Goal: Transaction & Acquisition: Purchase product/service

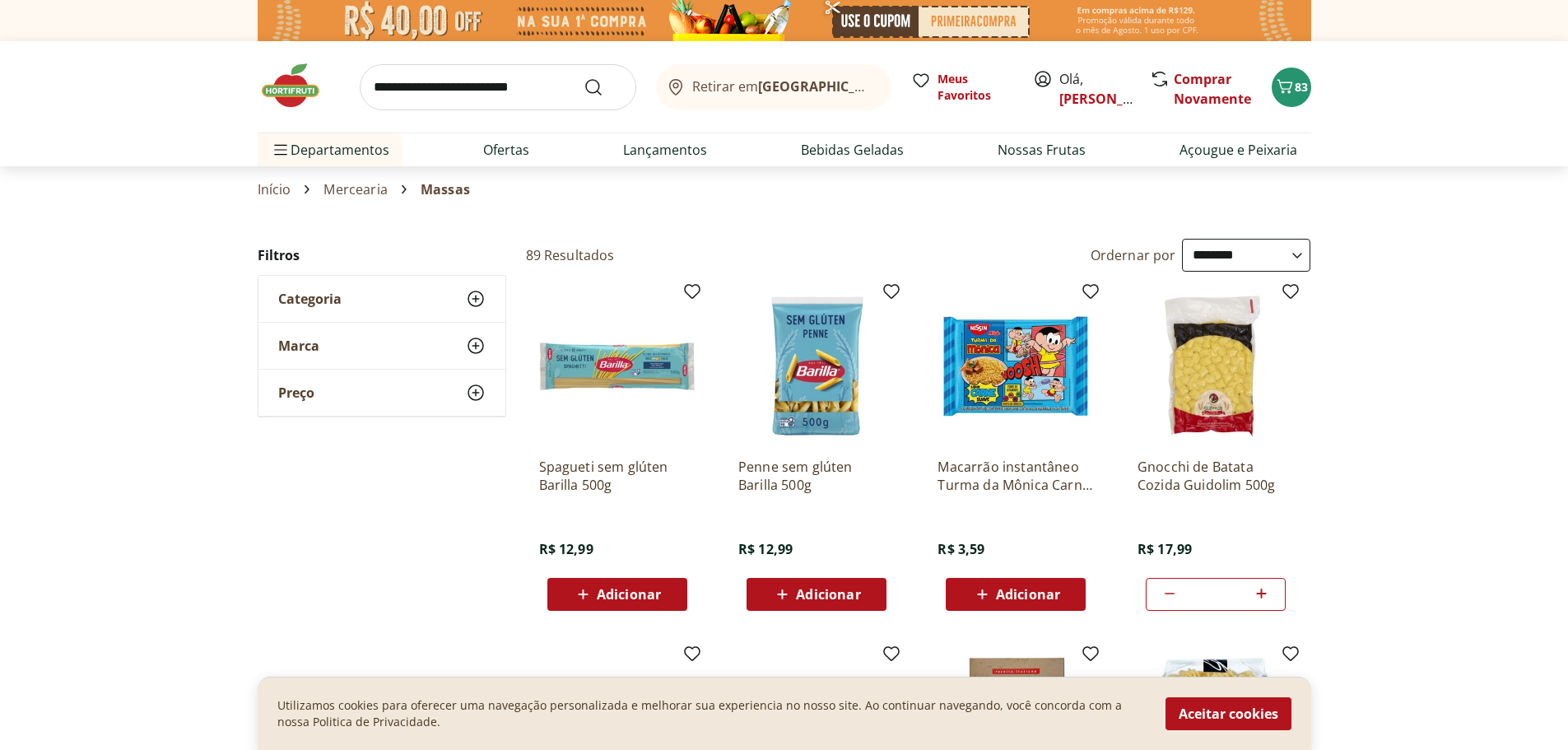
select select "**********"
click at [282, 82] on img at bounding box center [299, 85] width 82 height 50
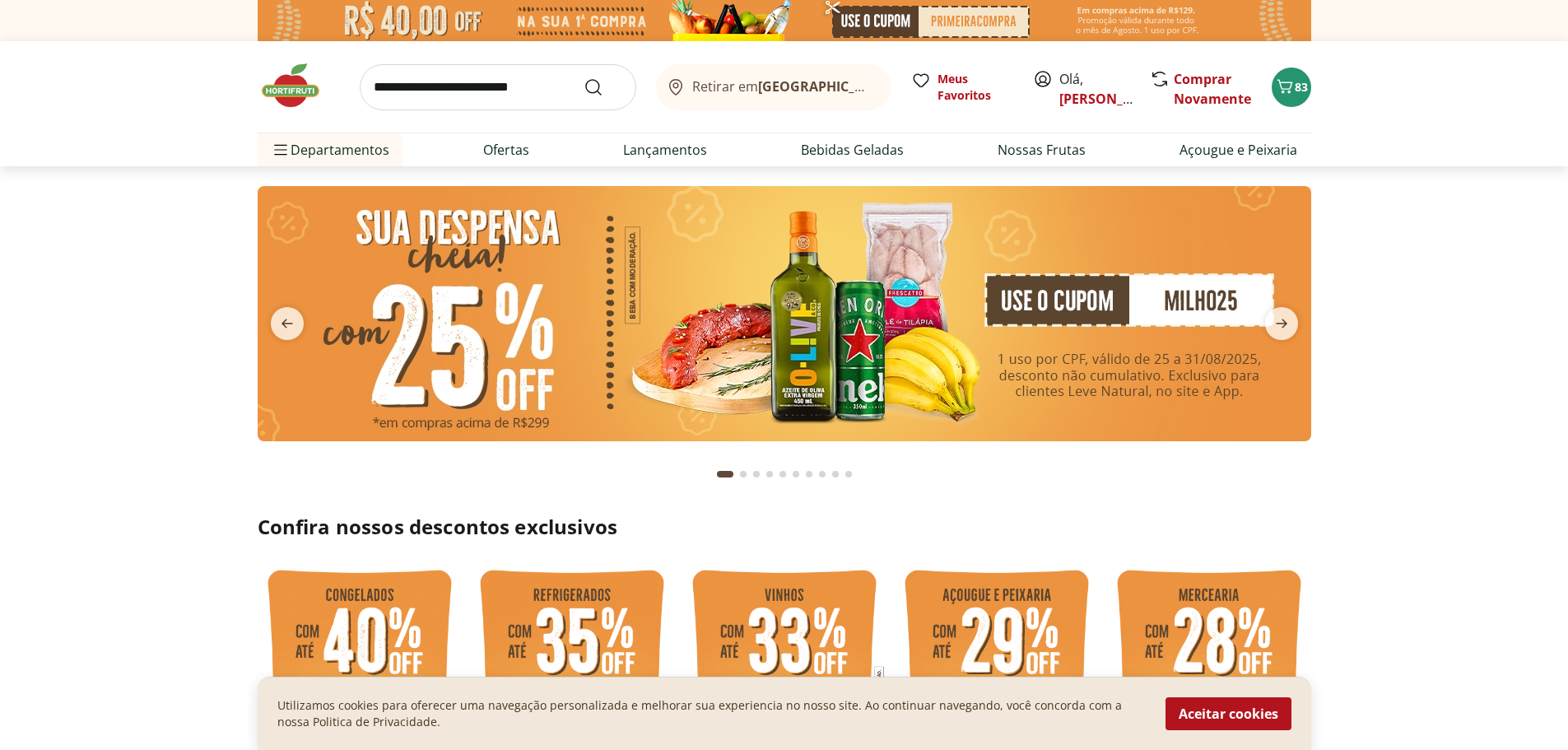
click at [480, 95] on input "search" at bounding box center [498, 87] width 277 height 46
type input "*****"
click at [583, 78] on button "Submit Search" at bounding box center [603, 87] width 39 height 20
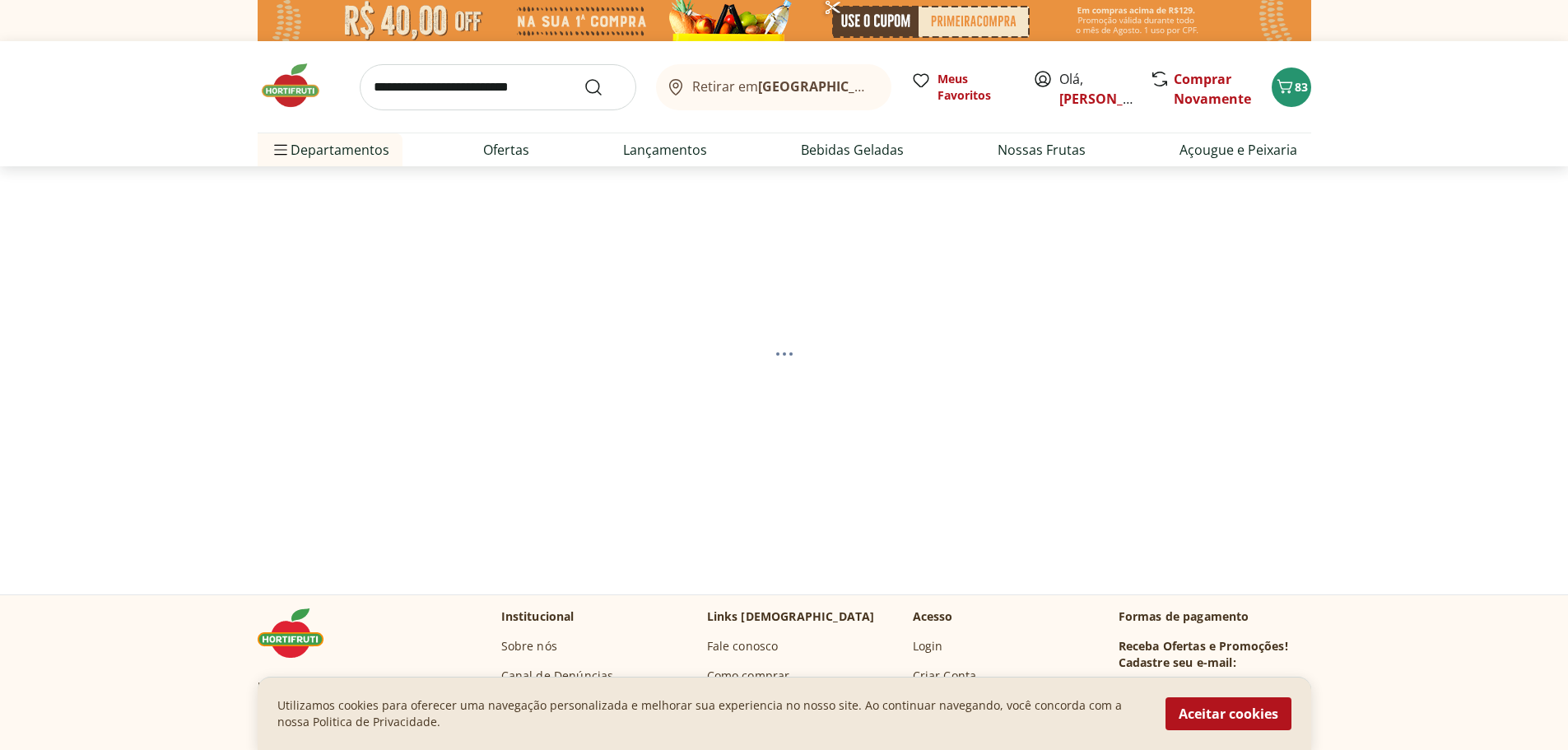
select select "**********"
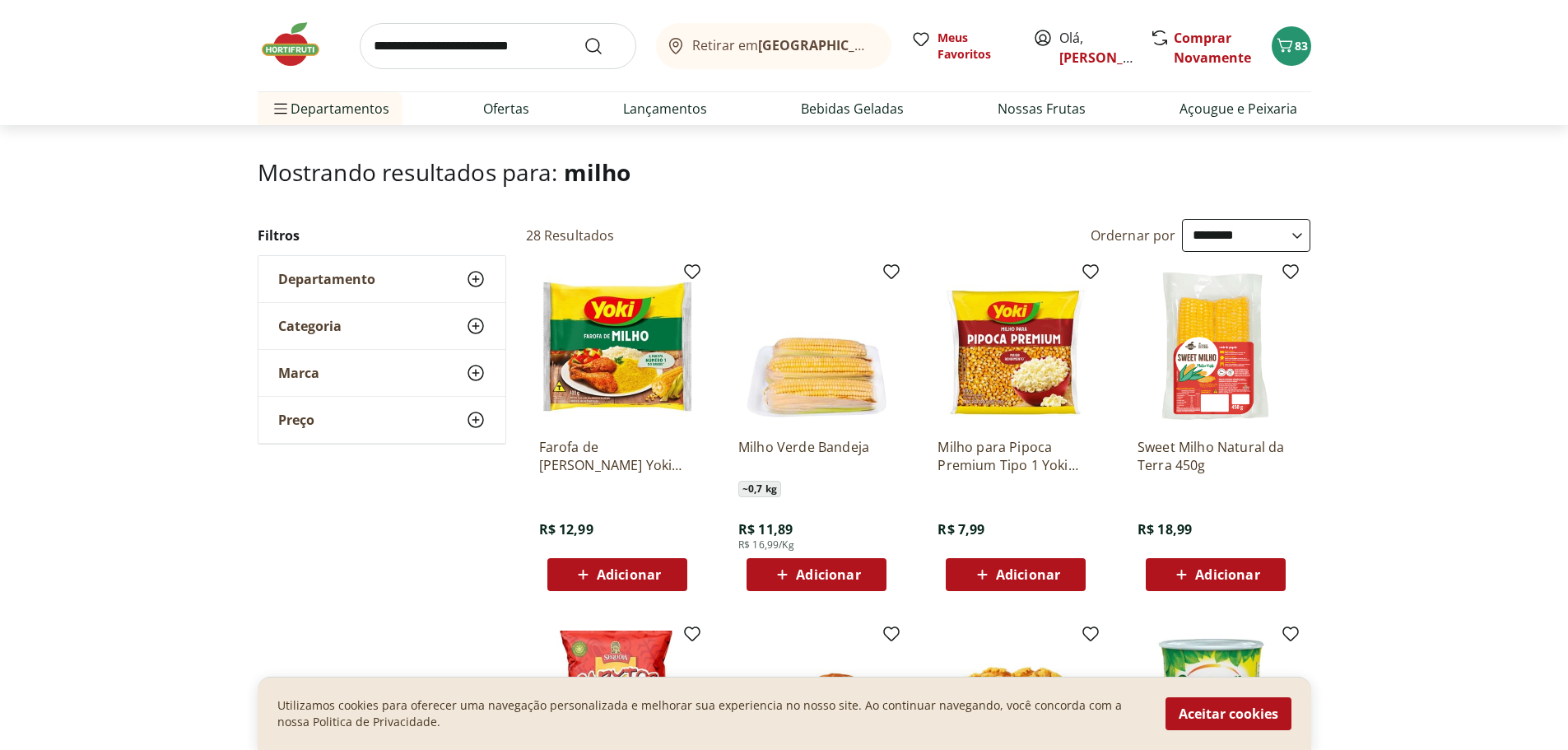
scroll to position [80, 0]
click at [804, 571] on span "Adicionar" at bounding box center [828, 573] width 64 height 13
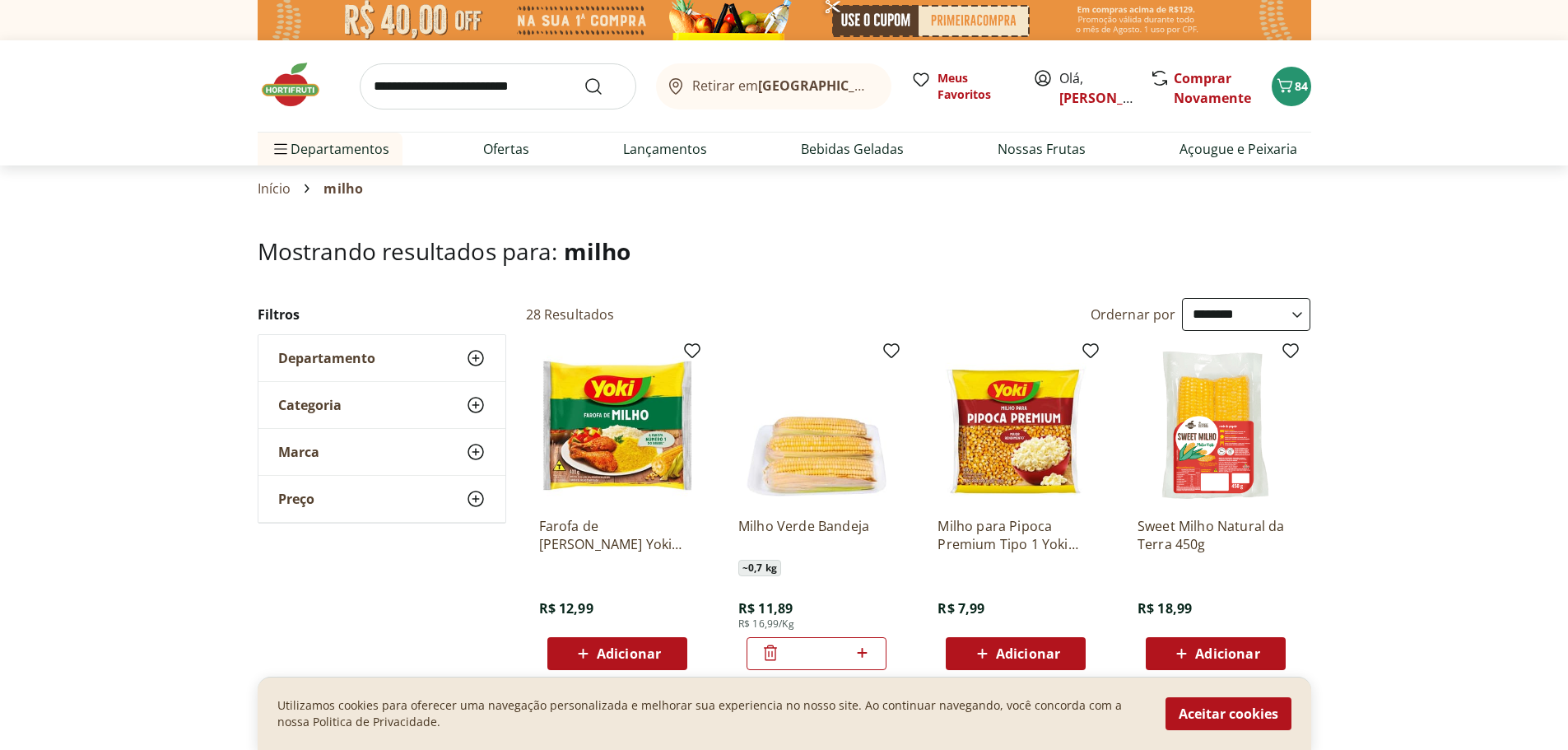
scroll to position [0, 0]
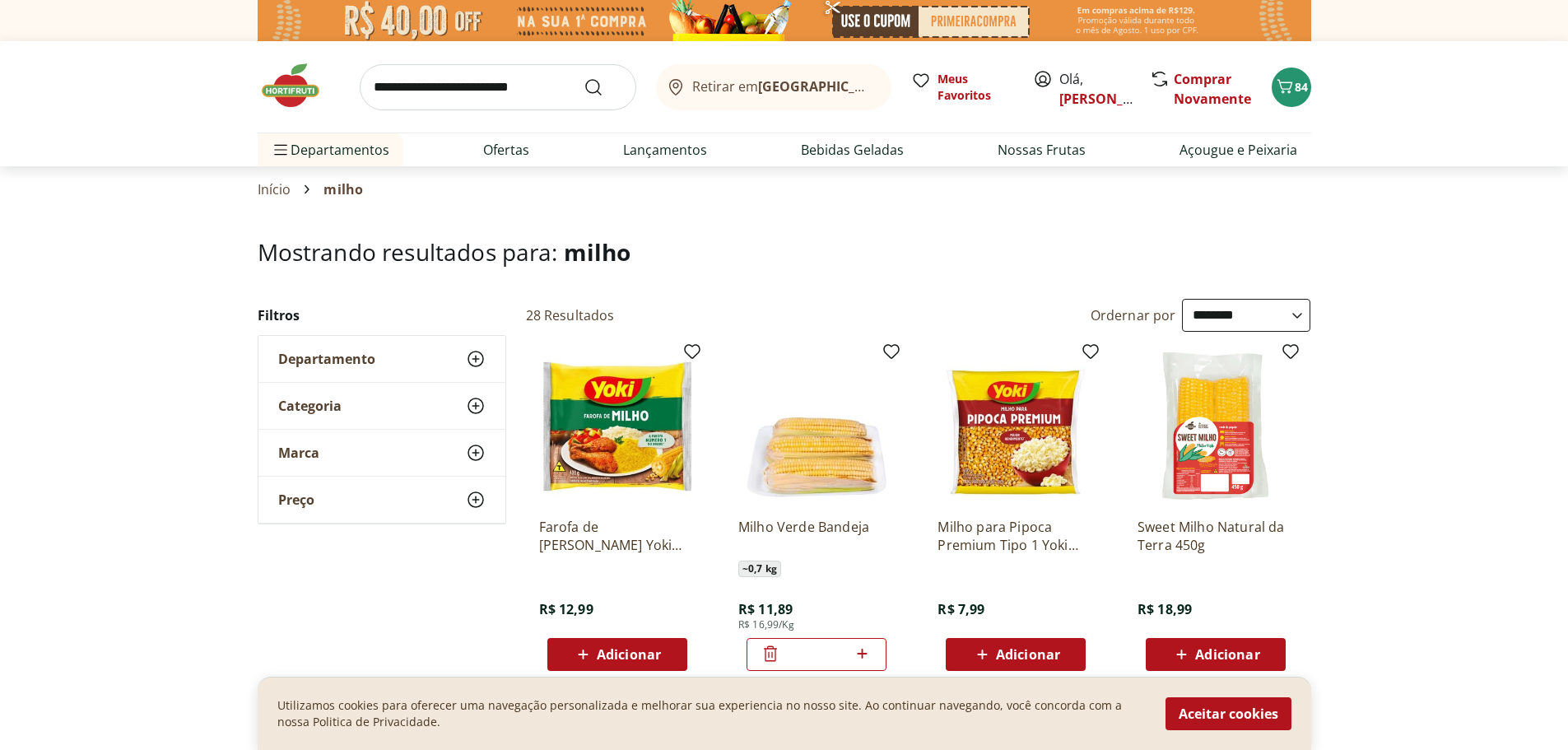
click at [269, 185] on link "Início" at bounding box center [275, 189] width 34 height 15
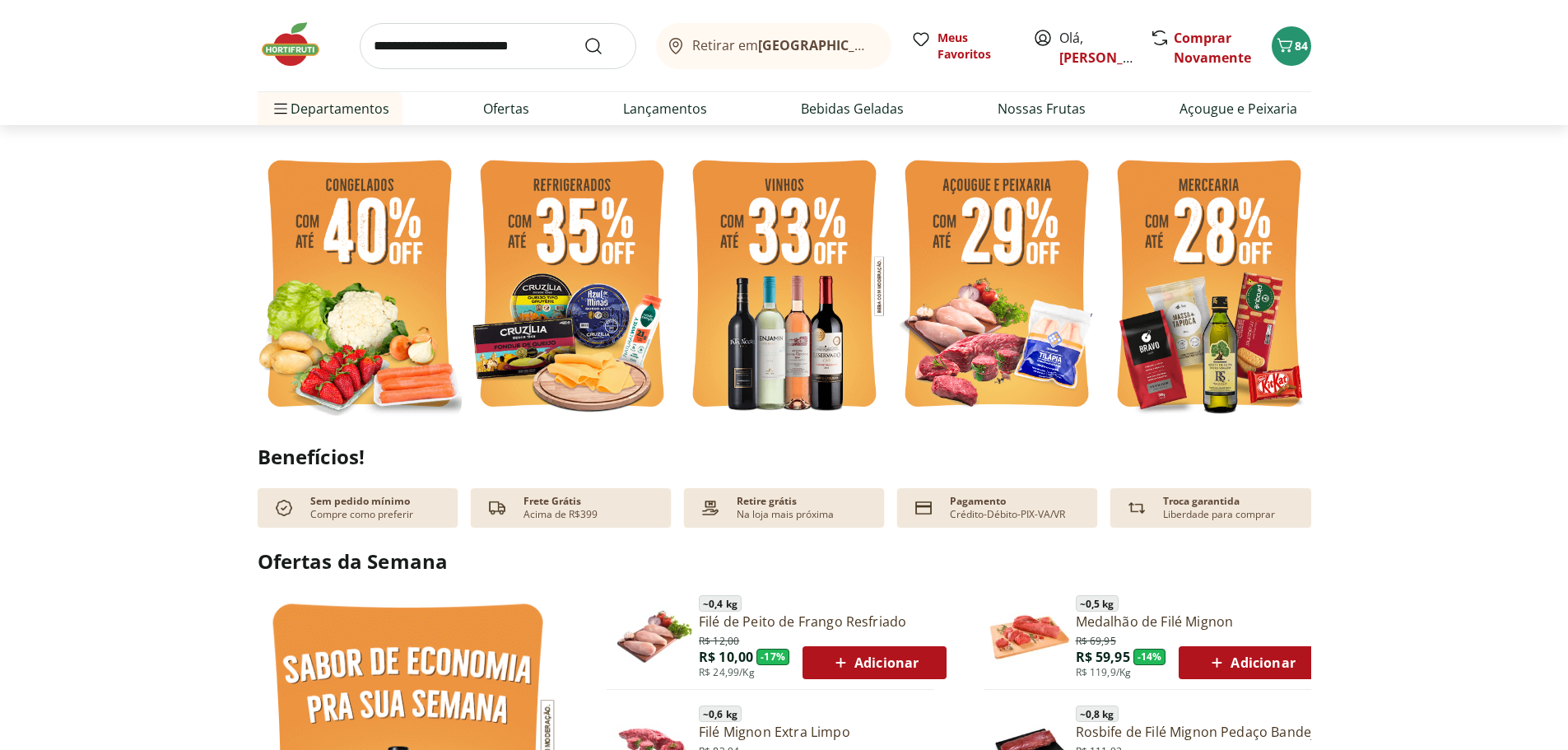
scroll to position [411, 0]
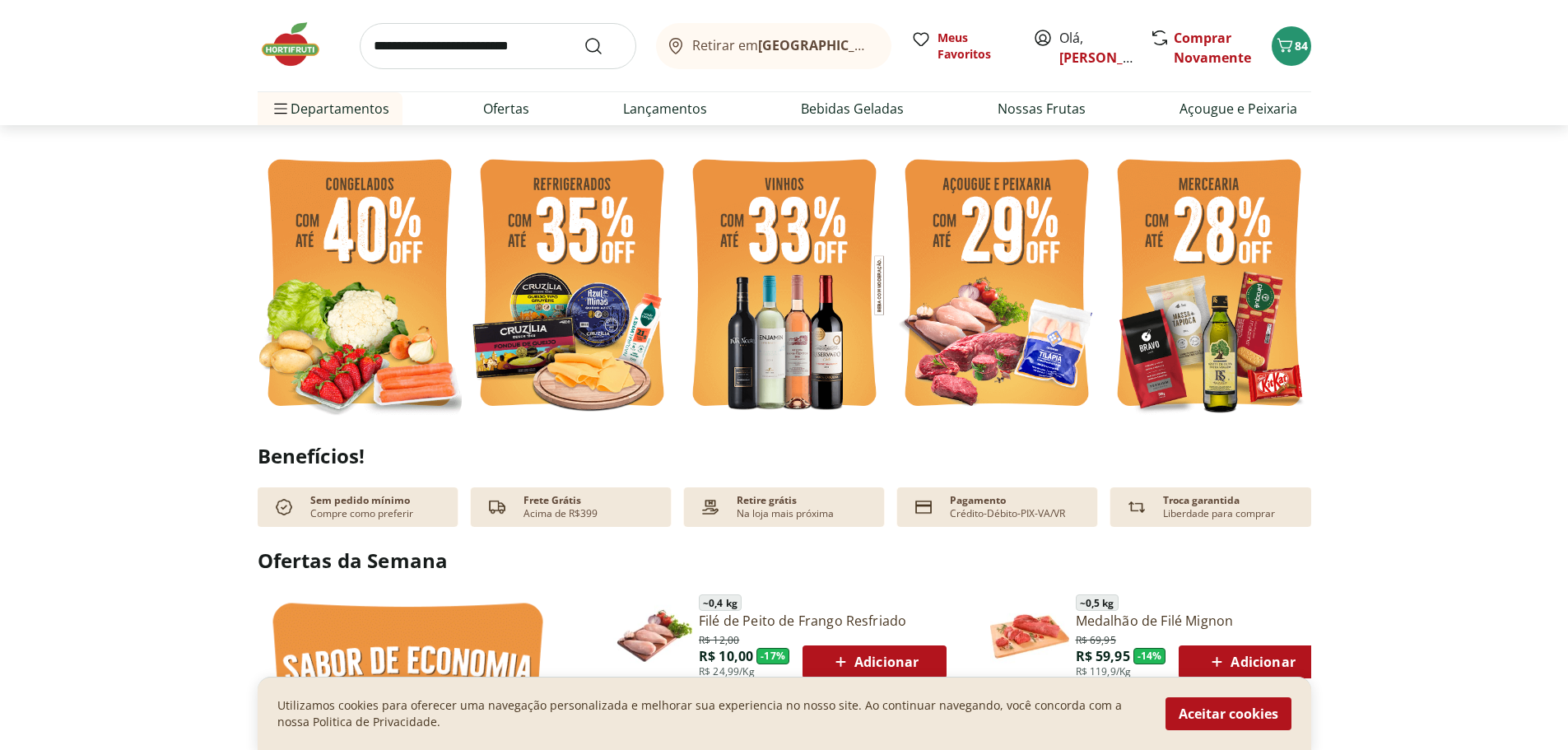
click at [552, 234] on img at bounding box center [571, 284] width 204 height 272
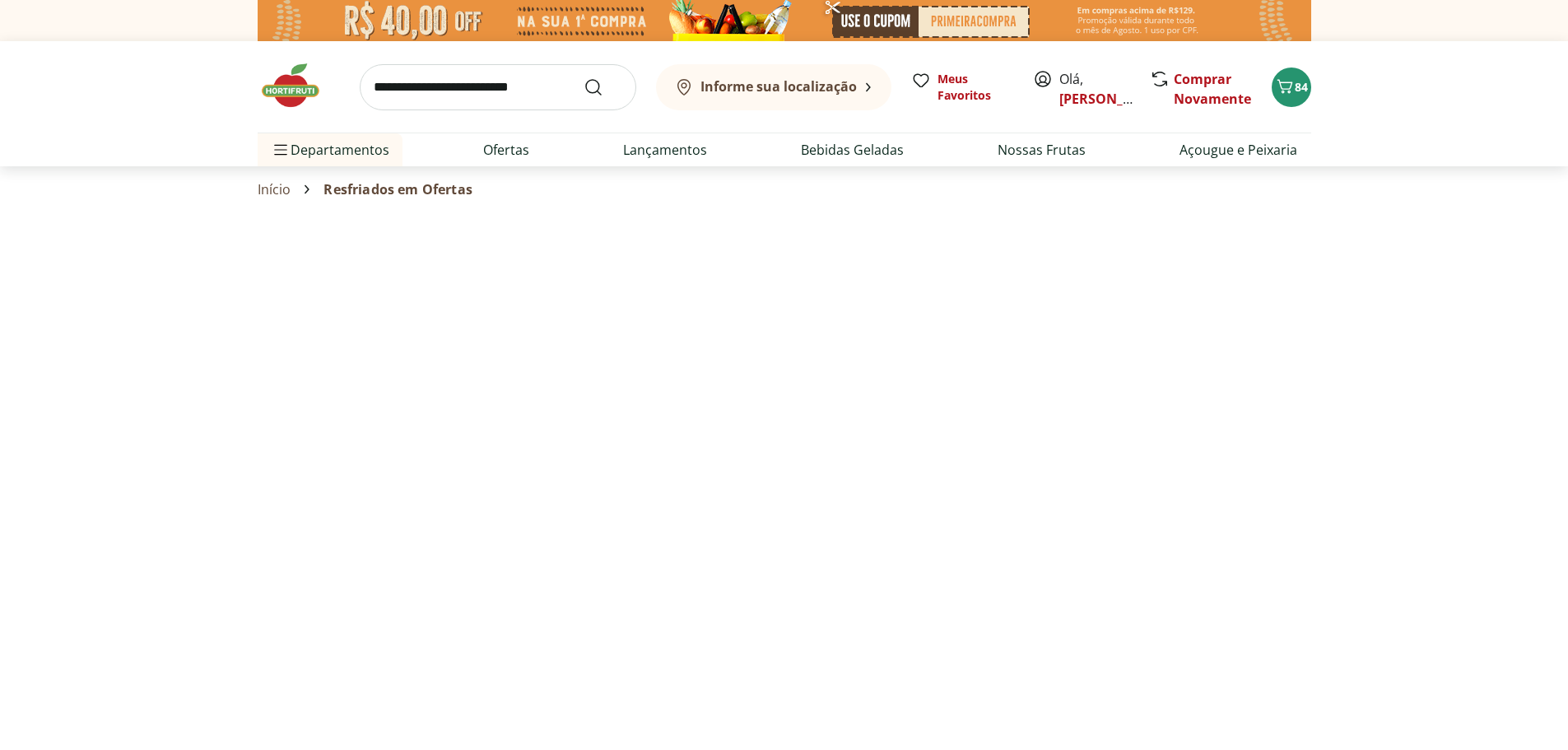
select select "**********"
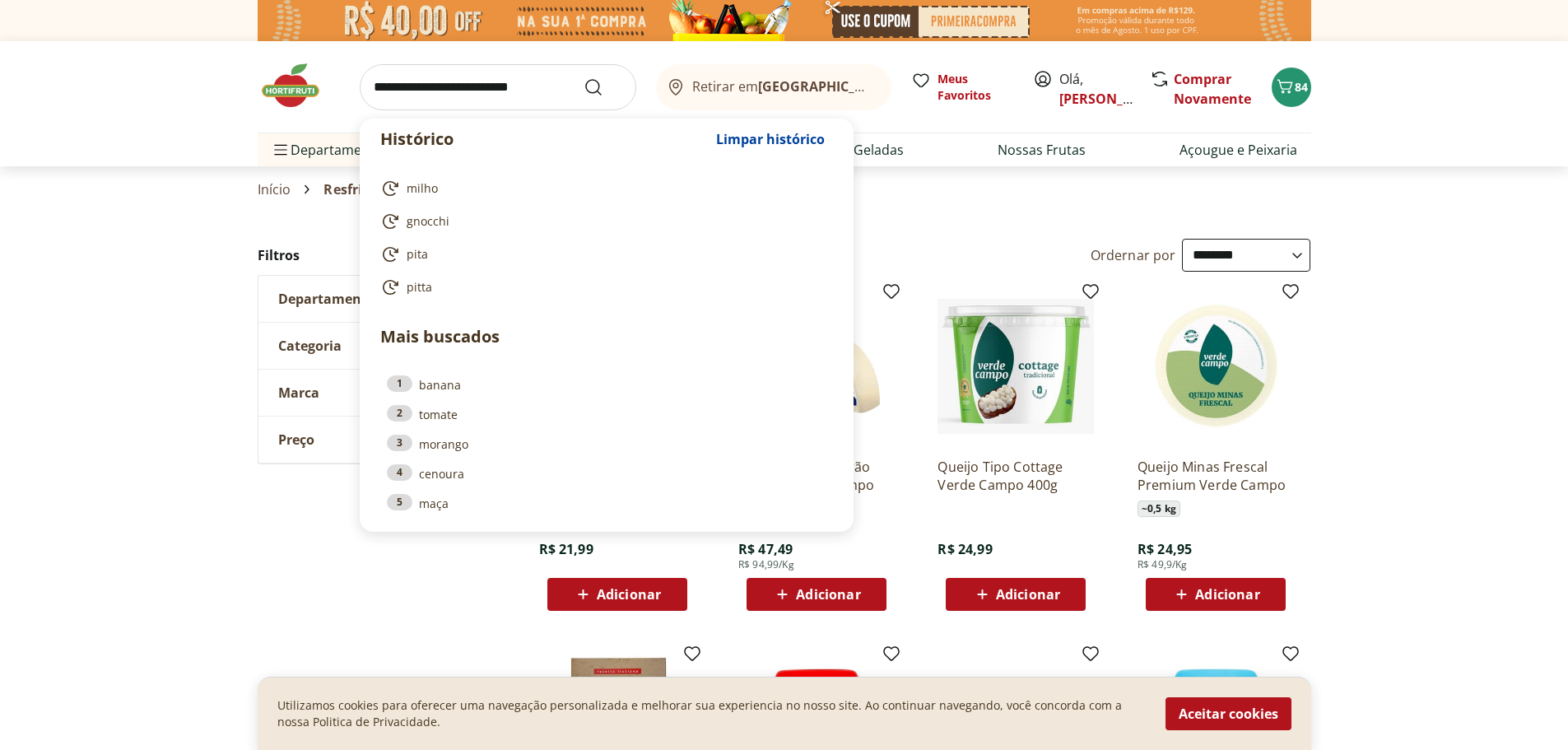
click at [418, 90] on input "search" at bounding box center [498, 87] width 277 height 46
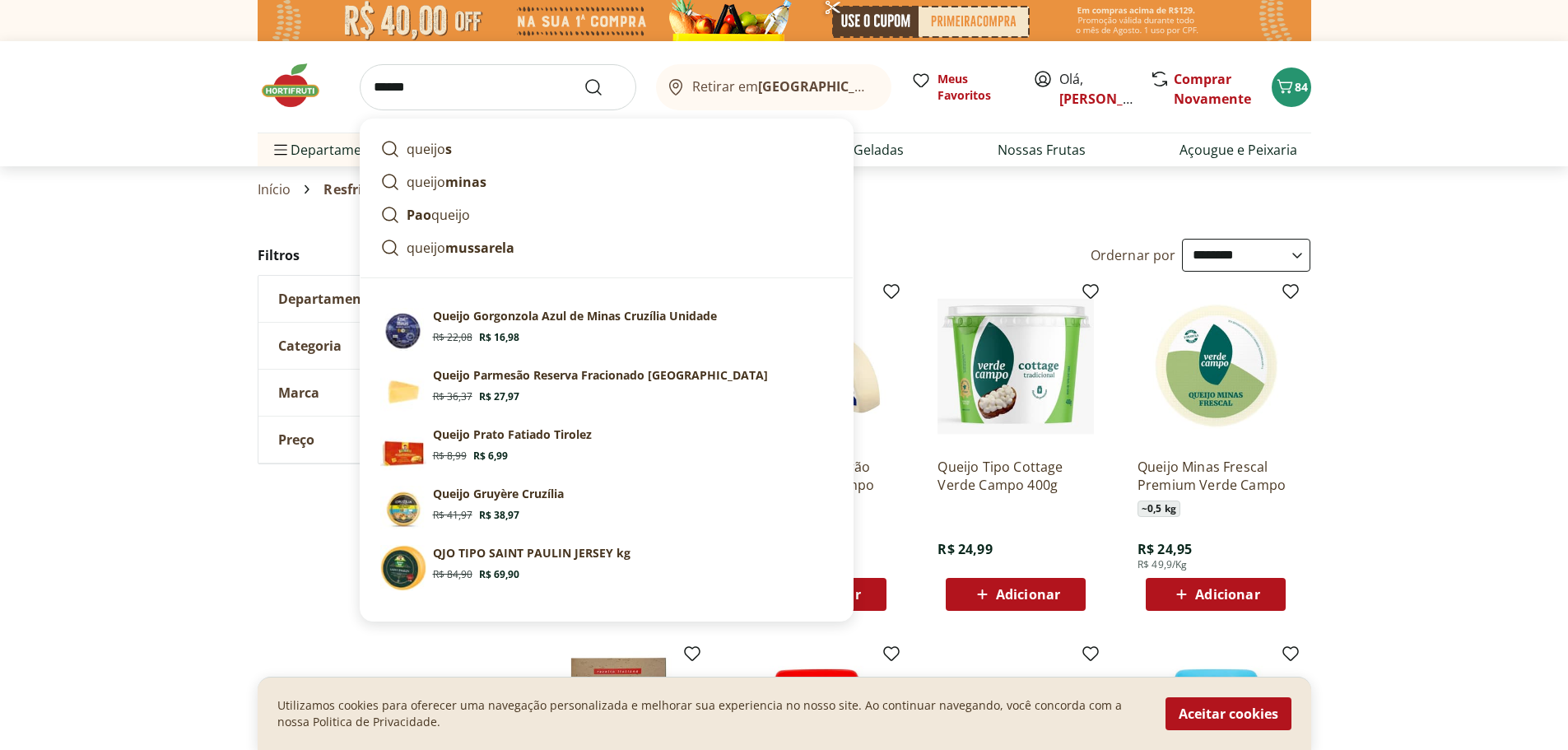
type input "******"
click at [583, 78] on button "Submit Search" at bounding box center [603, 87] width 39 height 20
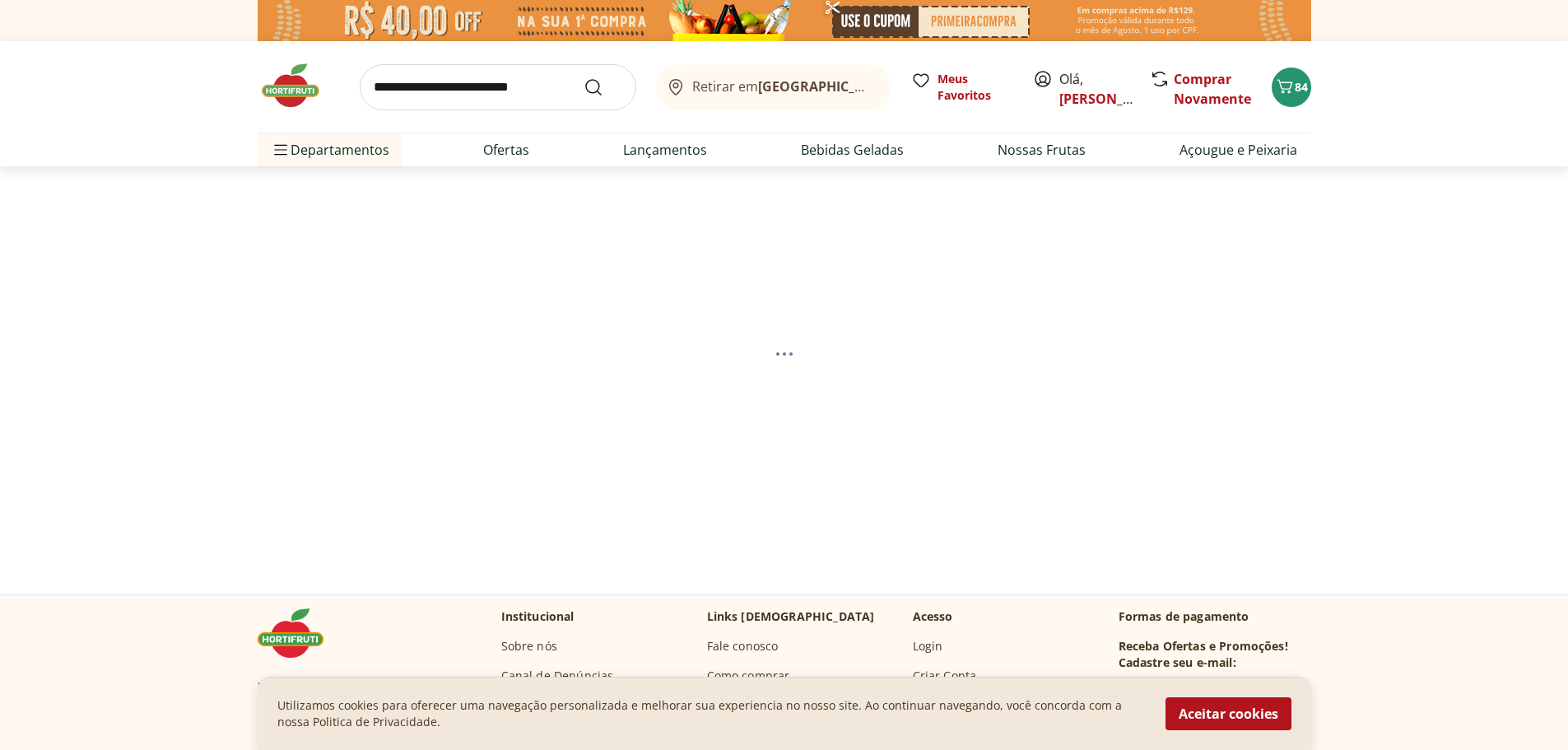
select select "**********"
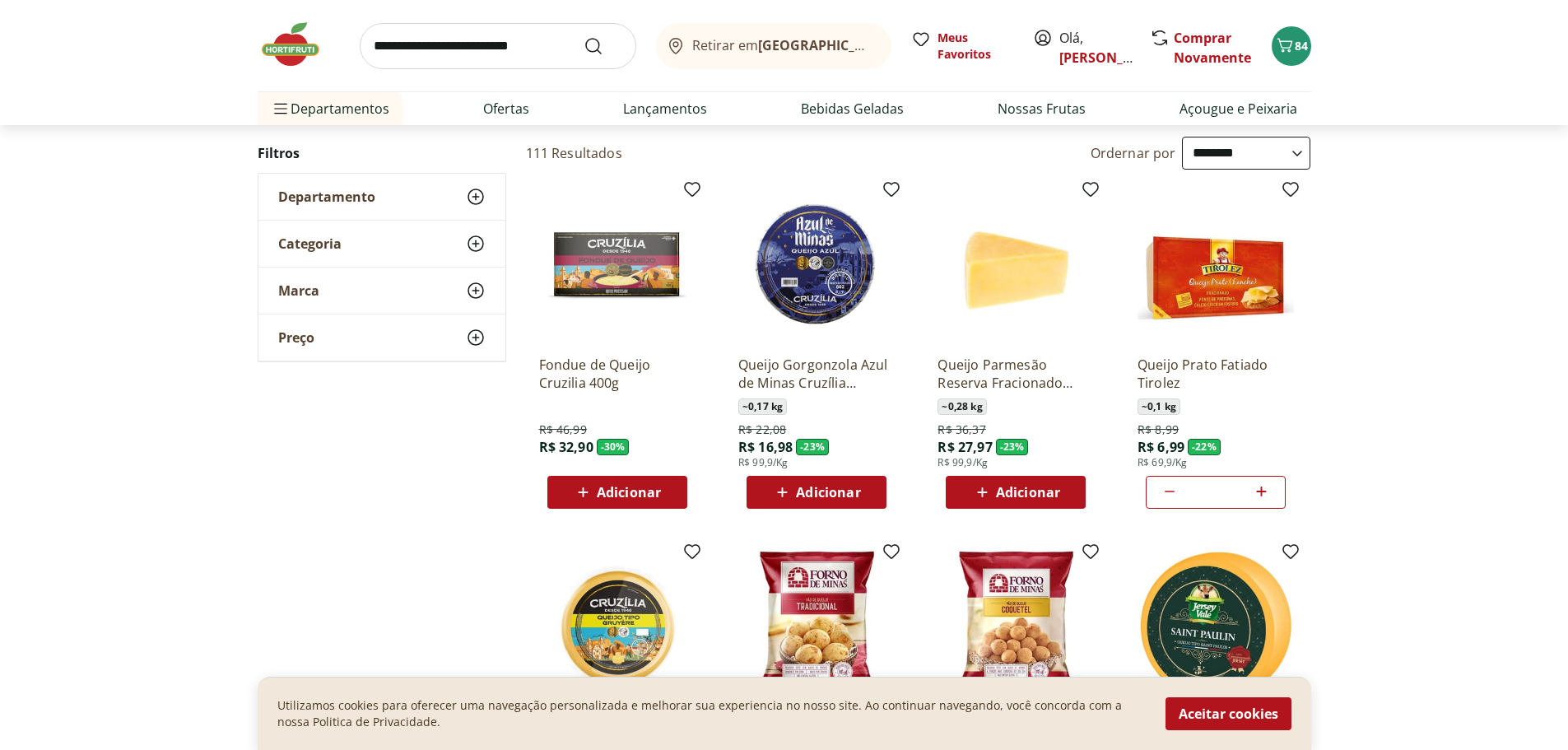
scroll to position [163, 0]
click at [474, 194] on icon at bounding box center [476, 196] width 20 height 20
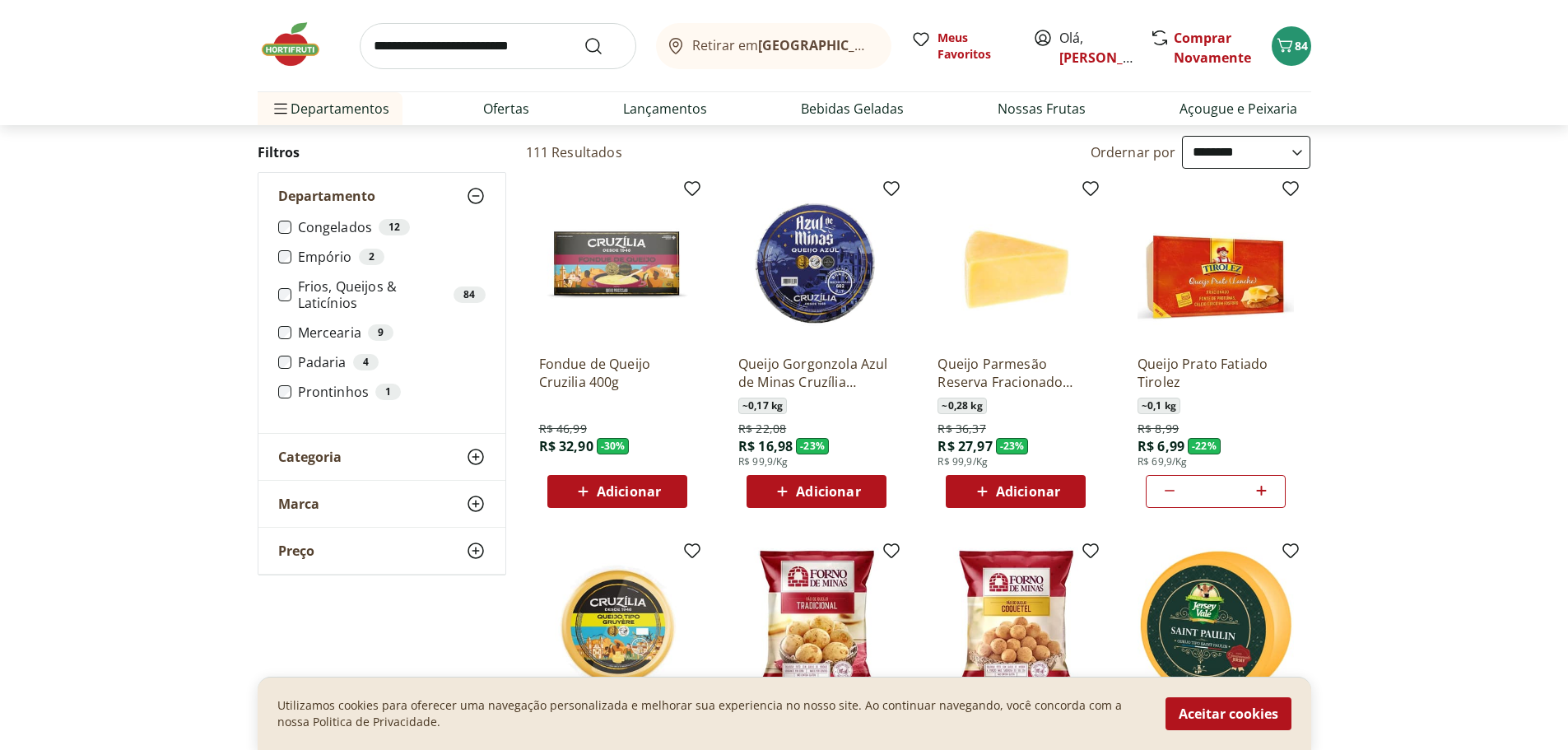
click at [474, 194] on icon at bounding box center [476, 196] width 20 height 20
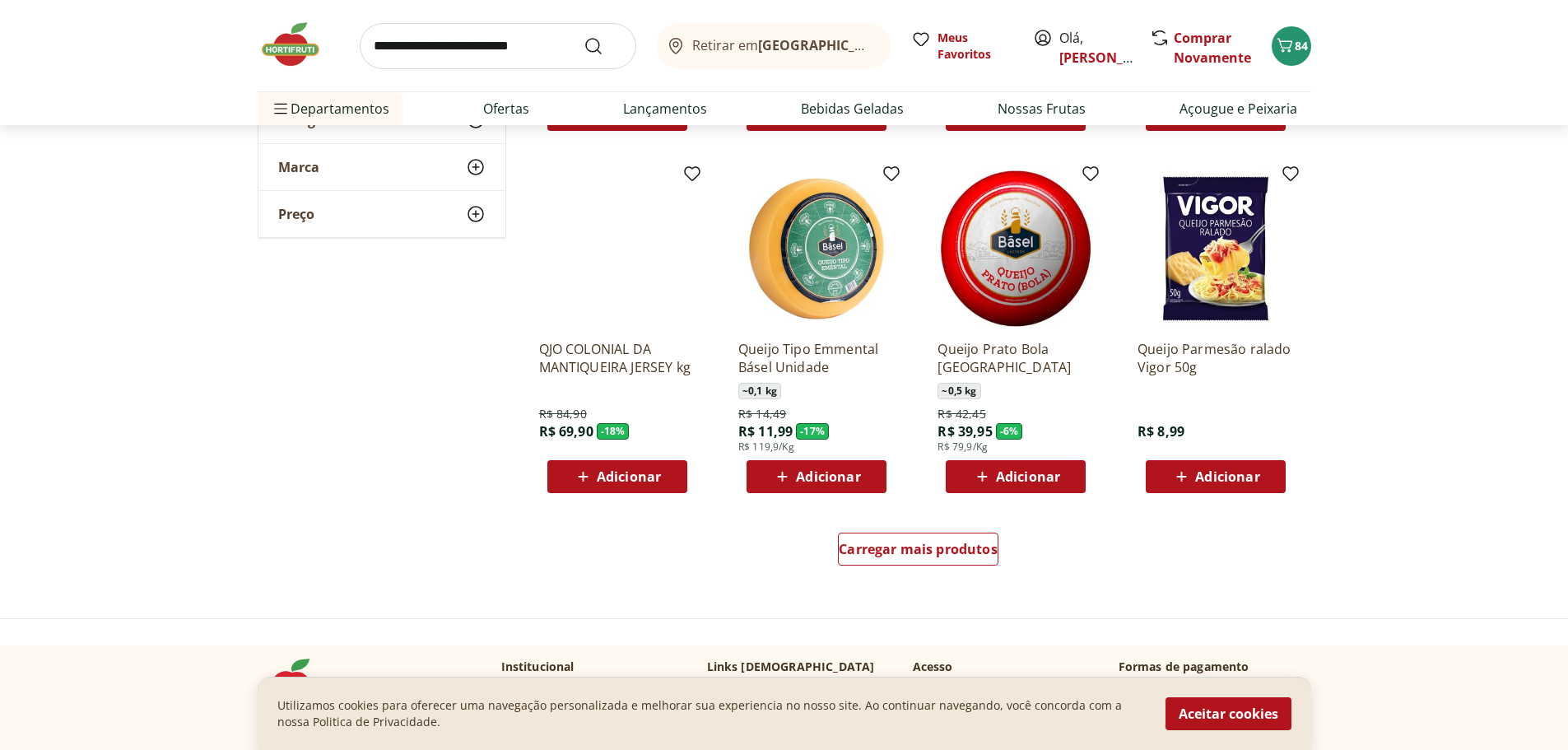
scroll to position [903, 0]
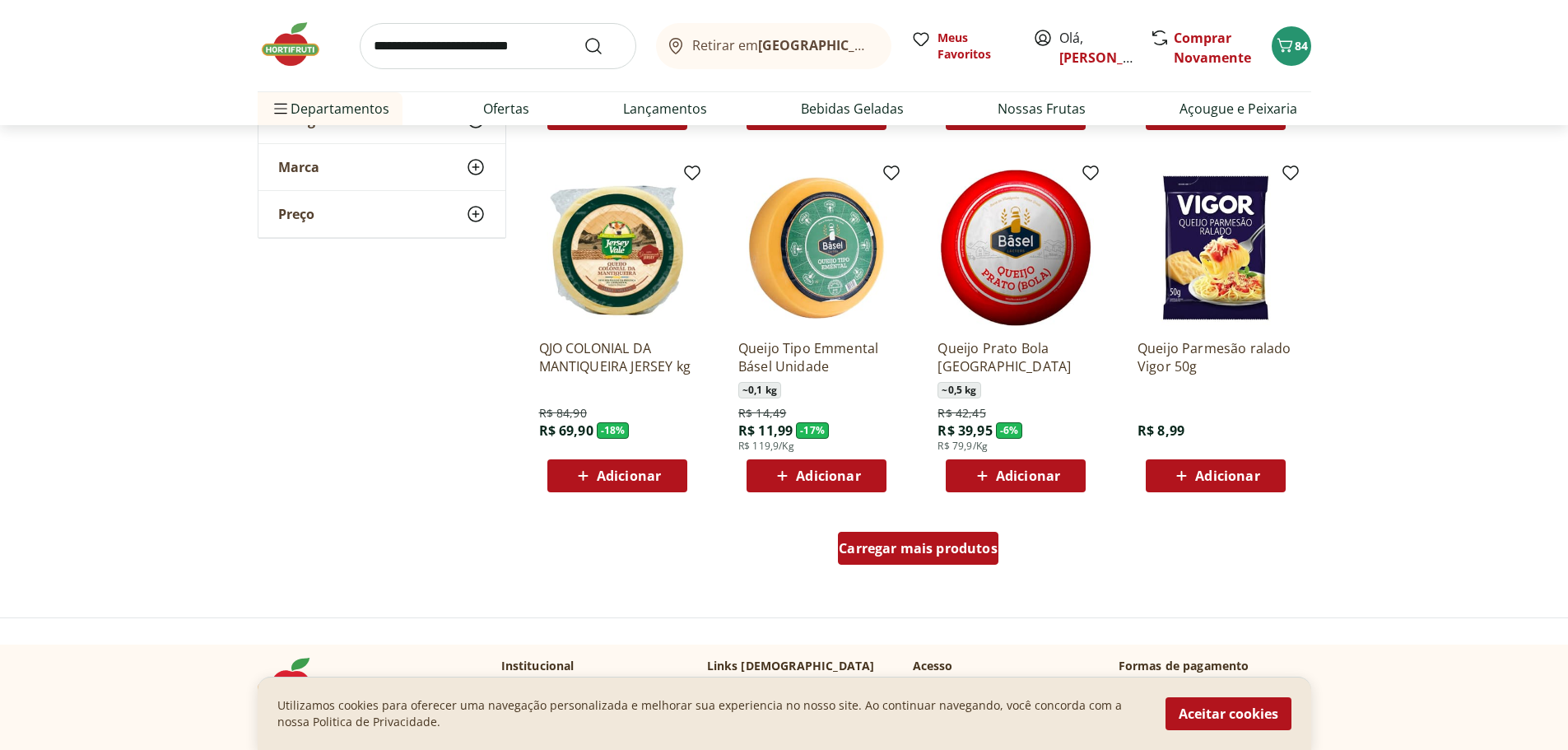
click at [954, 547] on span "Carregar mais produtos" at bounding box center [918, 548] width 159 height 13
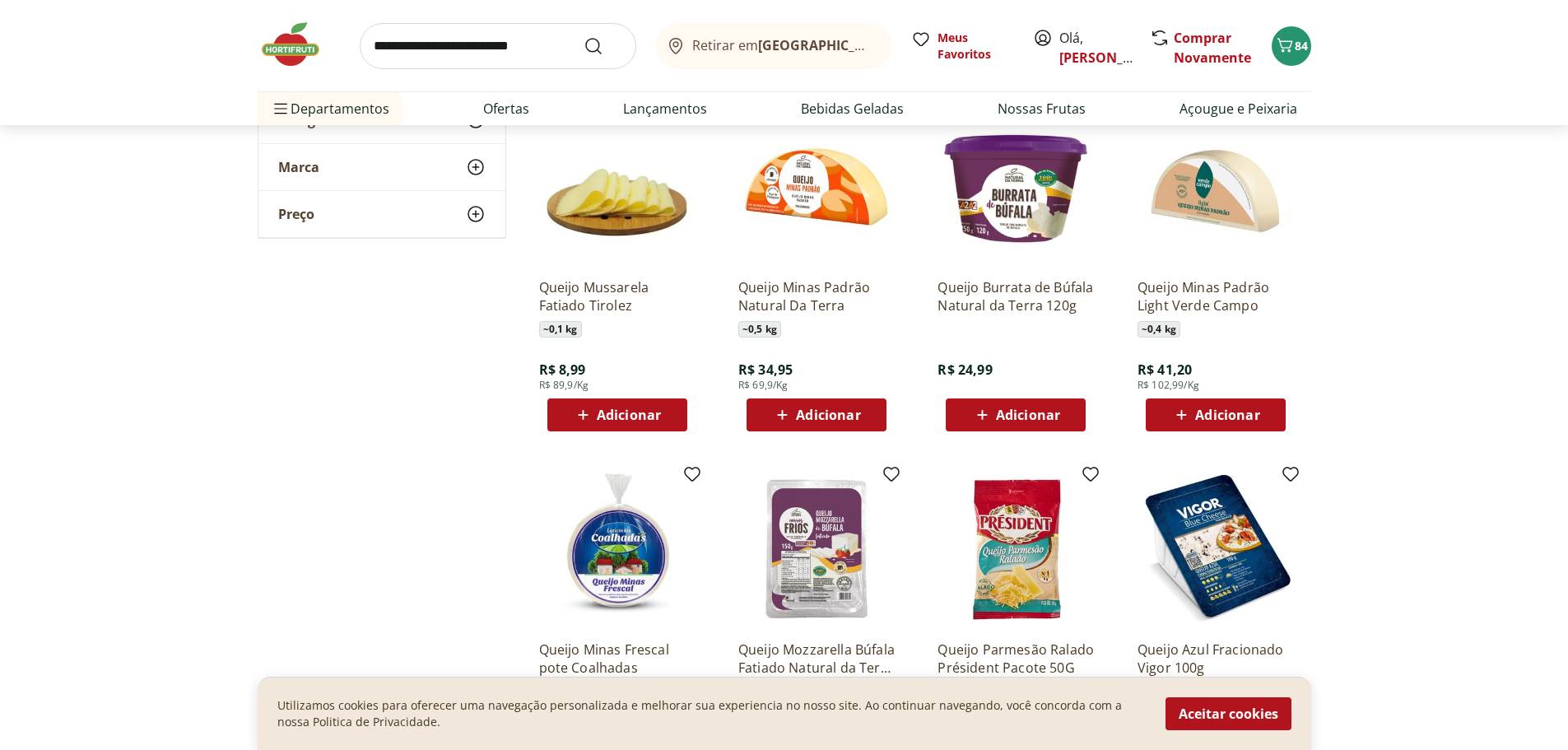
scroll to position [1314, 0]
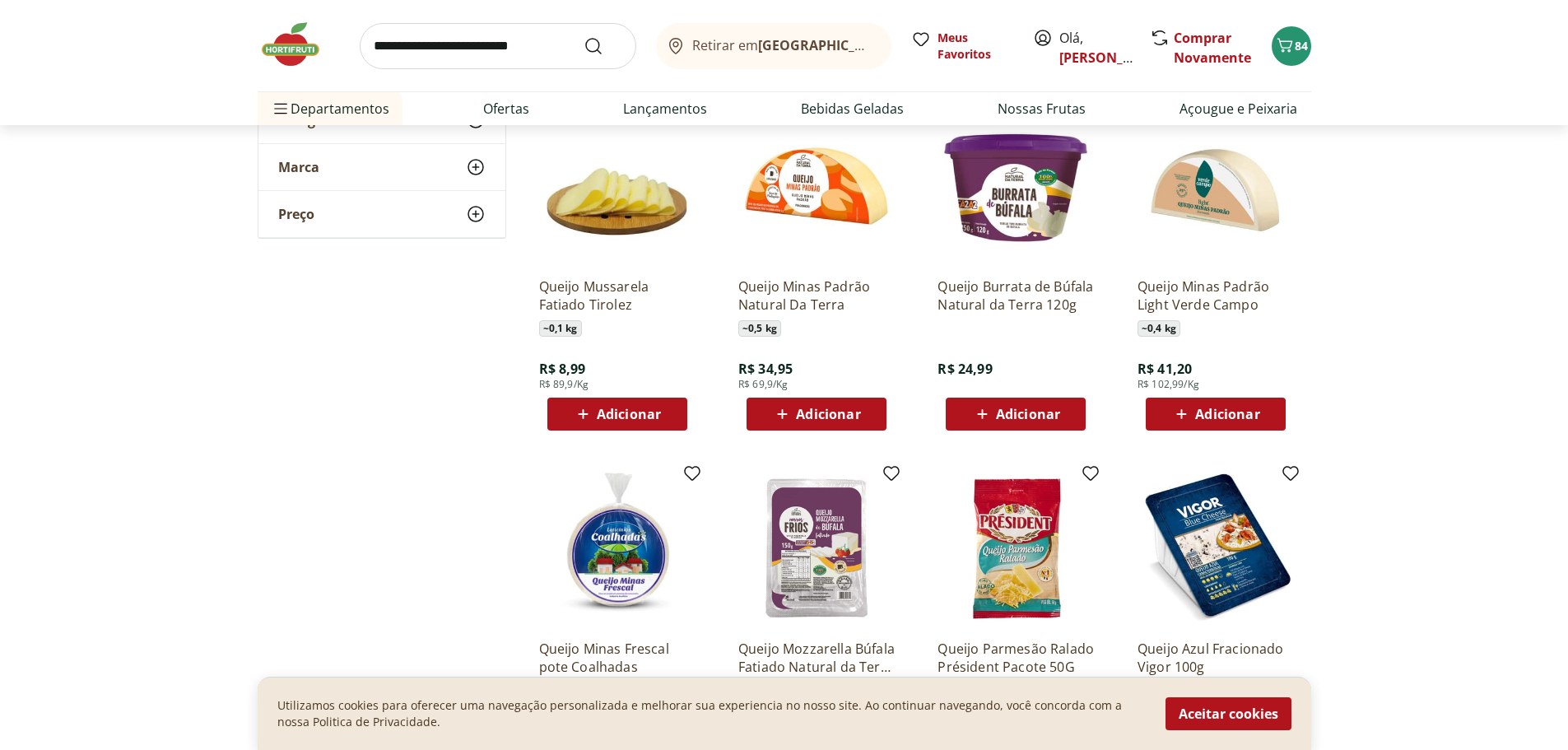
click at [434, 50] on input "search" at bounding box center [498, 46] width 277 height 46
type input "**********"
click at [583, 36] on button "Submit Search" at bounding box center [603, 45] width 39 height 20
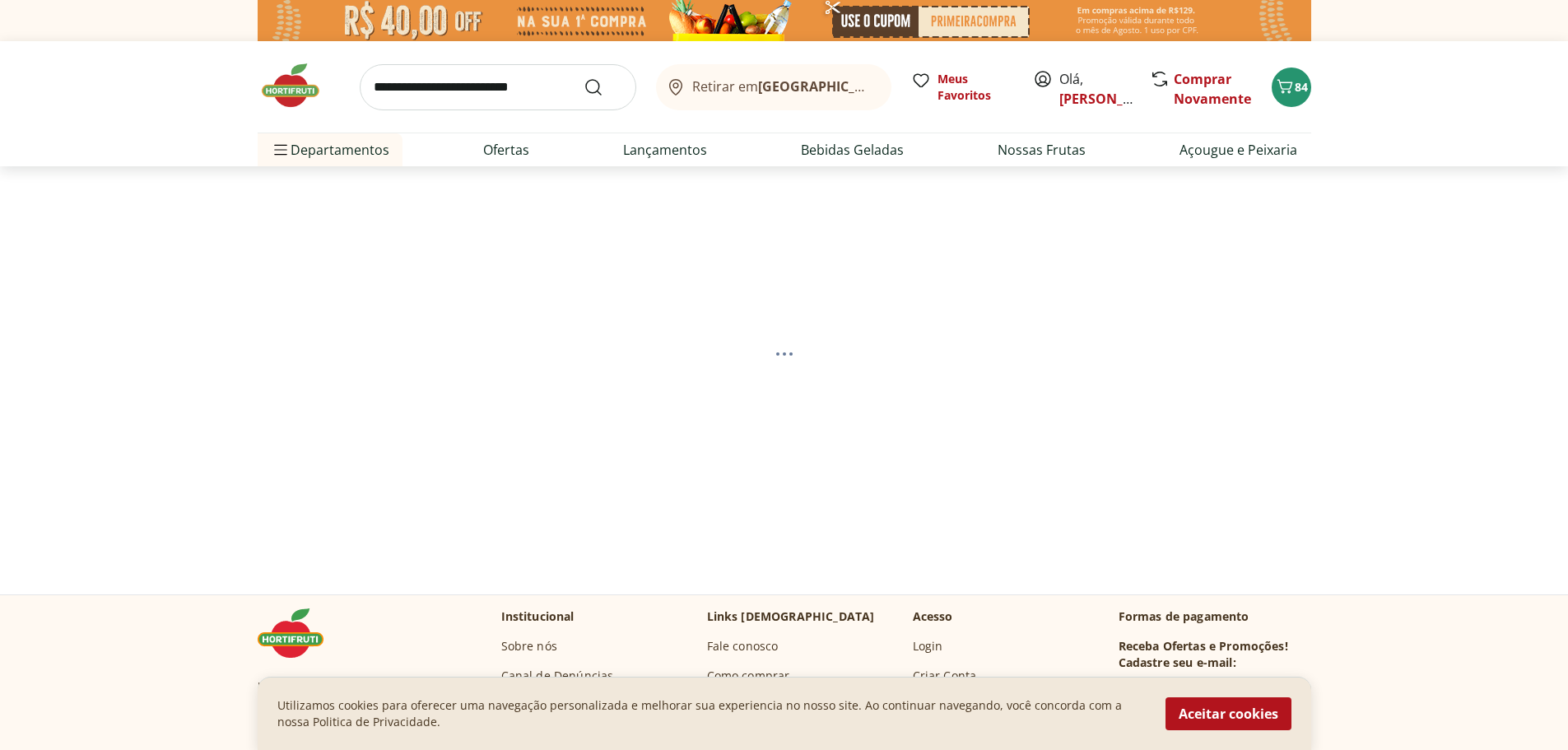
select select "**********"
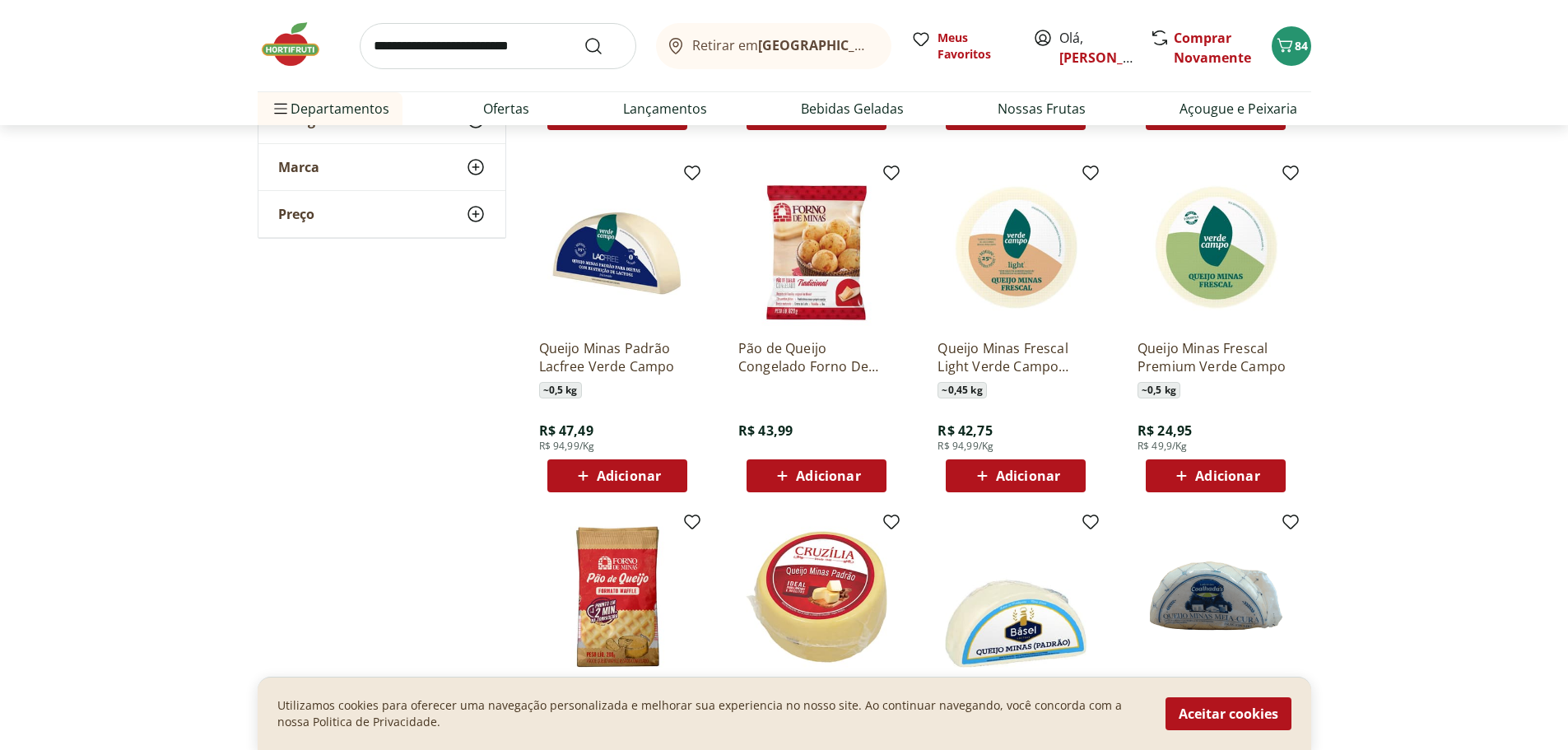
scroll to position [904, 0]
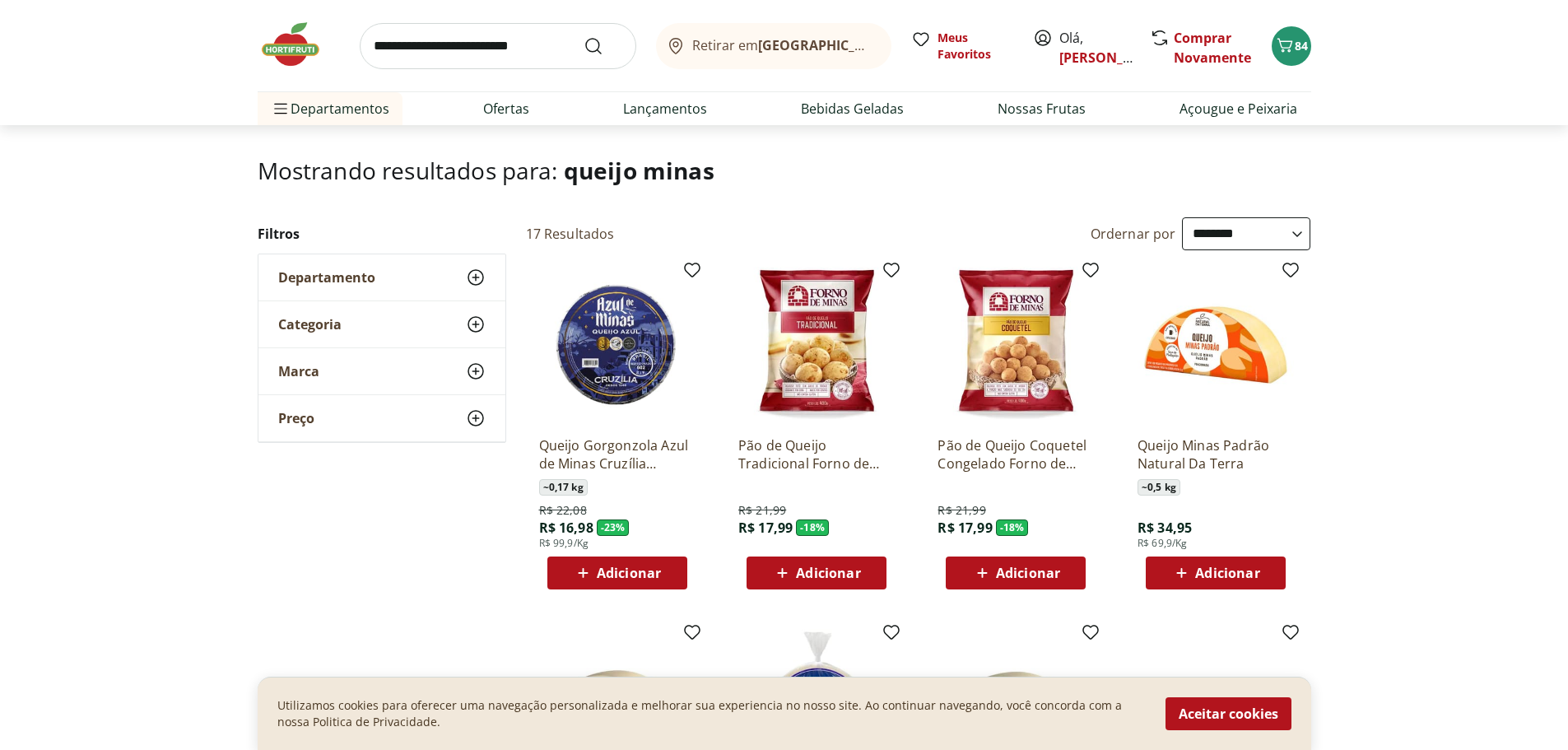
scroll to position [80, 0]
click at [1211, 571] on span "Adicionar" at bounding box center [1227, 573] width 64 height 13
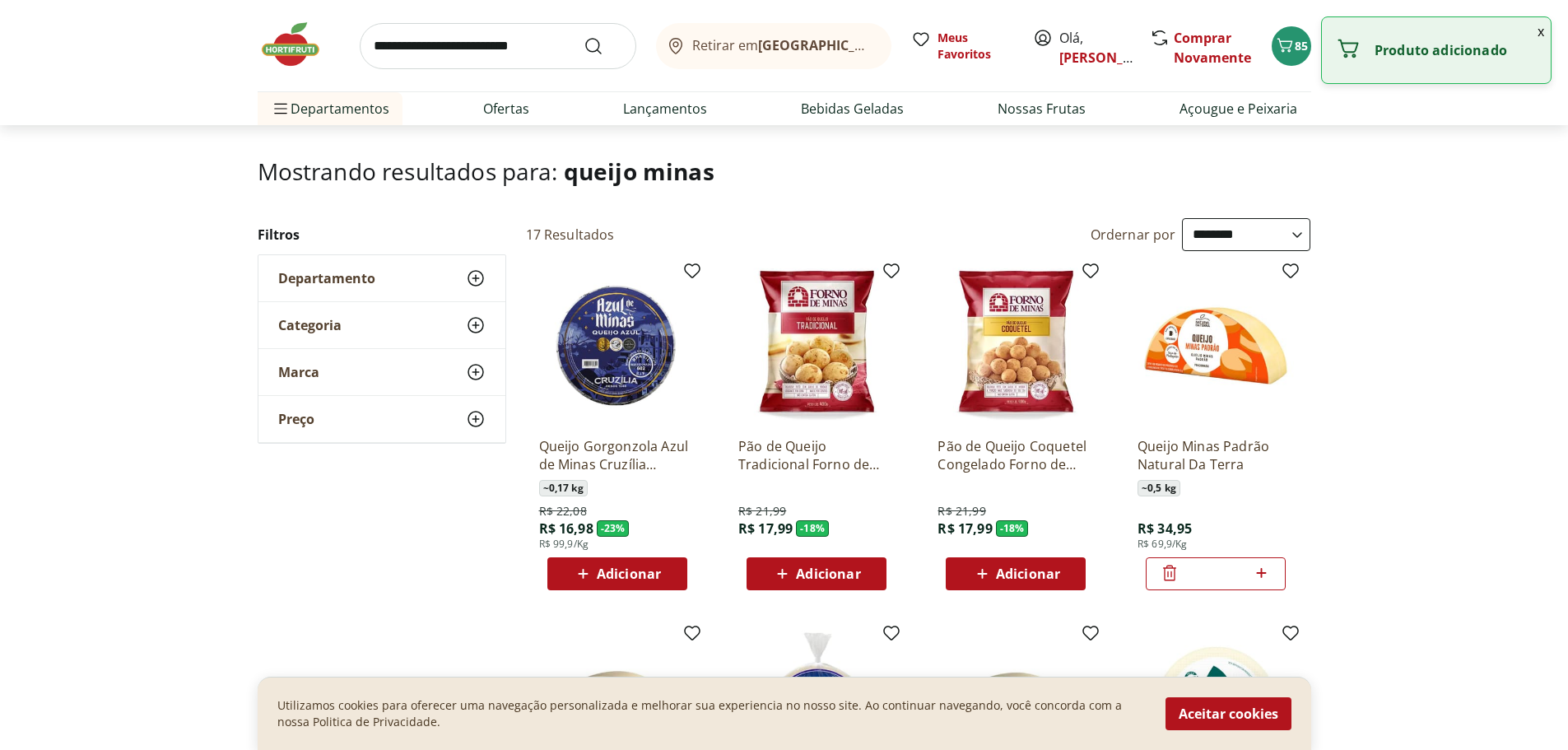
click at [507, 47] on input "search" at bounding box center [498, 46] width 277 height 46
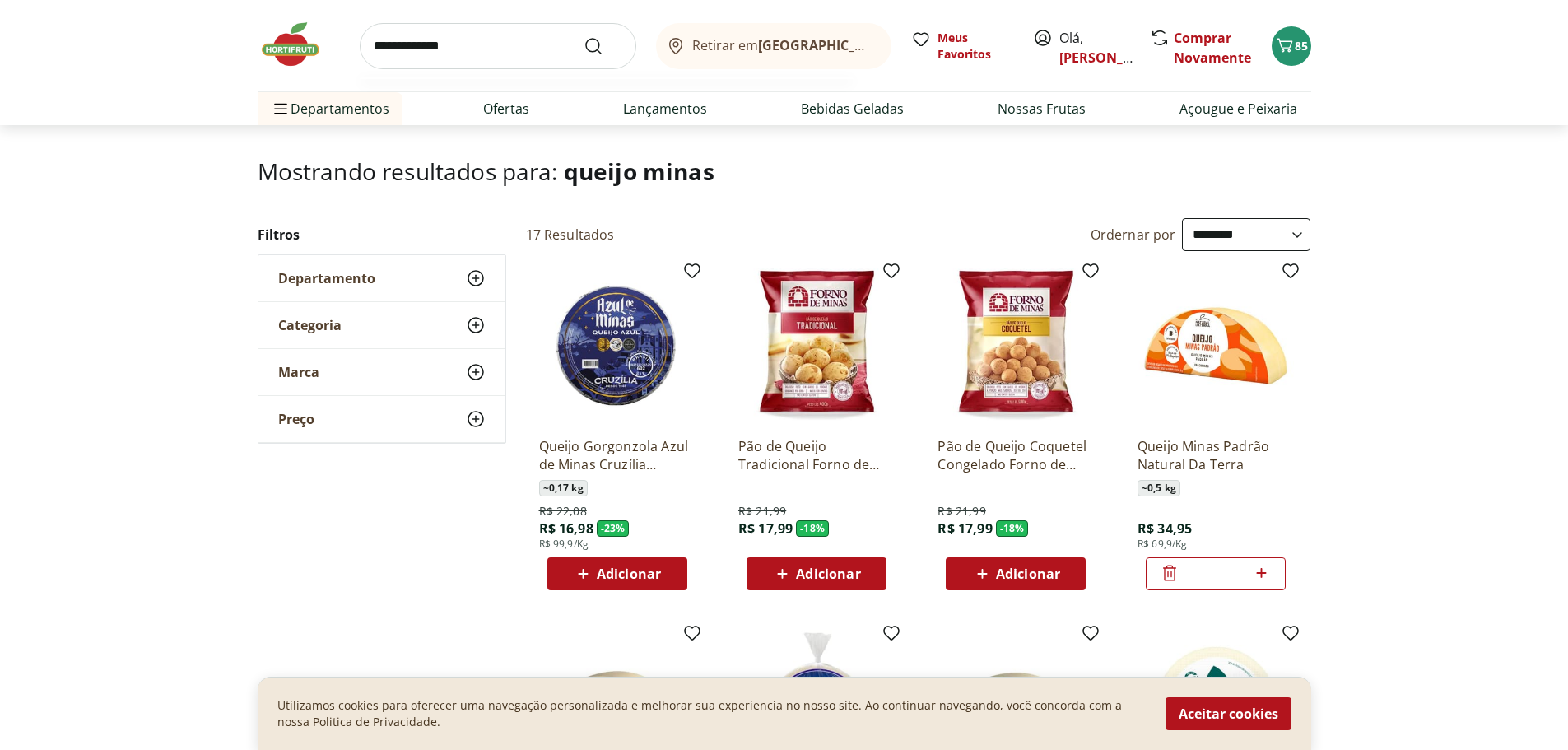
type input "**********"
click at [583, 36] on button "Submit Search" at bounding box center [603, 45] width 39 height 20
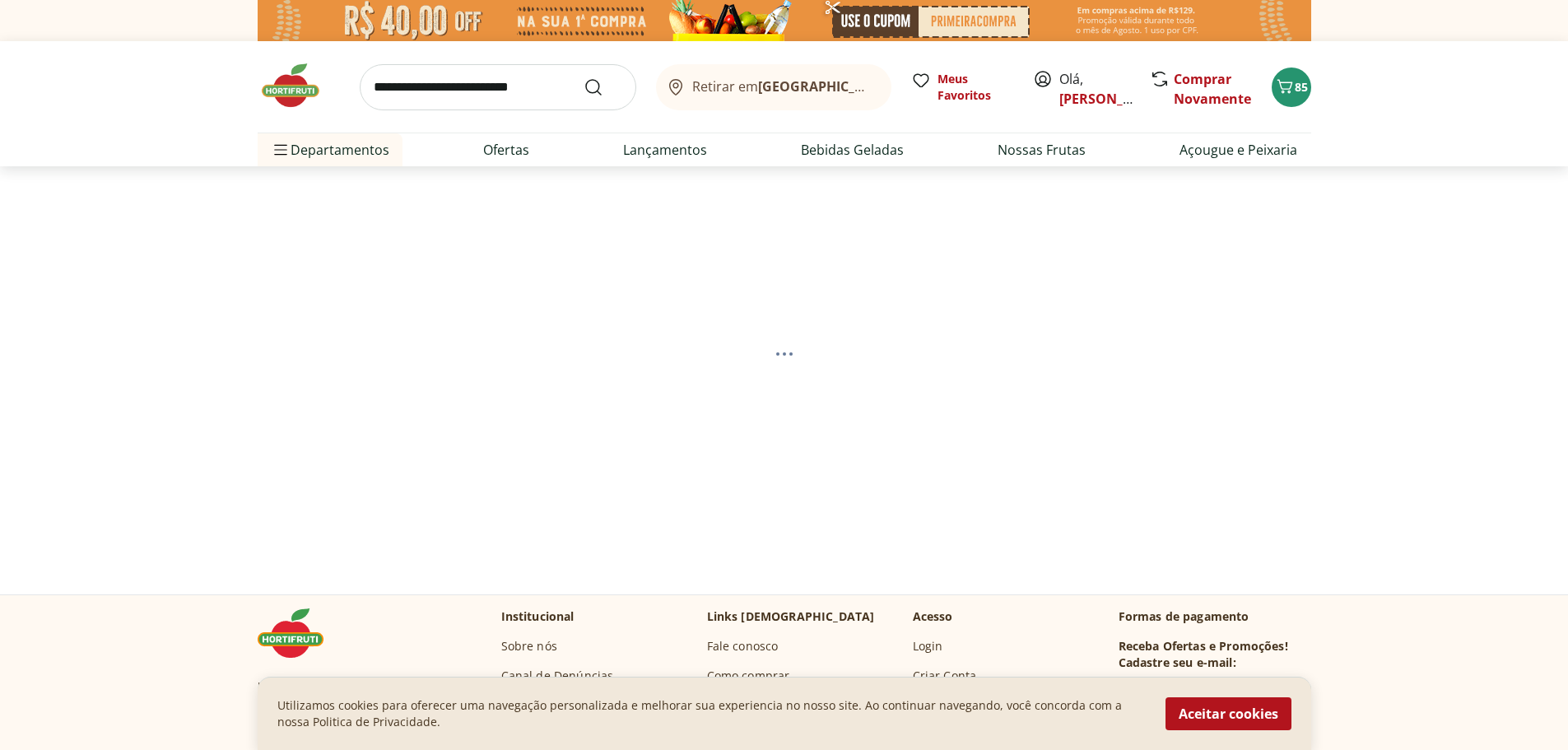
select select "**********"
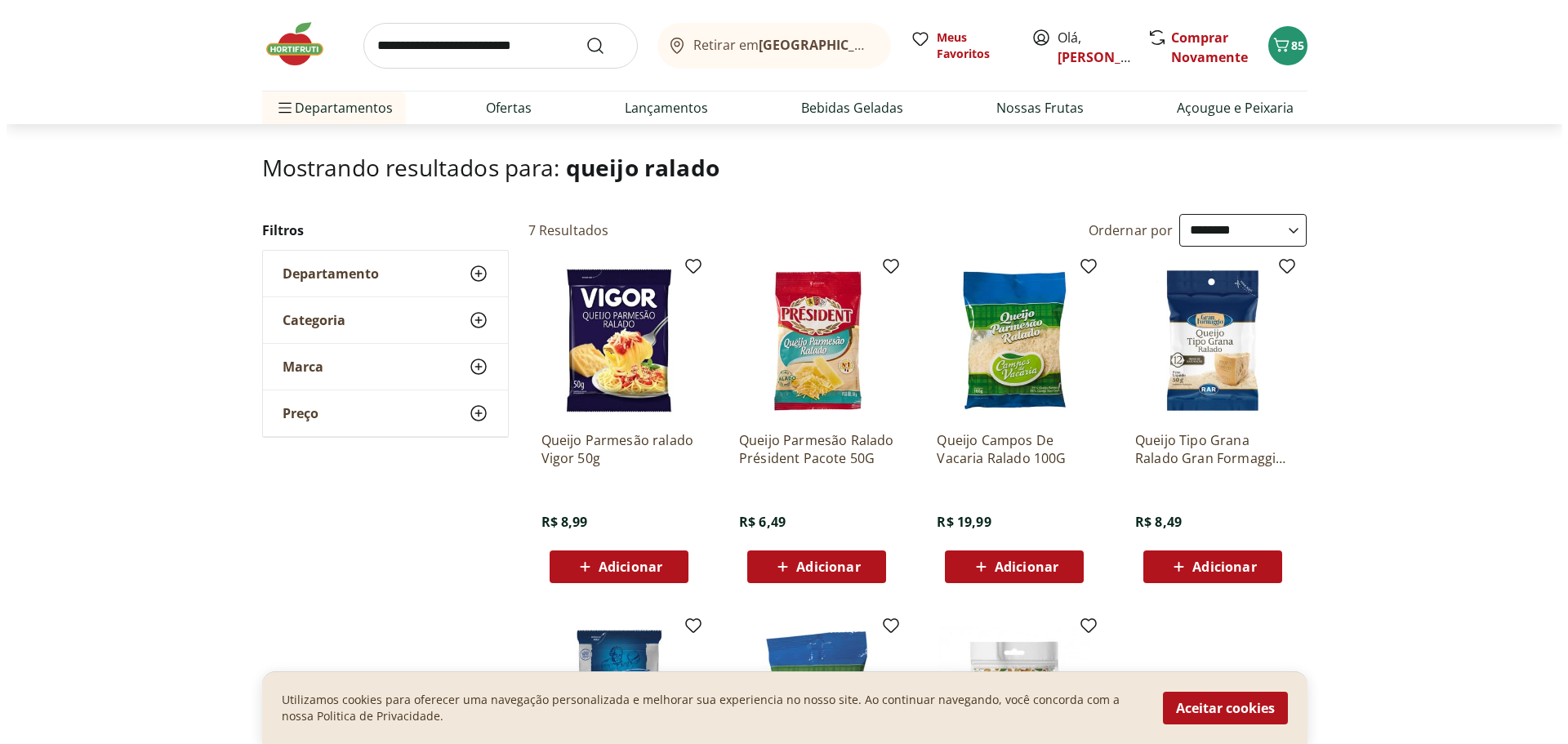
scroll to position [81, 0]
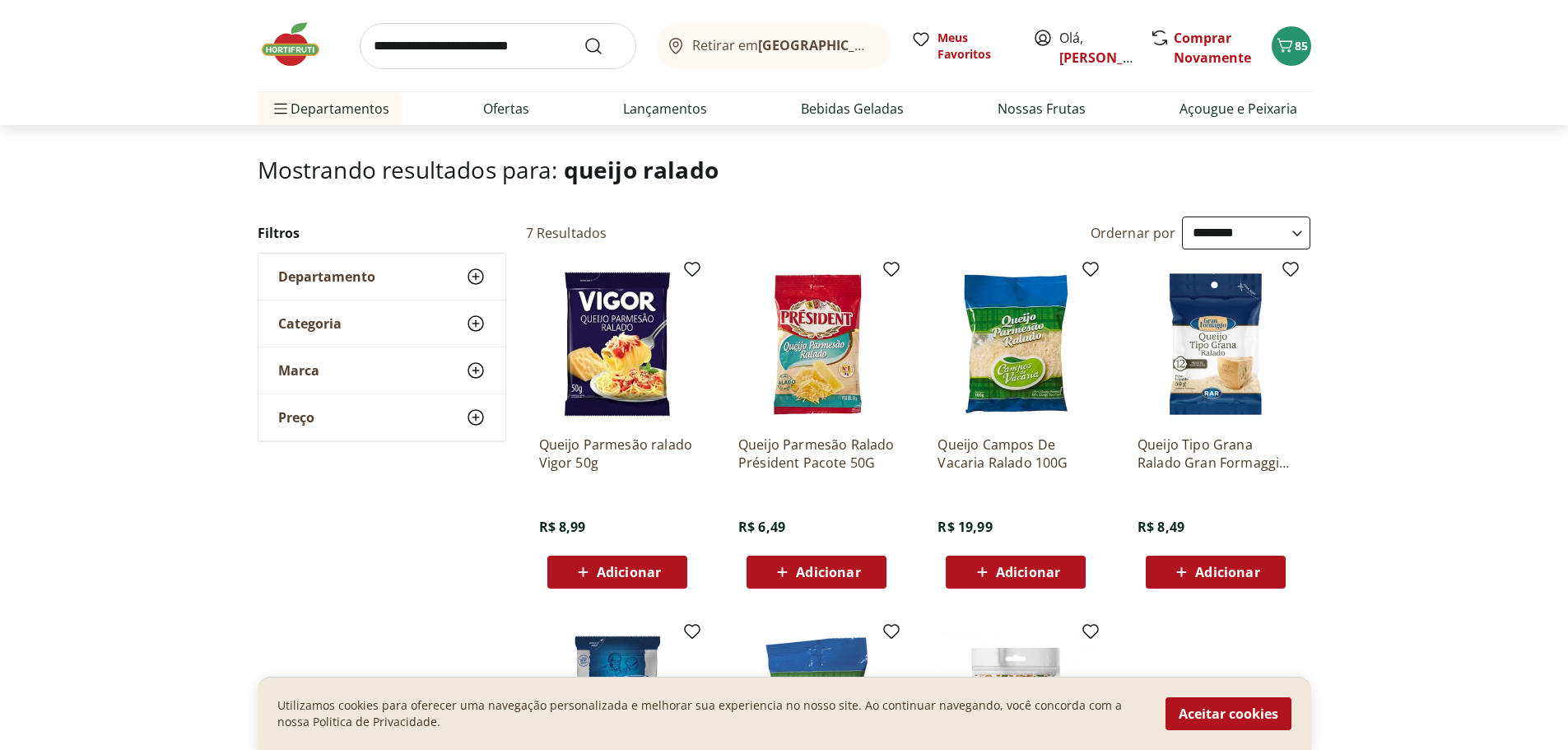
click at [813, 571] on span "Adicionar" at bounding box center [828, 571] width 64 height 13
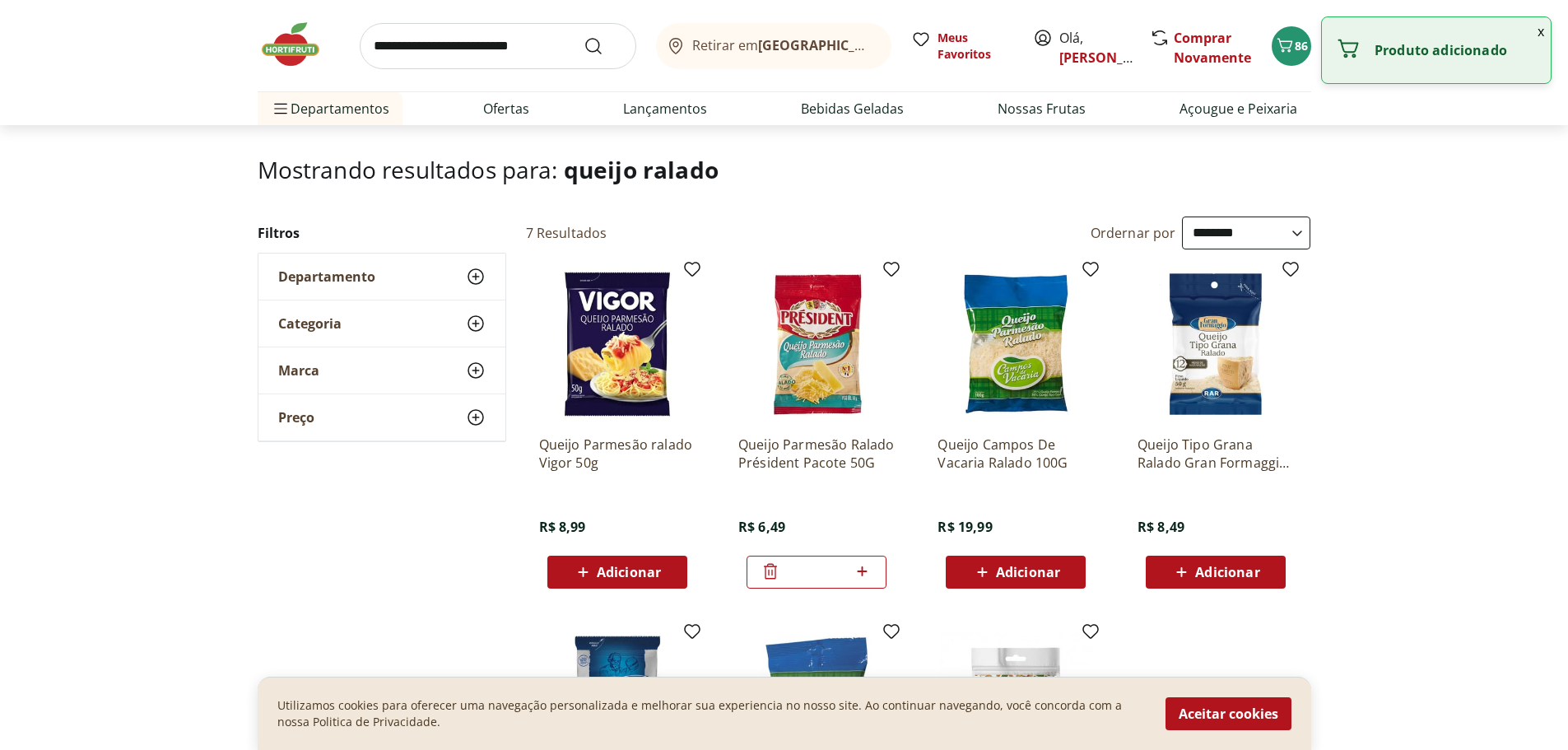
click at [866, 571] on icon at bounding box center [863, 571] width 10 height 10
type input "*"
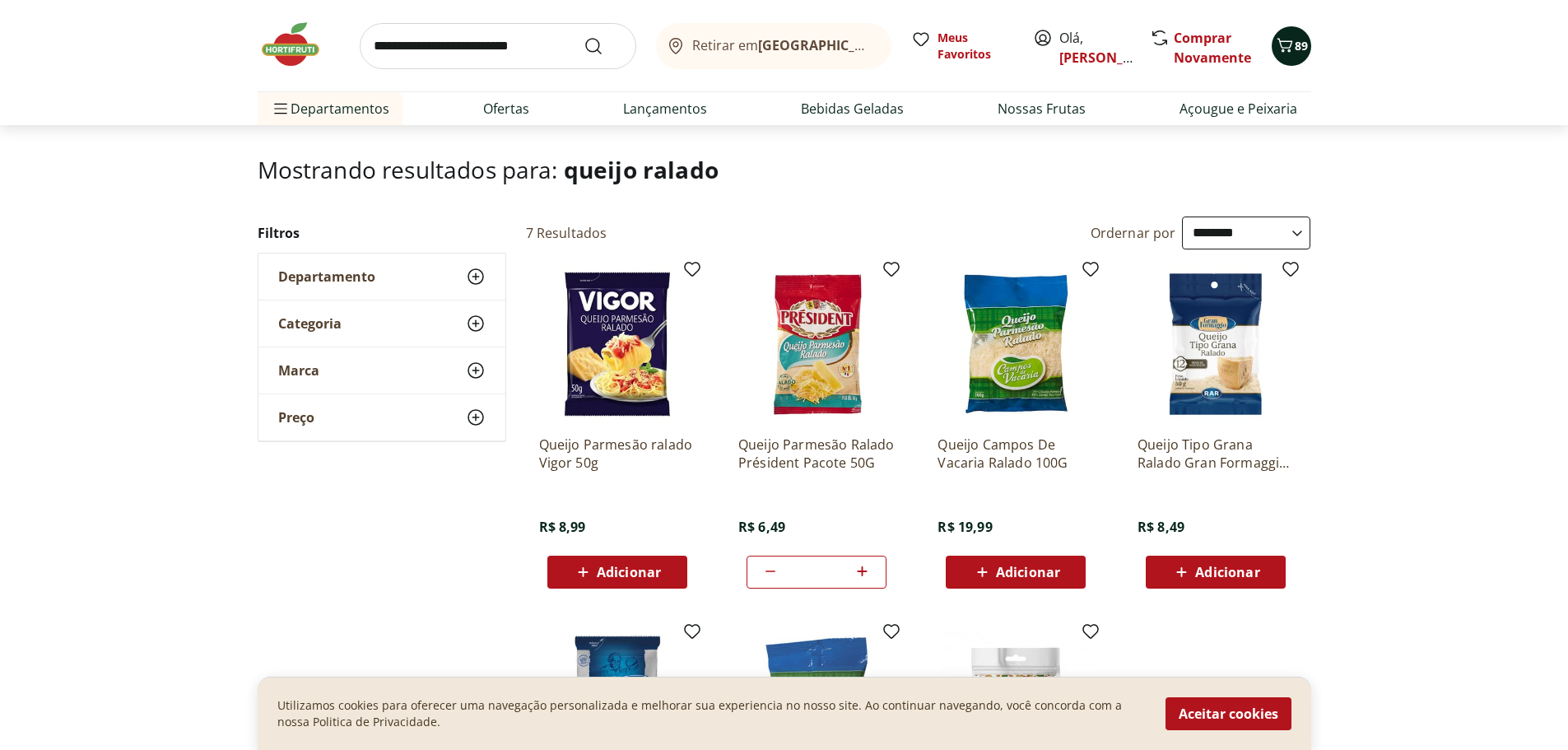
click at [1286, 46] on icon "Carrinho" at bounding box center [1284, 44] width 20 height 20
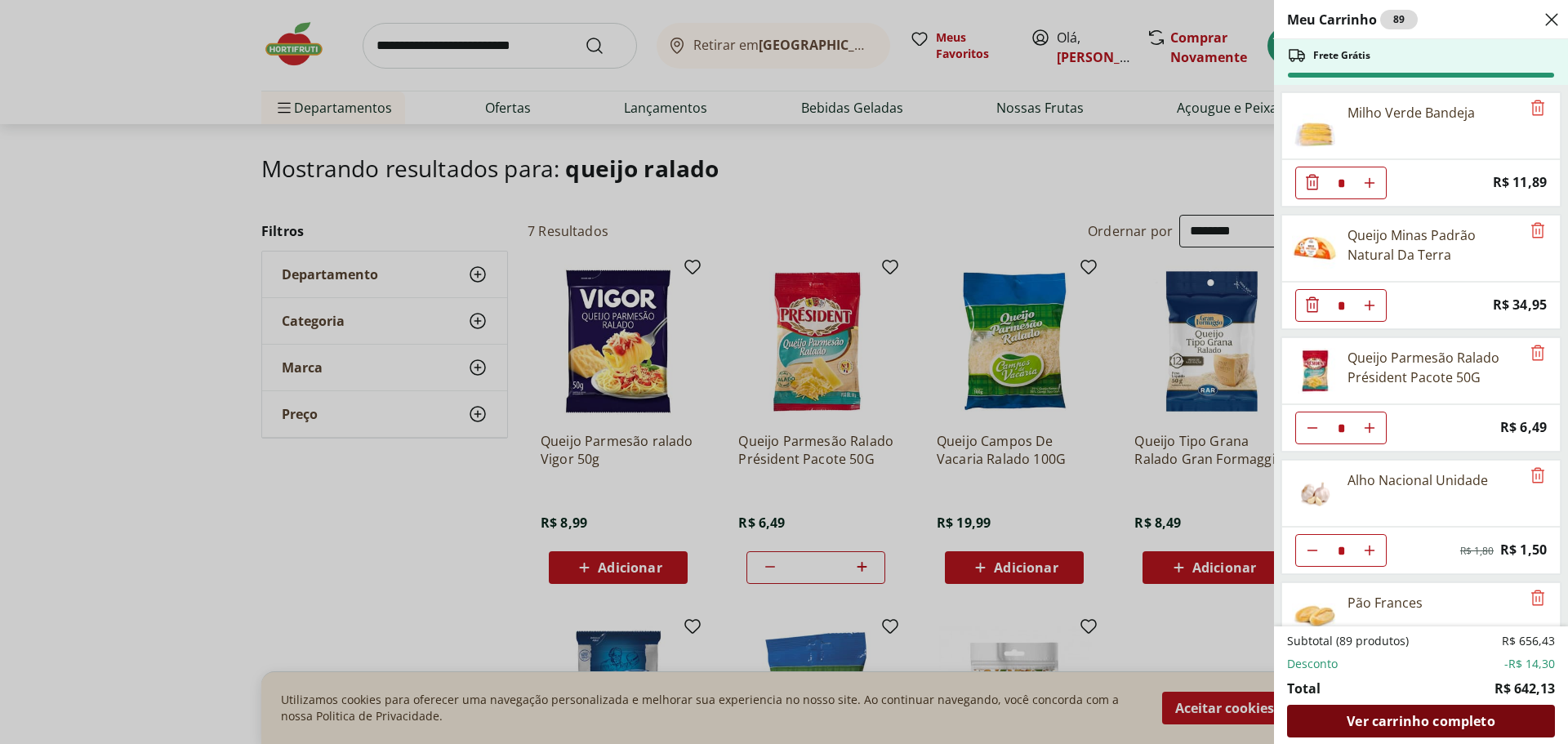
click at [1426, 715] on span "Ver carrinho completo" at bounding box center [1420, 720] width 147 height 13
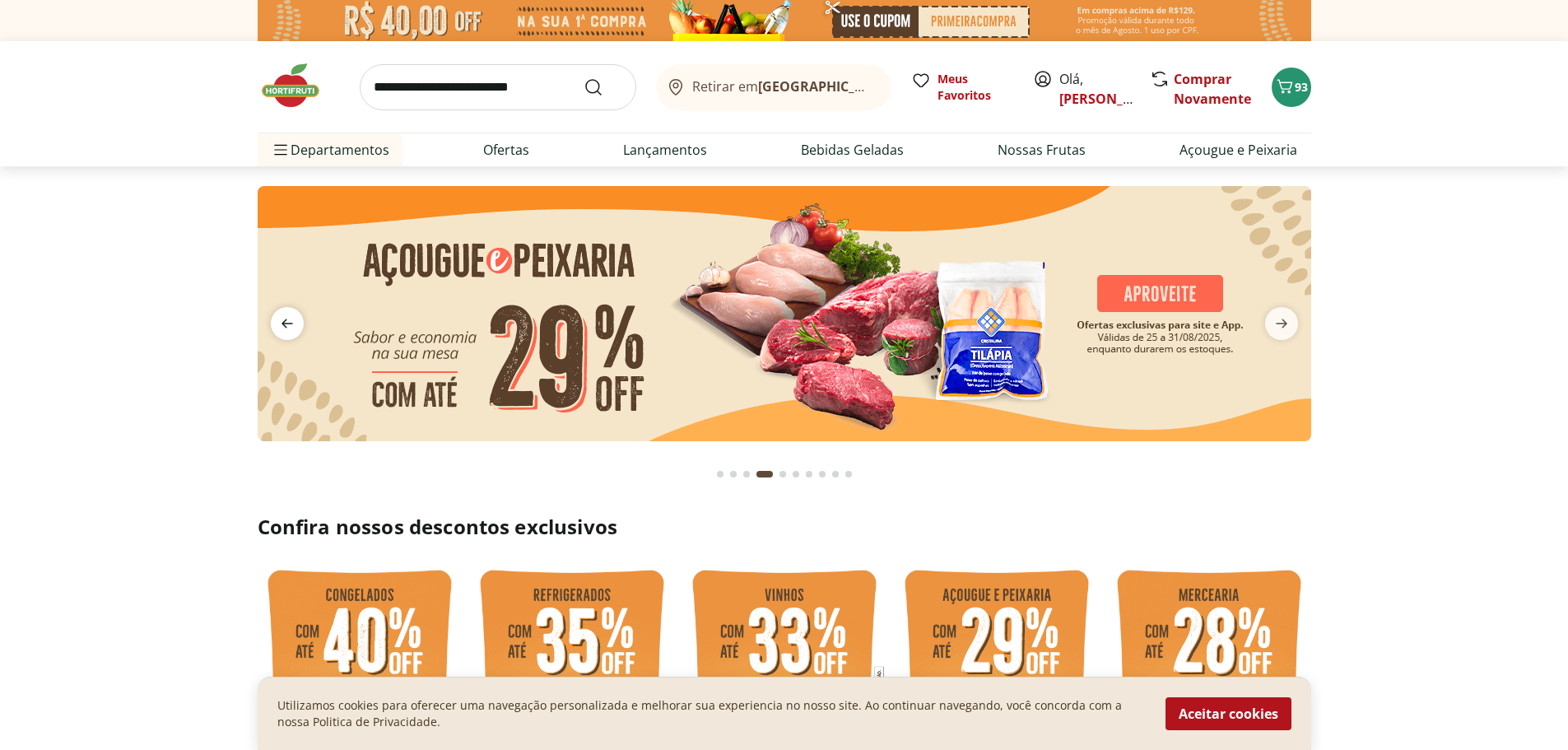
click at [284, 318] on icon "previous" at bounding box center [287, 323] width 20 height 20
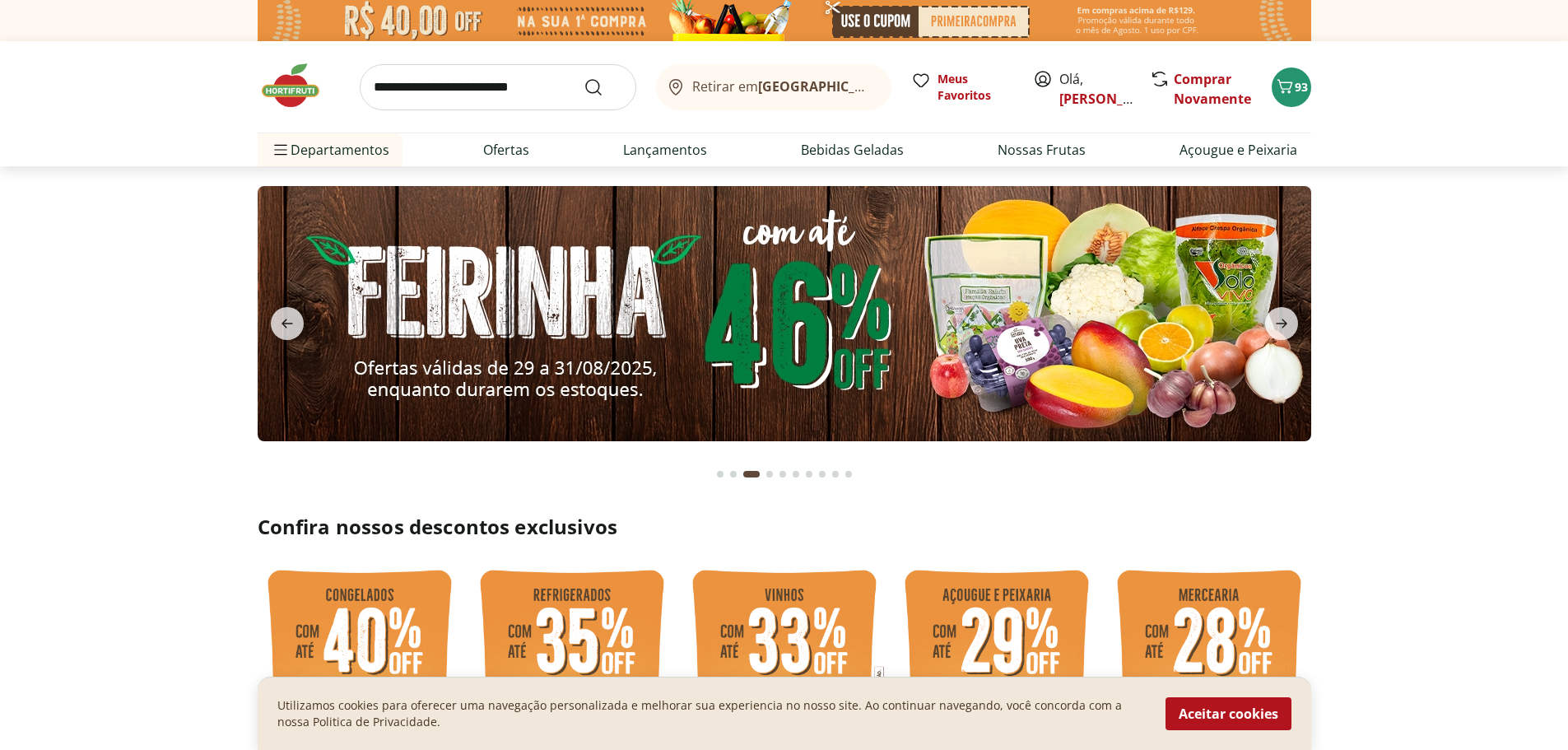
click at [1097, 311] on img at bounding box center [785, 313] width 1054 height 255
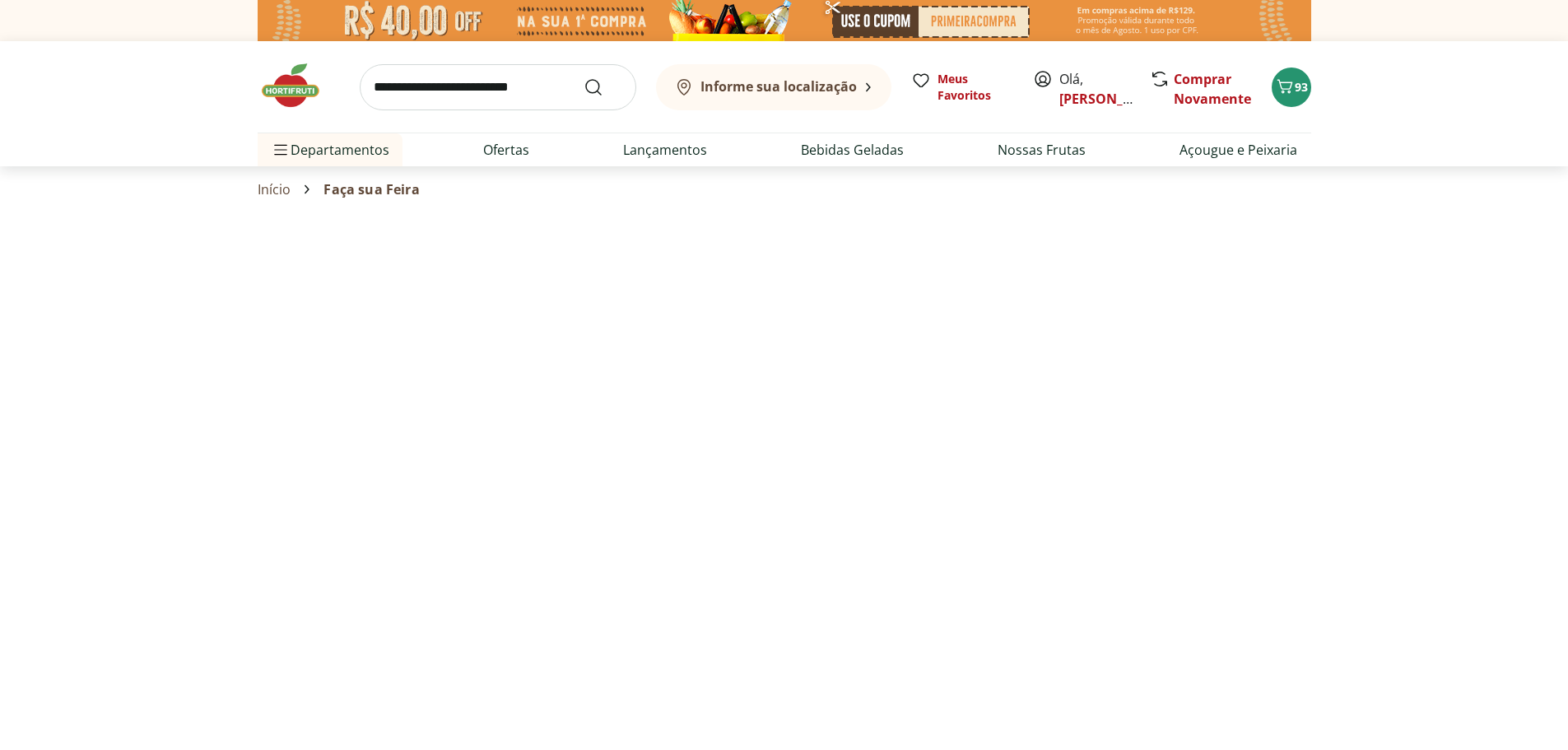
select select "**********"
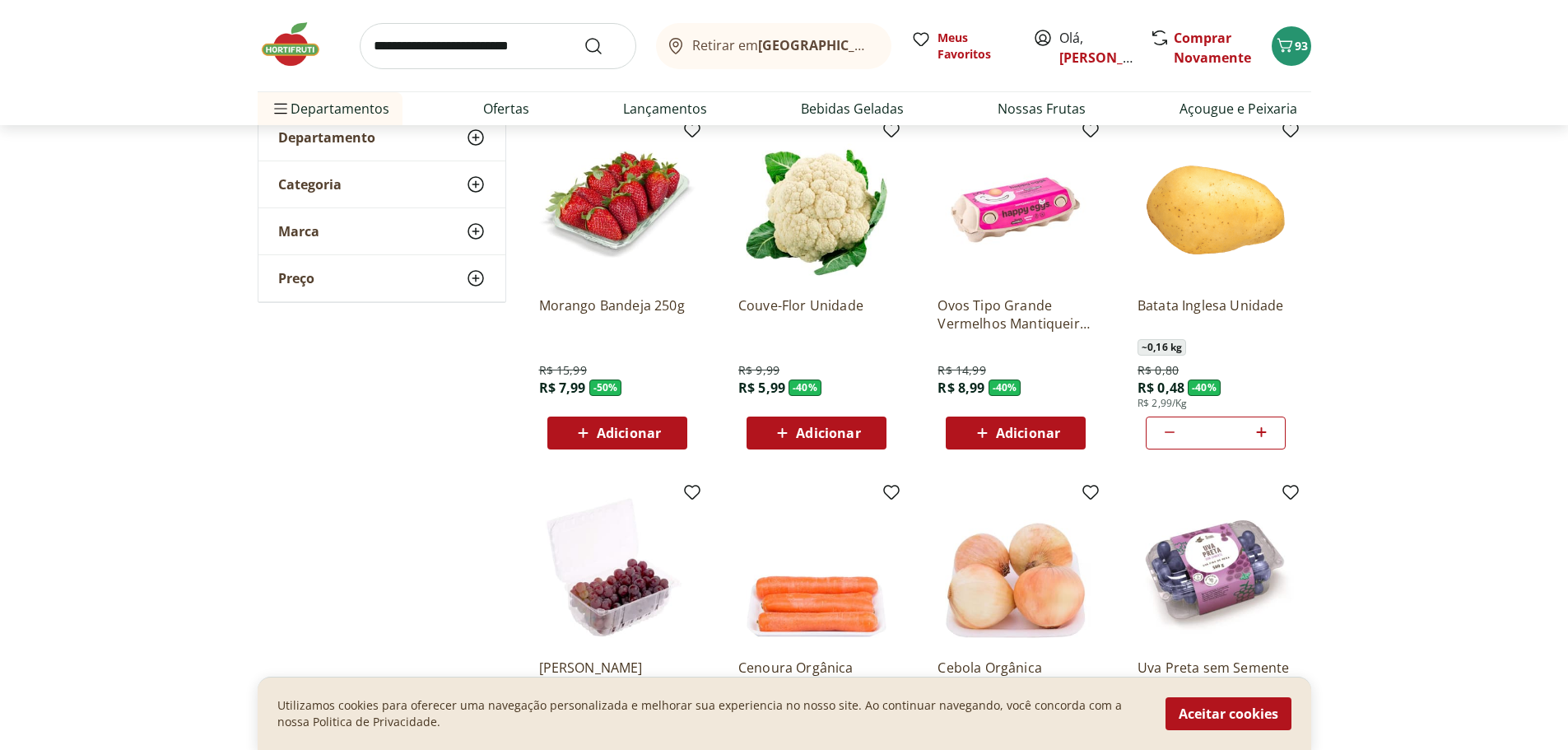
scroll to position [163, 0]
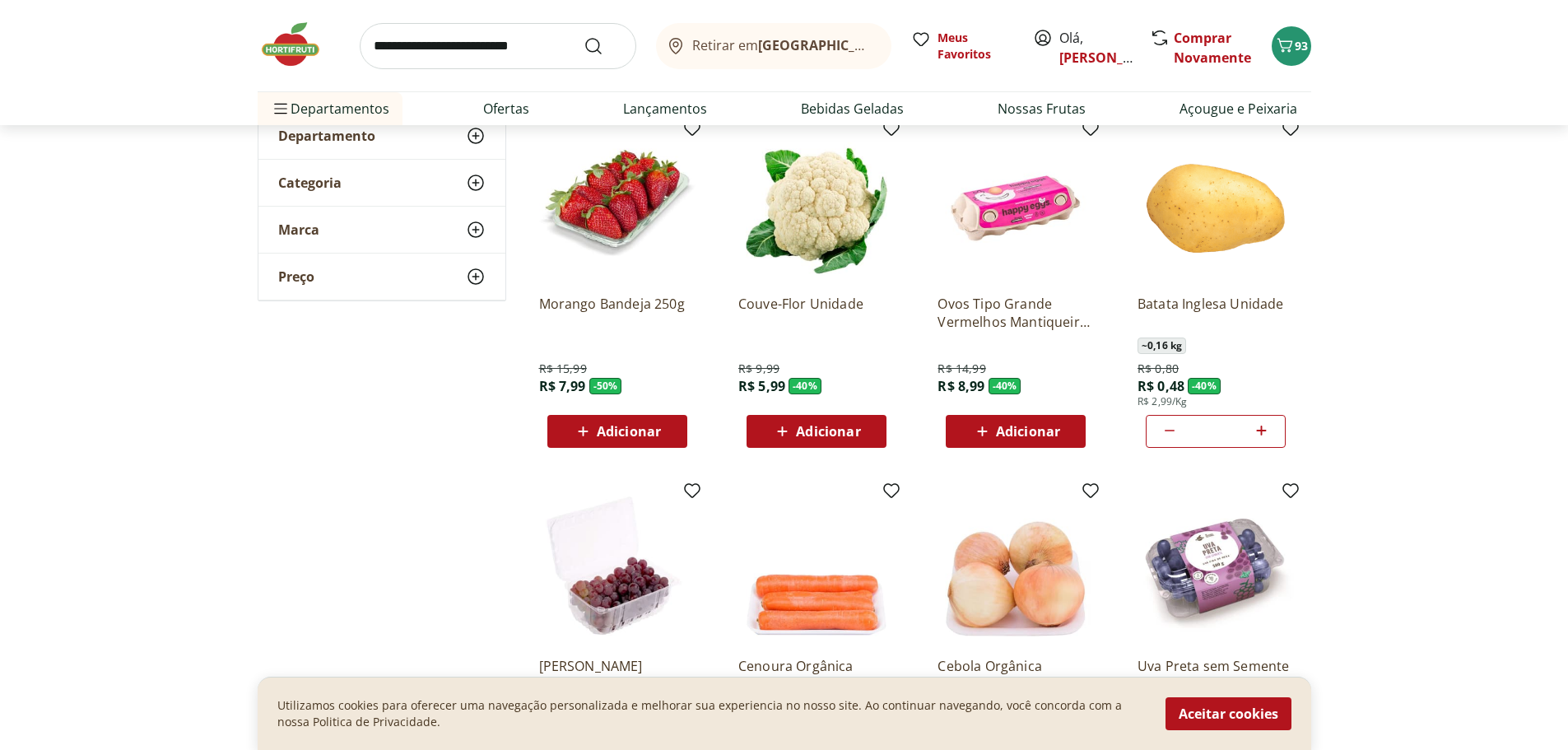
click at [1033, 428] on span "Adicionar" at bounding box center [1027, 431] width 64 height 13
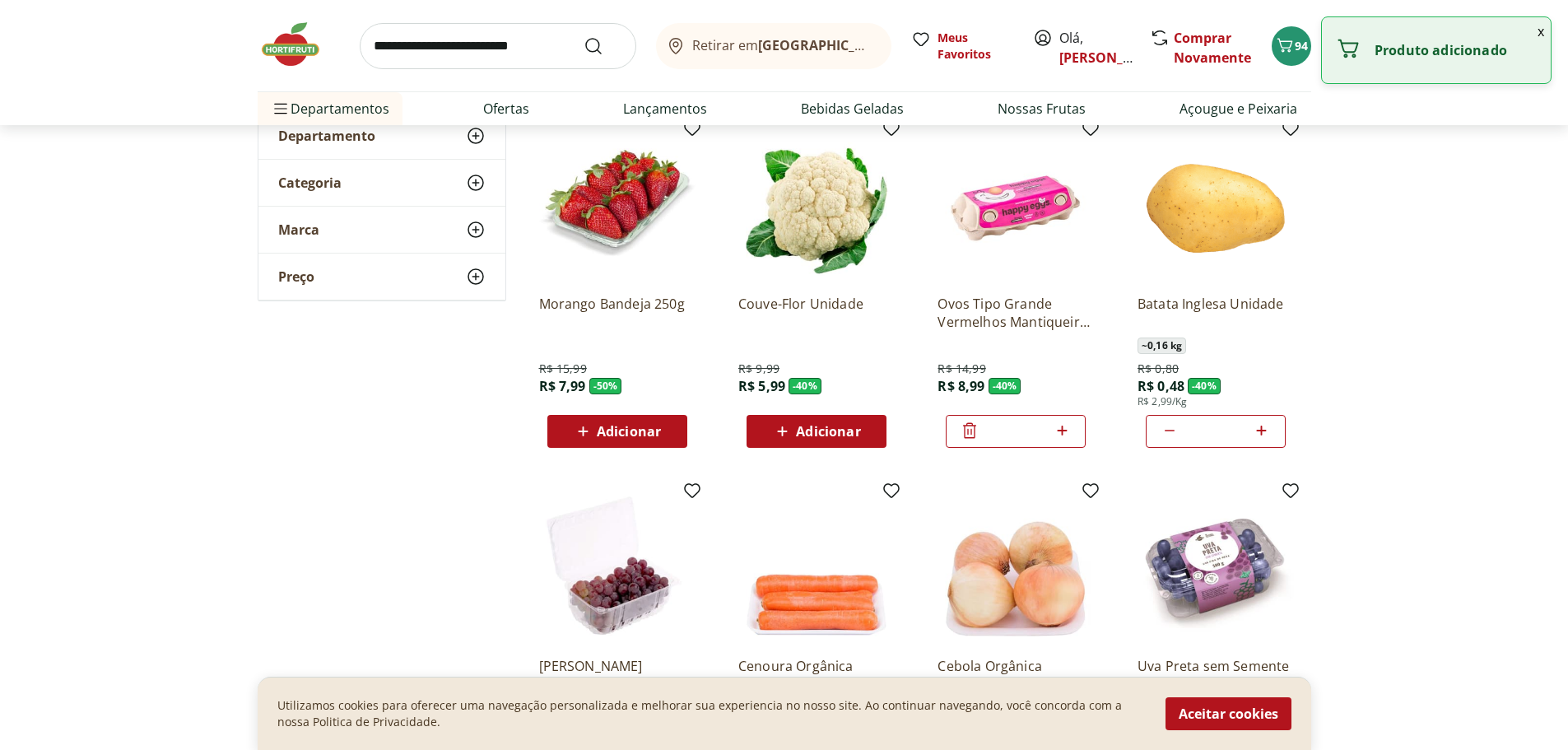
click at [1061, 427] on icon at bounding box center [1062, 431] width 20 height 20
type input "*"
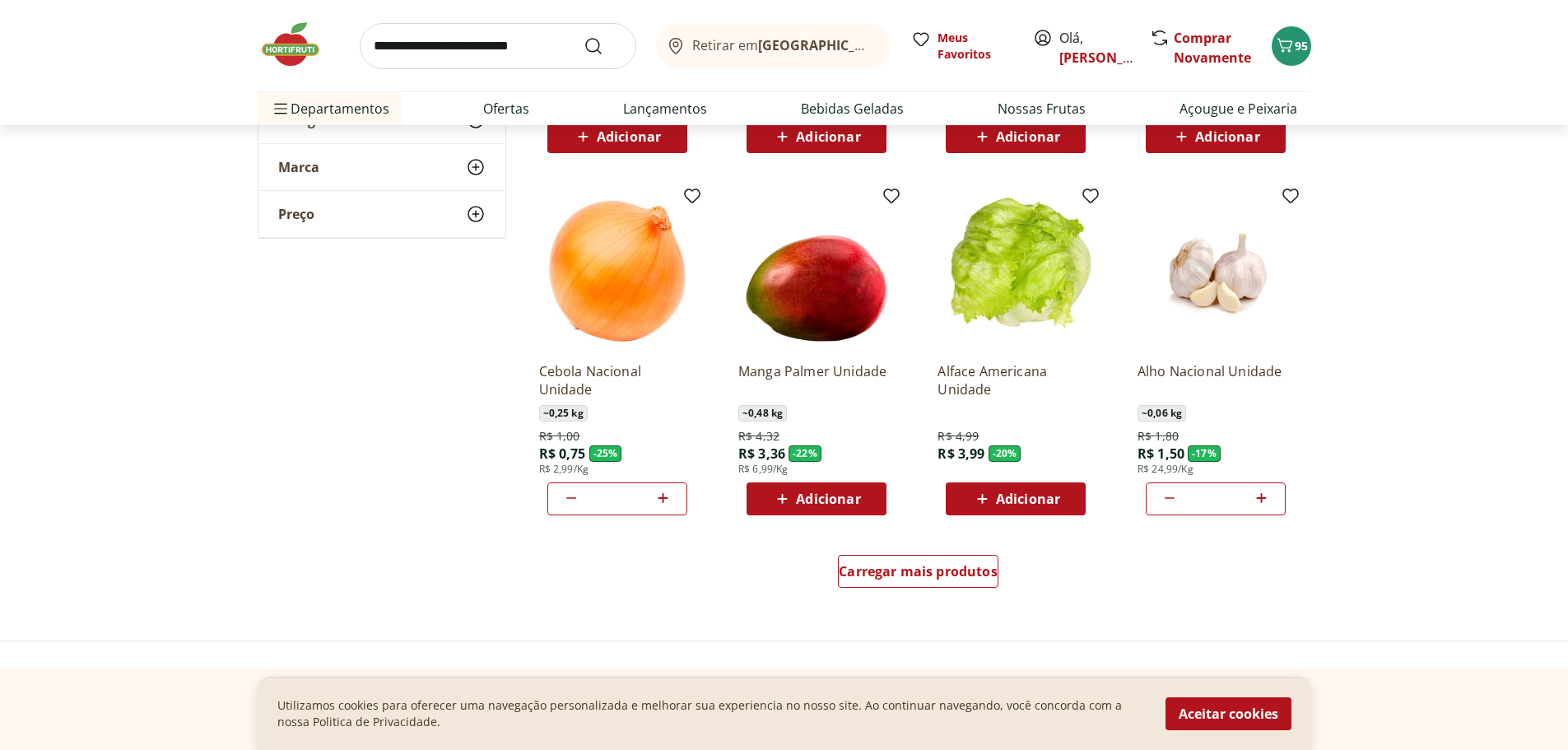
scroll to position [821, 0]
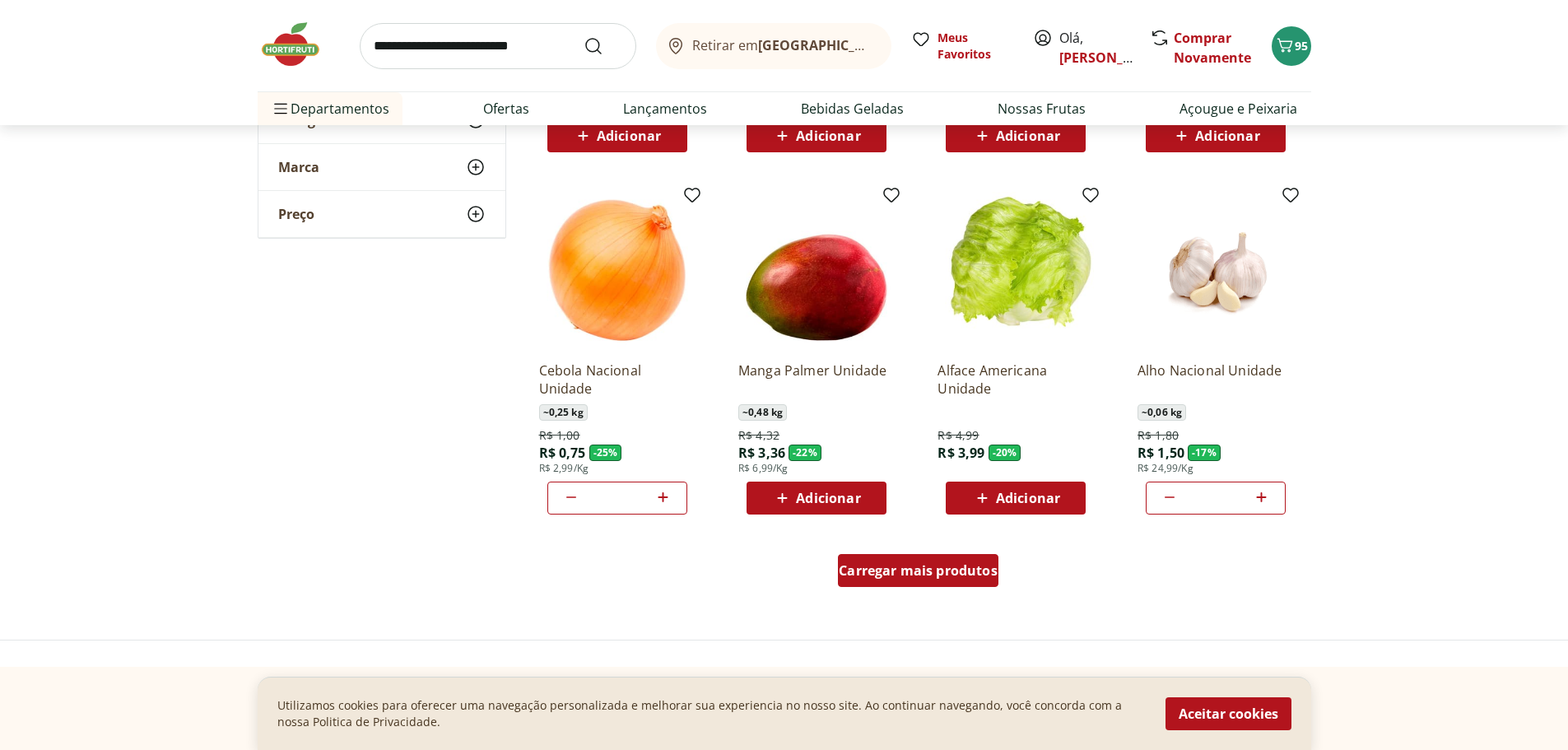
click at [939, 575] on span "Carregar mais produtos" at bounding box center [918, 570] width 159 height 13
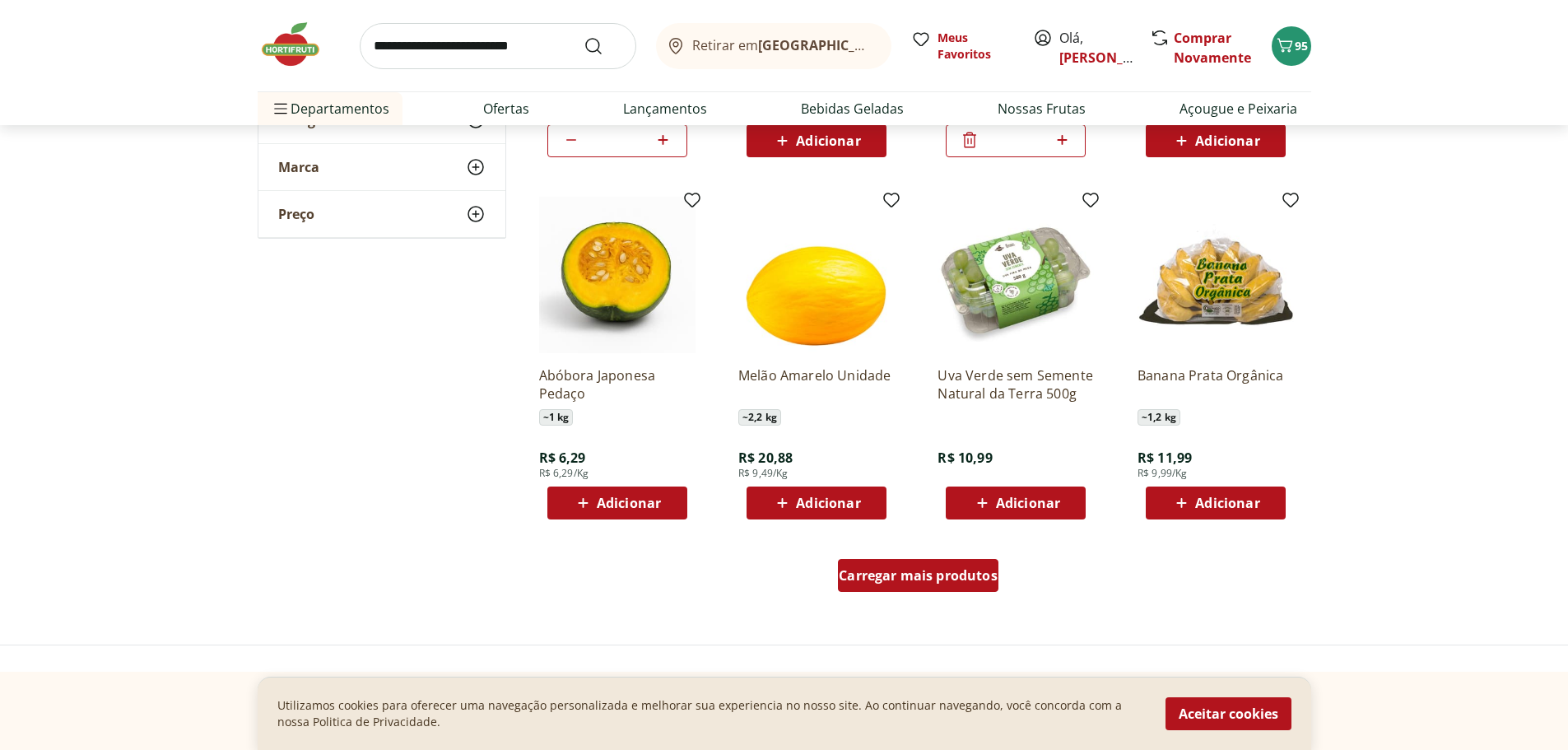
scroll to position [1890, 0]
click at [884, 579] on span "Carregar mais produtos" at bounding box center [918, 574] width 159 height 13
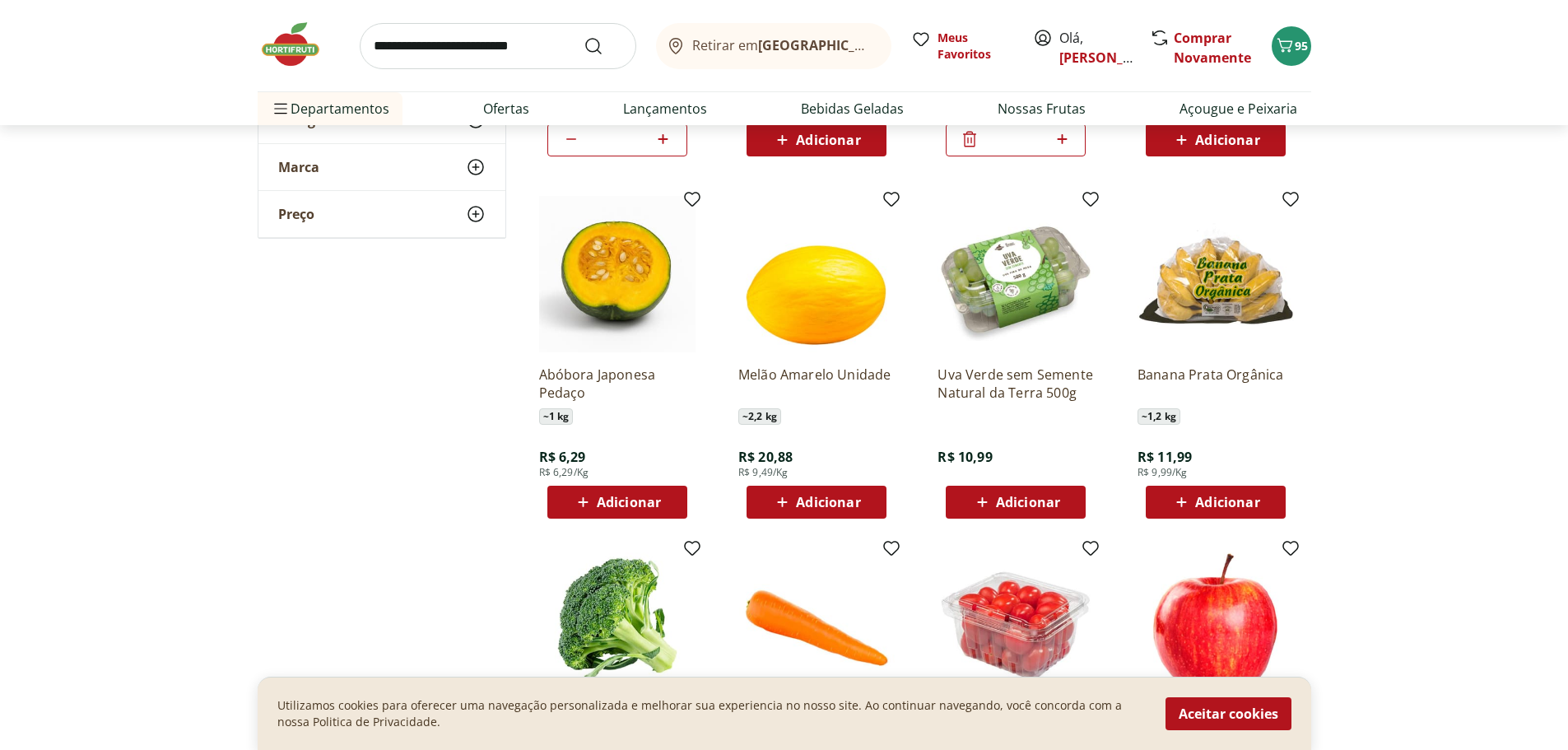
click at [1014, 495] on span "Adicionar" at bounding box center [1027, 501] width 64 height 13
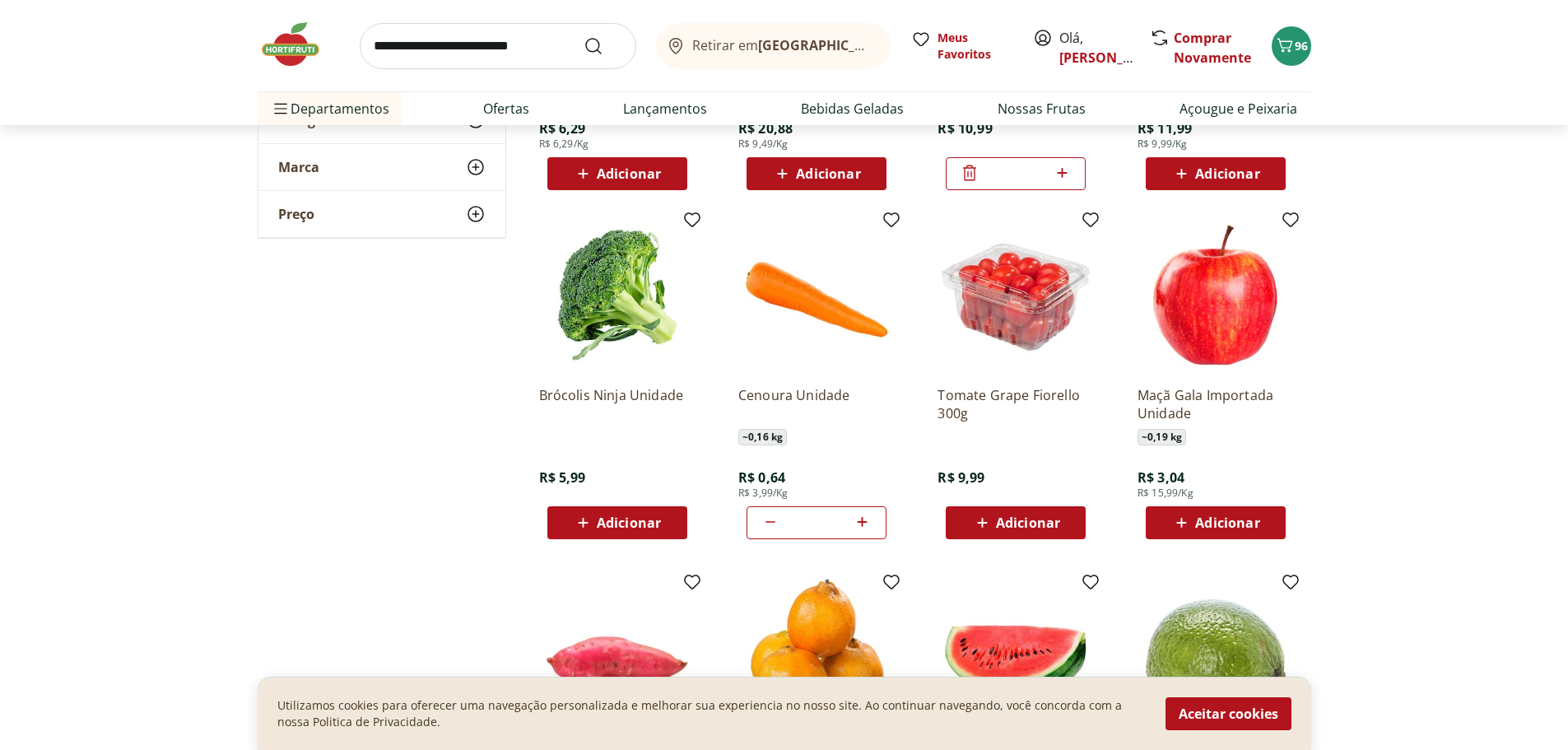
scroll to position [2220, 0]
click at [1005, 523] on span "Adicionar" at bounding box center [1027, 521] width 64 height 13
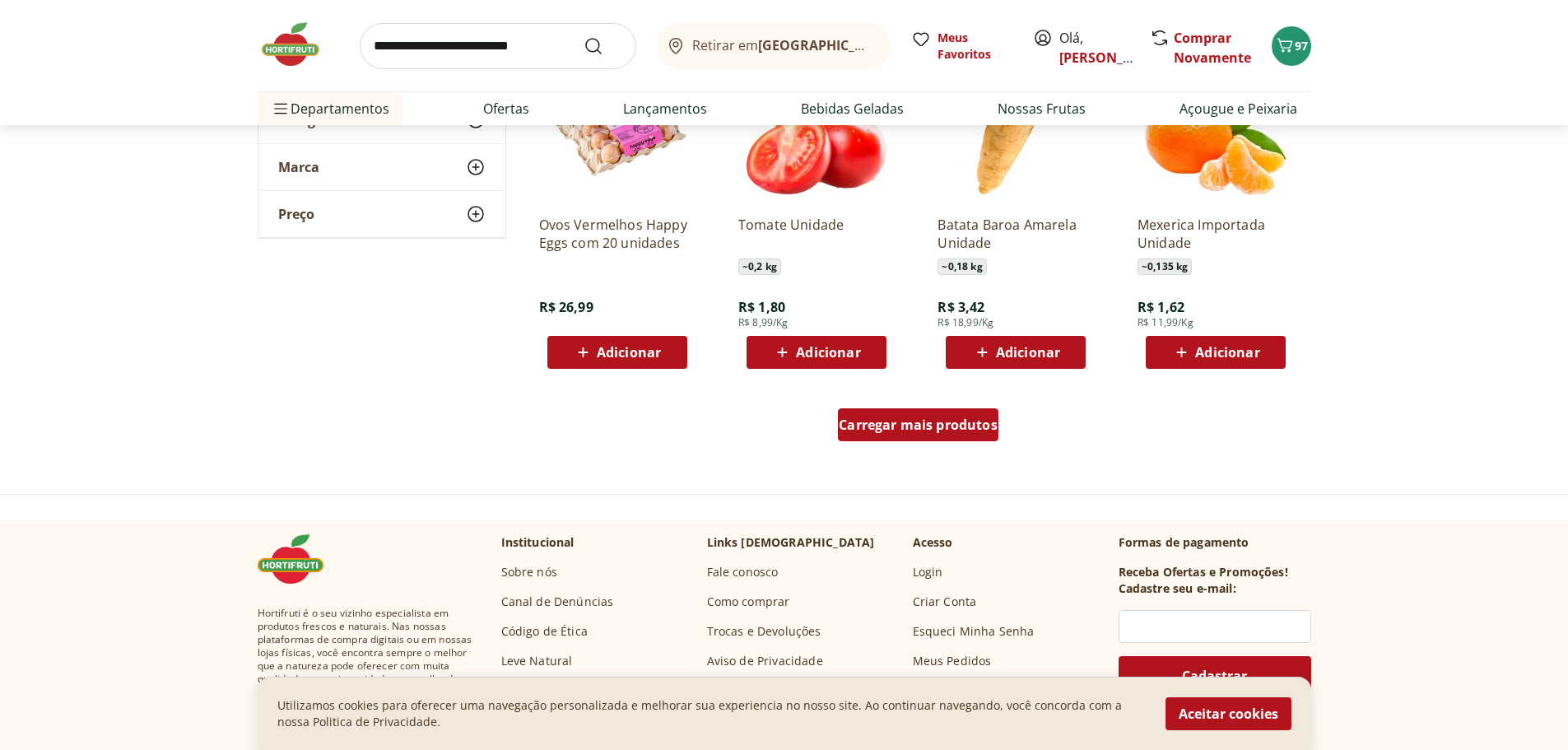
scroll to position [3114, 0]
click at [942, 425] on span "Carregar mais produtos" at bounding box center [918, 424] width 159 height 13
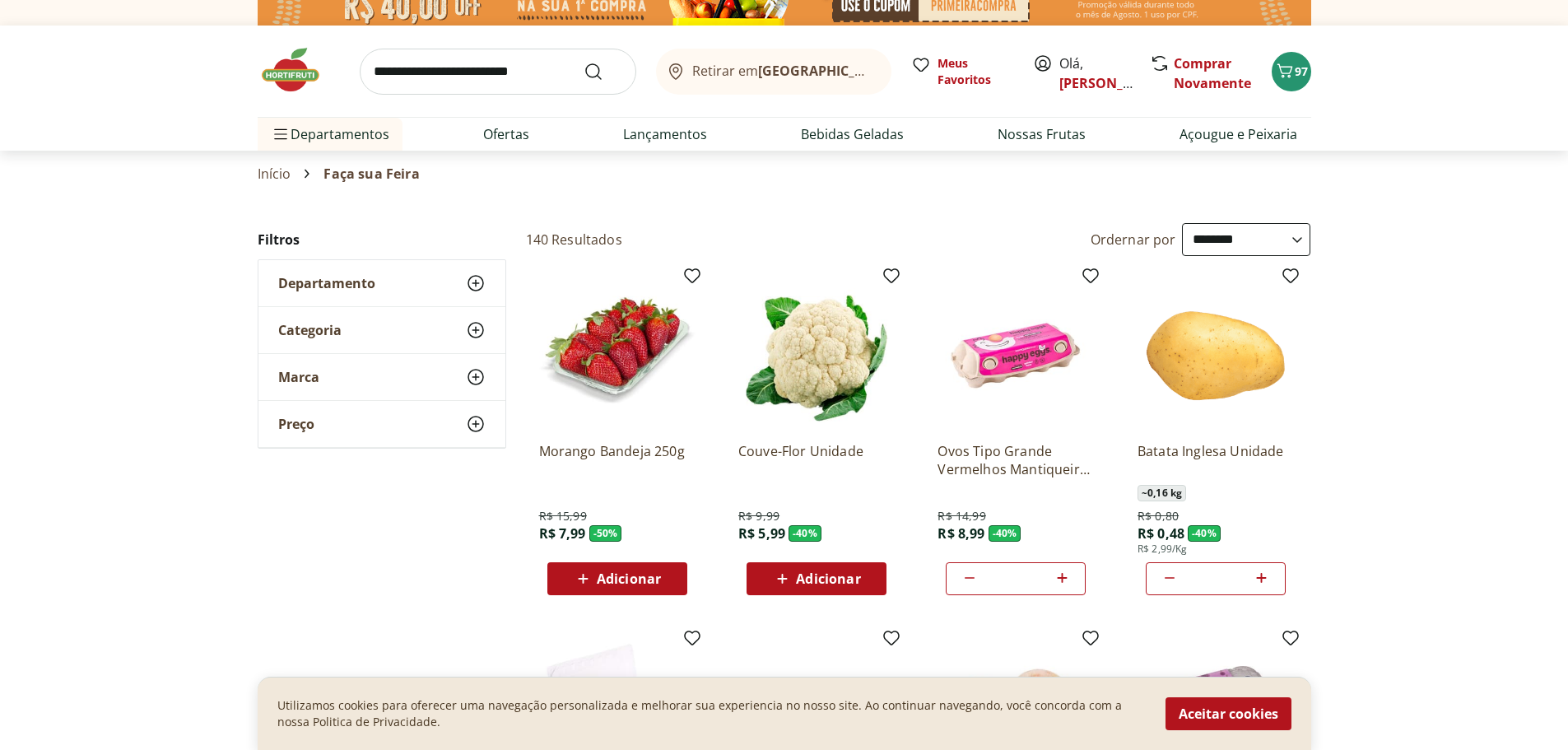
scroll to position [0, 0]
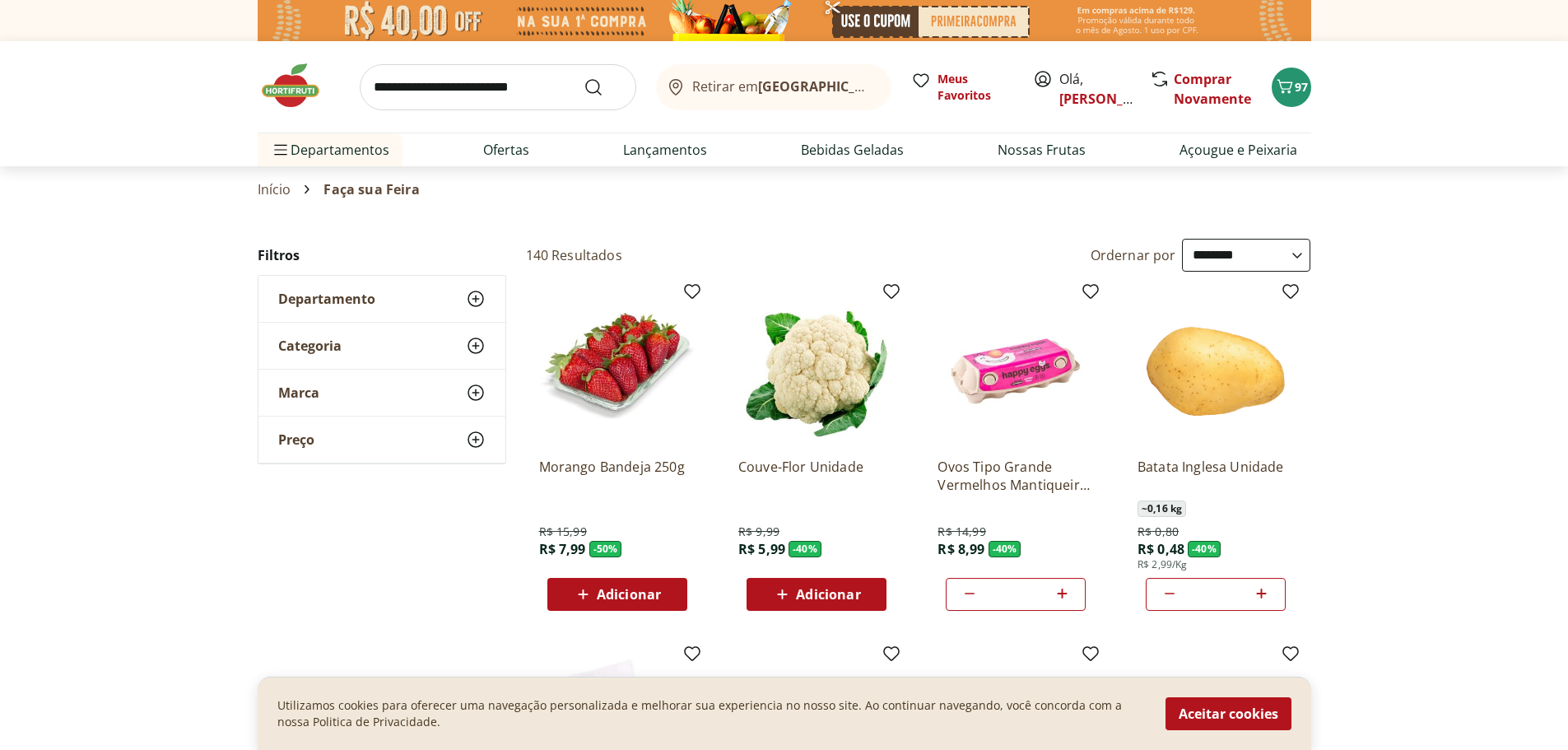
click at [424, 86] on input "search" at bounding box center [498, 87] width 277 height 46
type input "**********"
click at [583, 78] on button "Submit Search" at bounding box center [603, 87] width 39 height 20
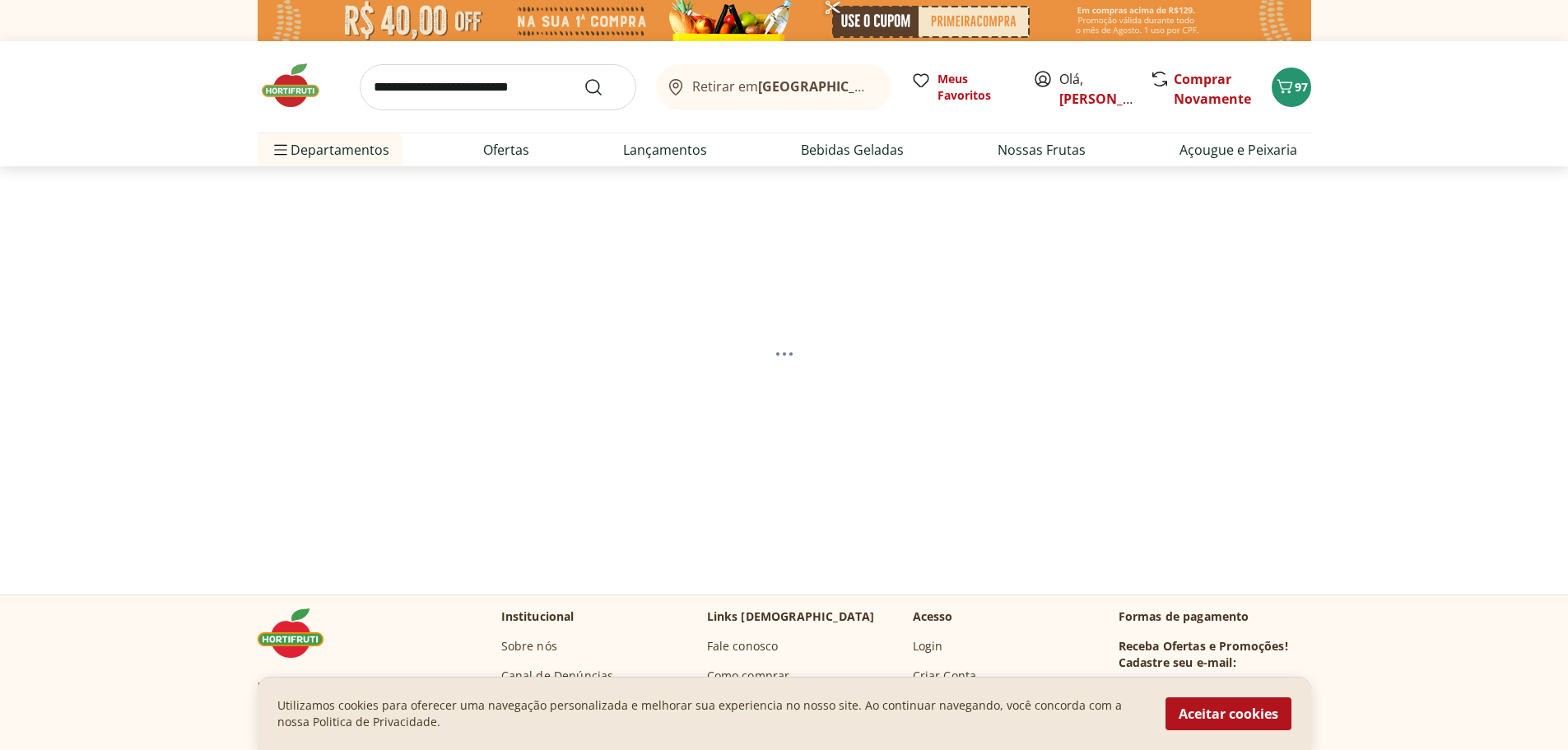
select select "**********"
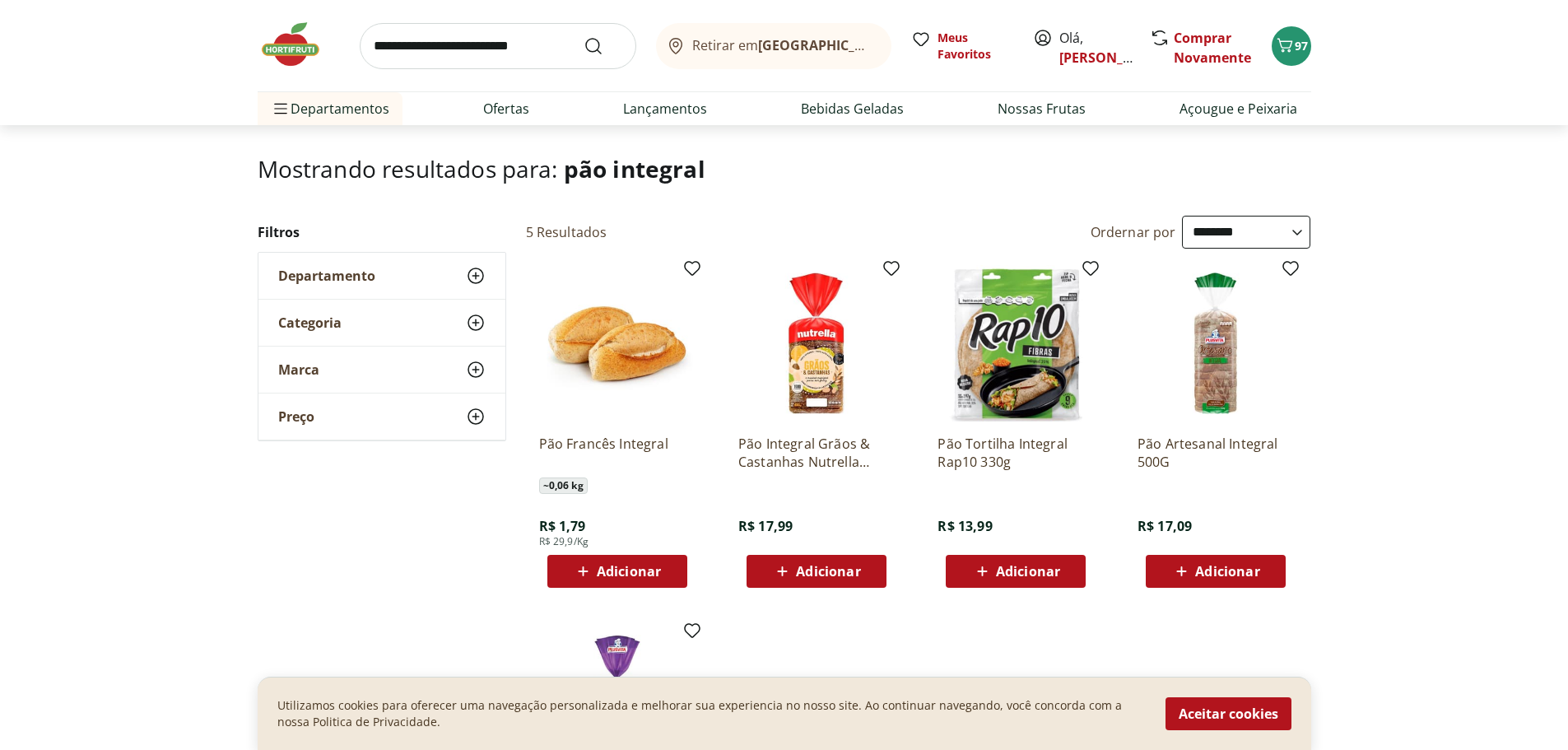
scroll to position [82, 0]
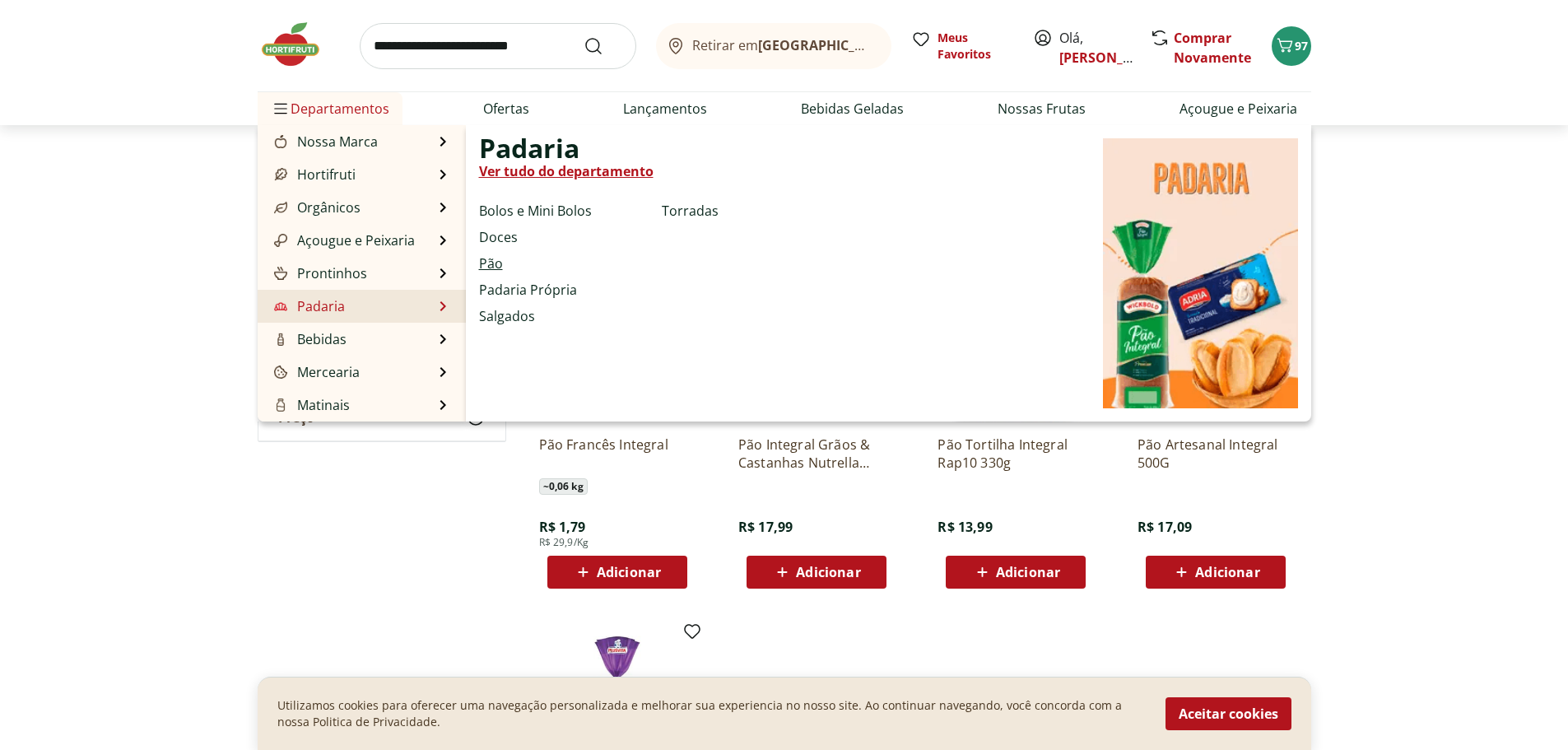
click at [485, 261] on link "Pão" at bounding box center [491, 263] width 24 height 20
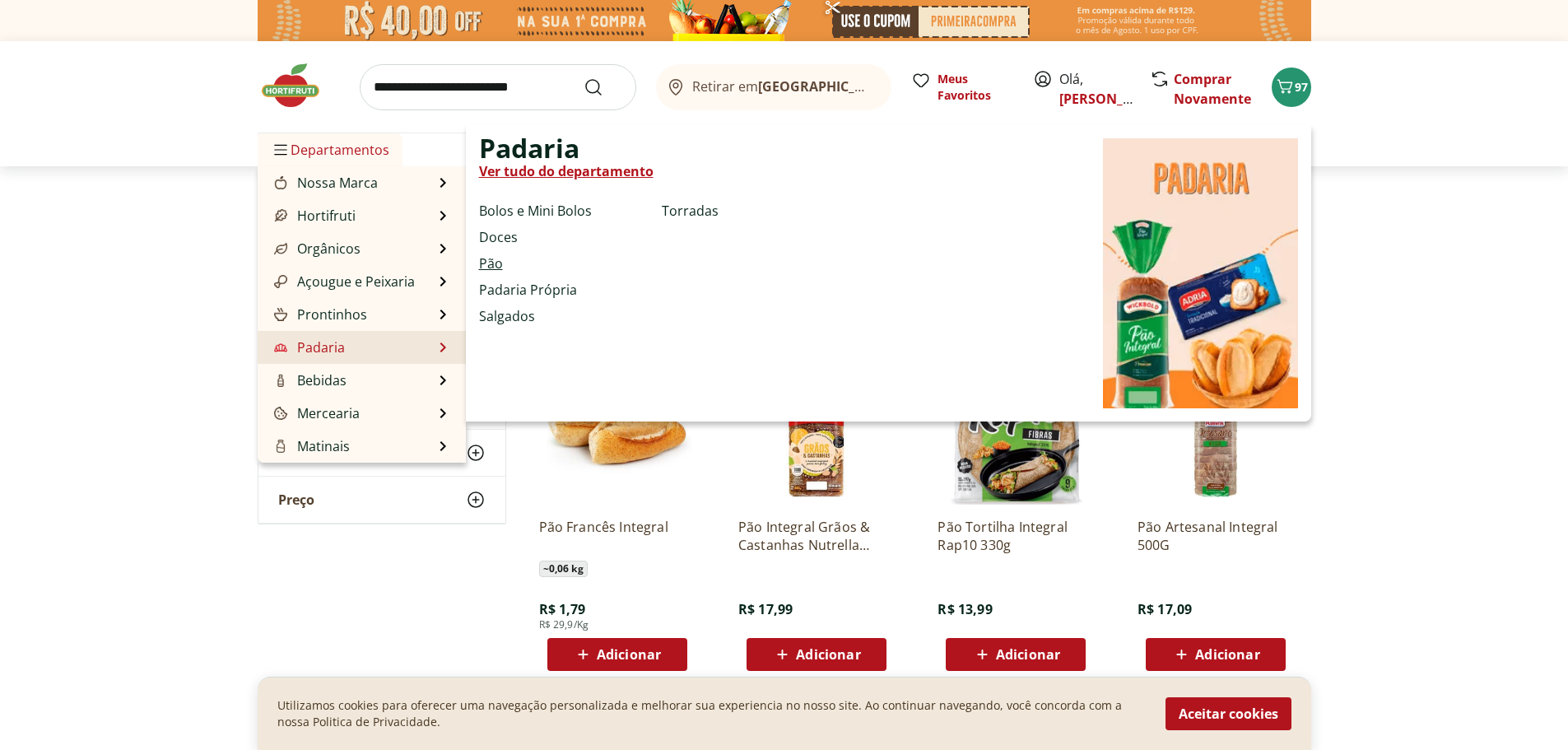
select select "**********"
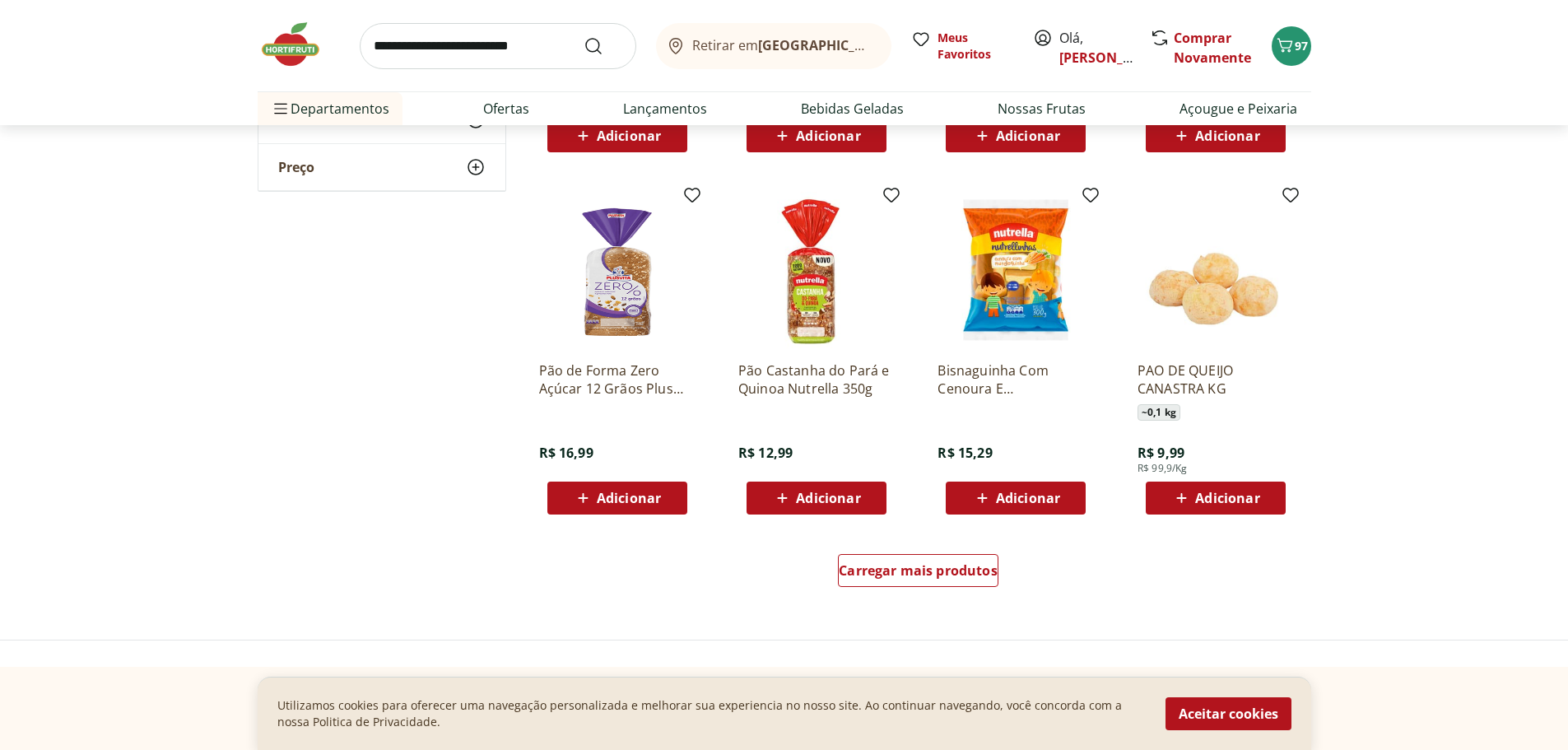
scroll to position [822, 0]
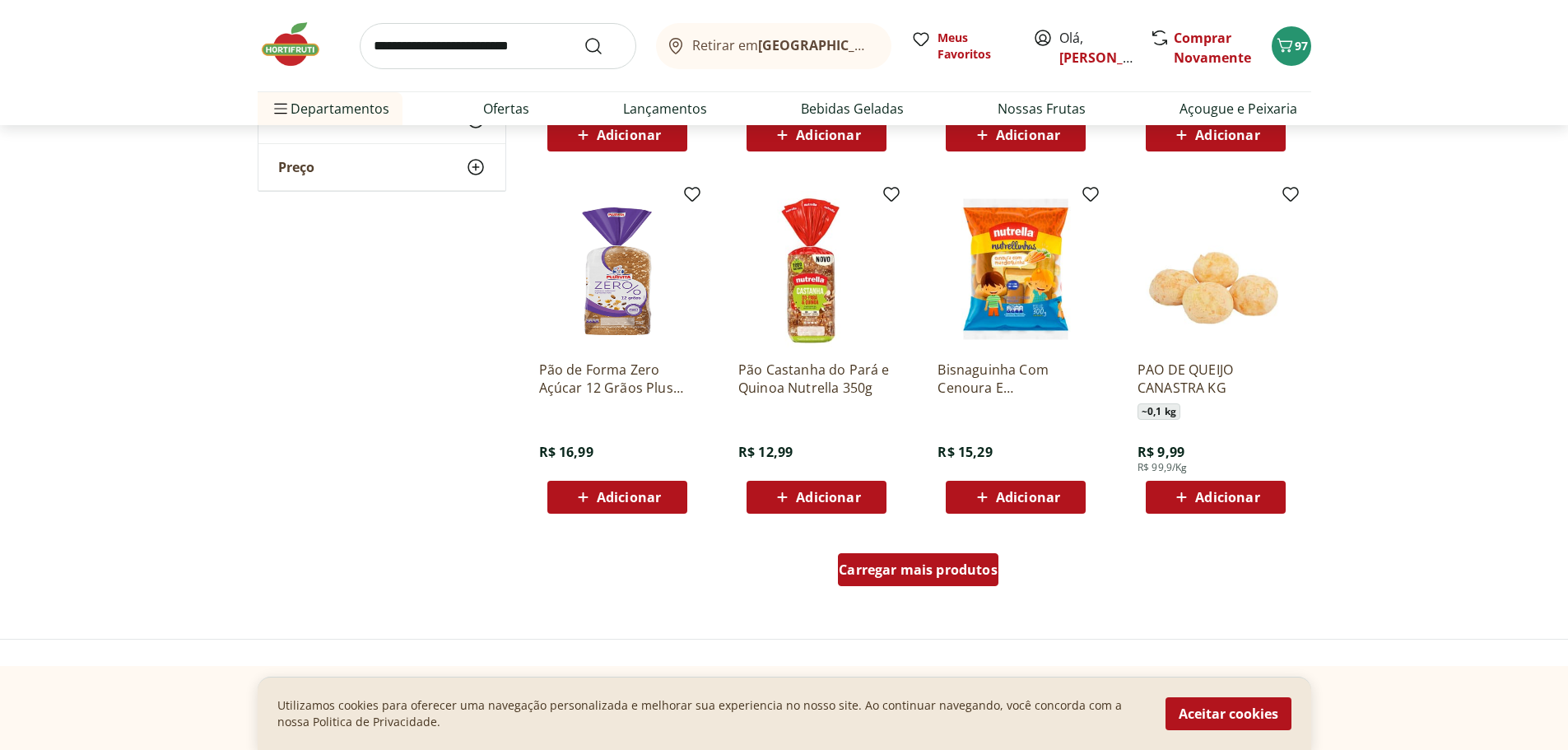
click at [899, 568] on span "Carregar mais produtos" at bounding box center [918, 569] width 159 height 13
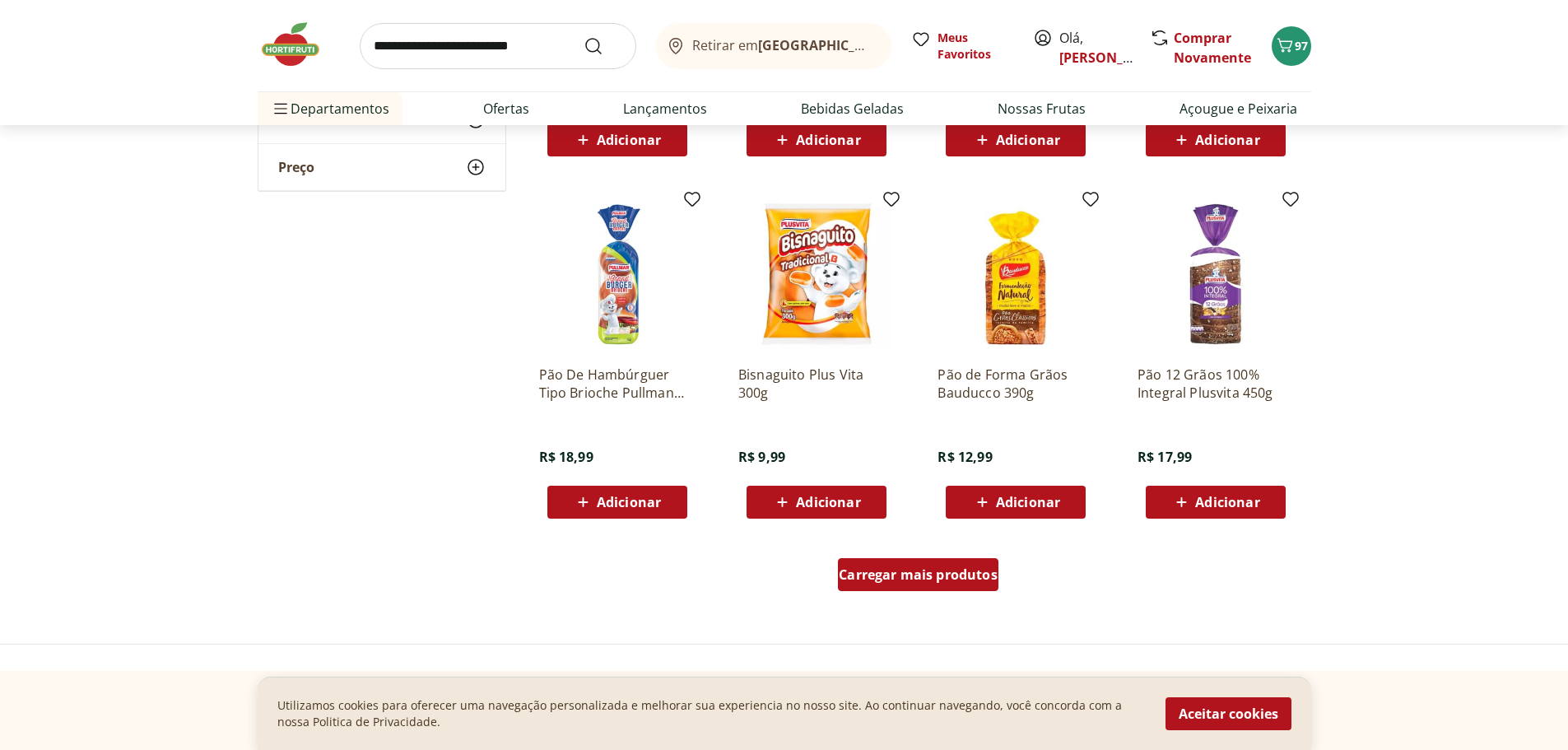
scroll to position [1891, 0]
click at [892, 575] on span "Carregar mais produtos" at bounding box center [918, 573] width 159 height 13
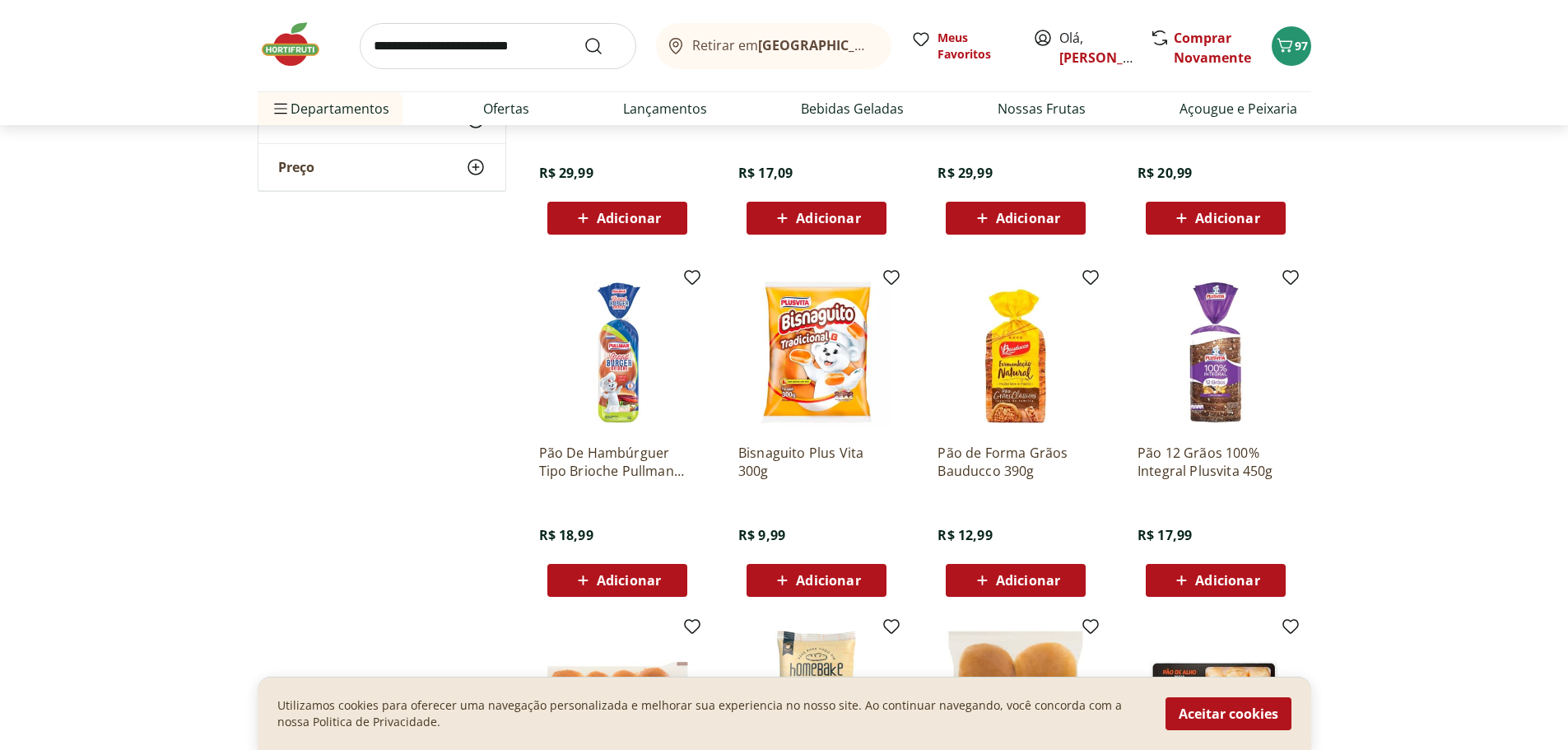
scroll to position [1812, 0]
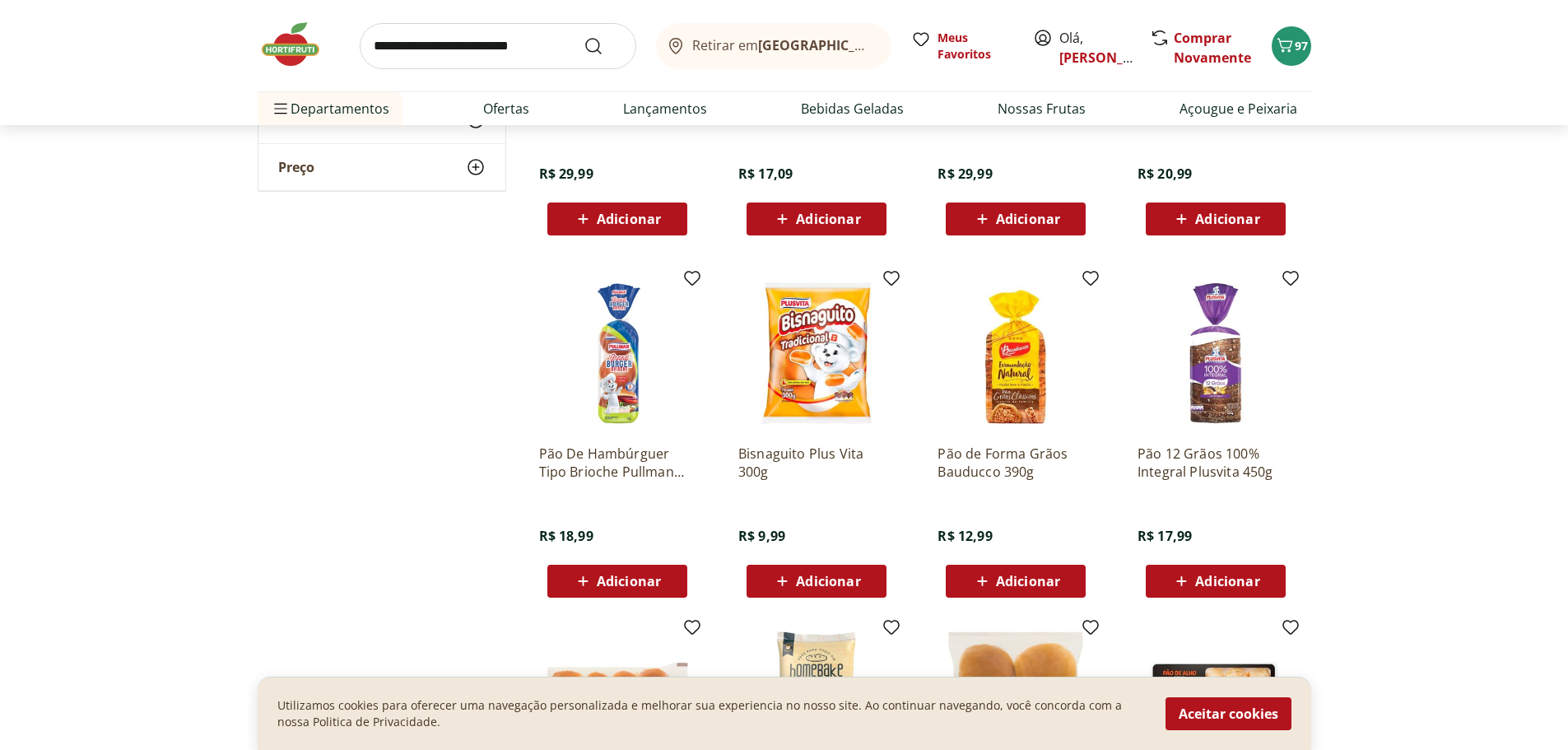
click at [1230, 582] on span "Adicionar" at bounding box center [1227, 581] width 64 height 13
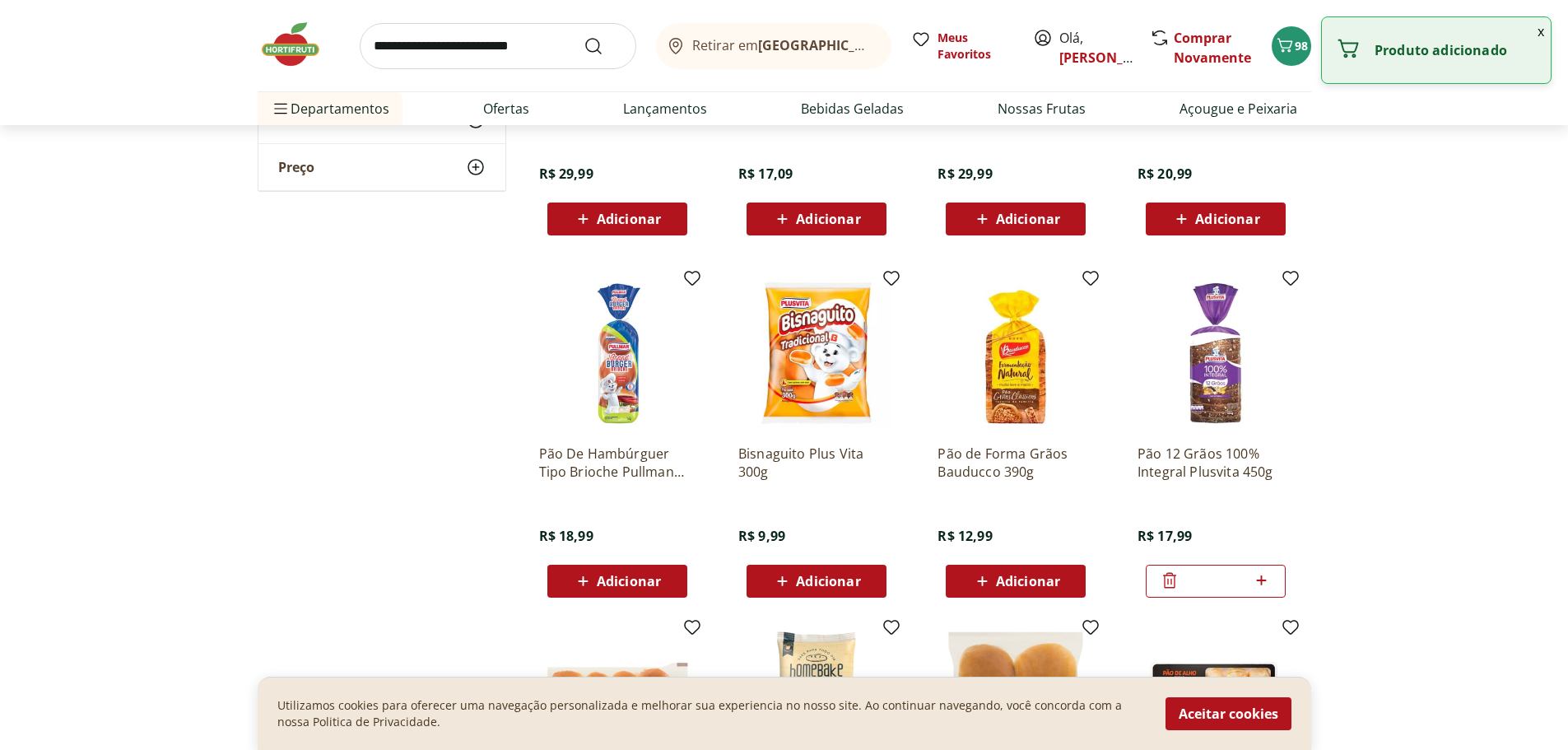
click at [1266, 578] on icon at bounding box center [1261, 580] width 20 height 20
type input "*"
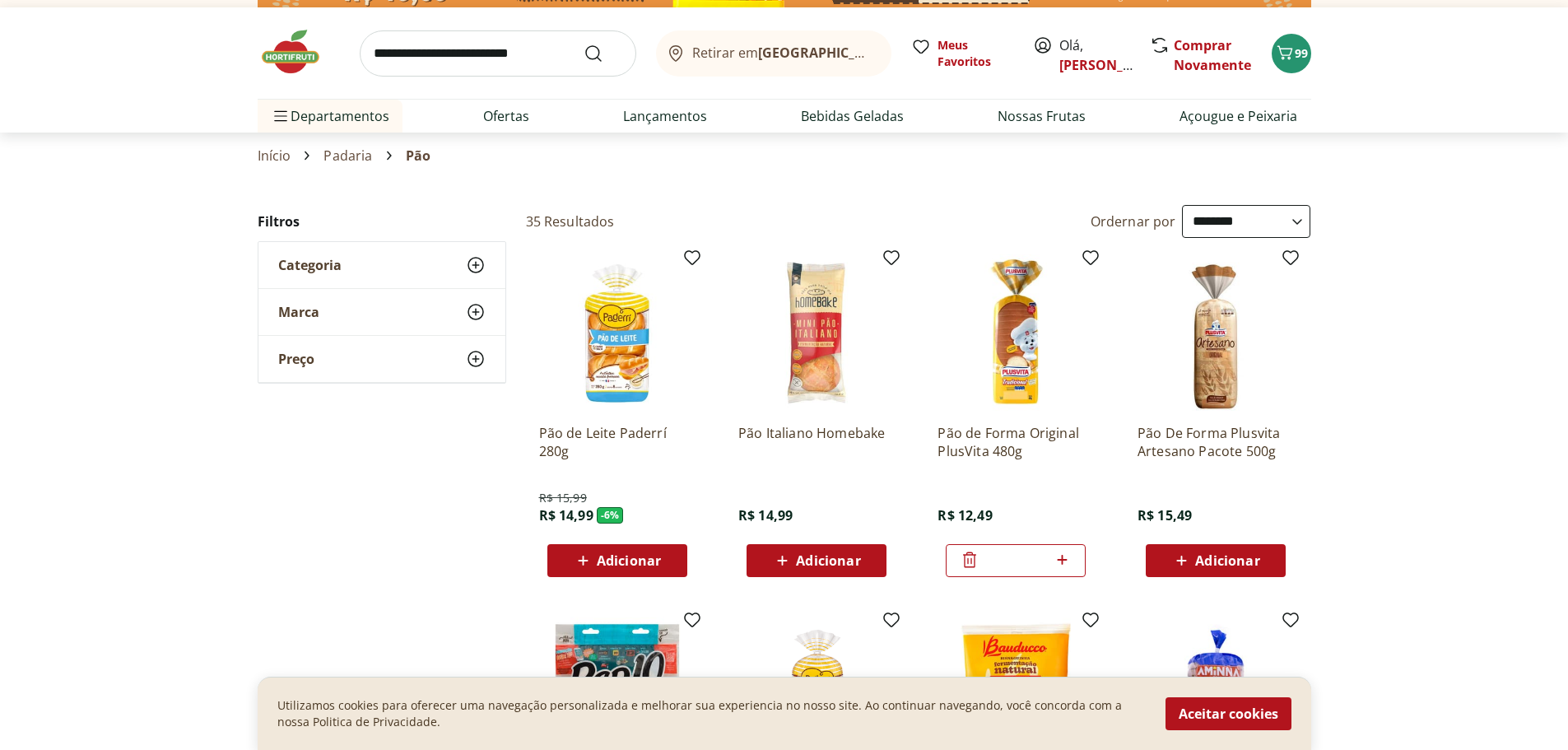
scroll to position [0, 0]
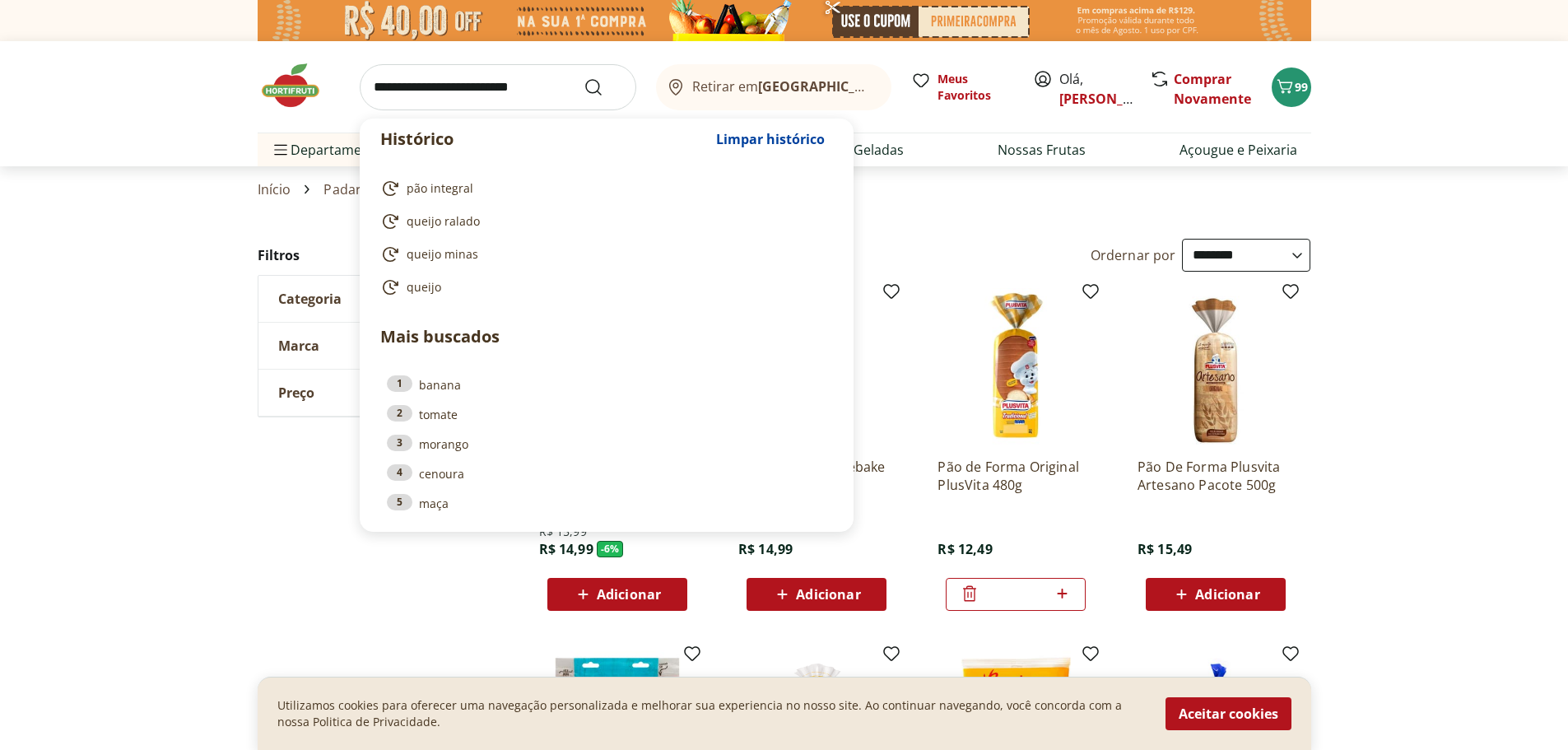
click at [512, 86] on input "search" at bounding box center [498, 87] width 277 height 46
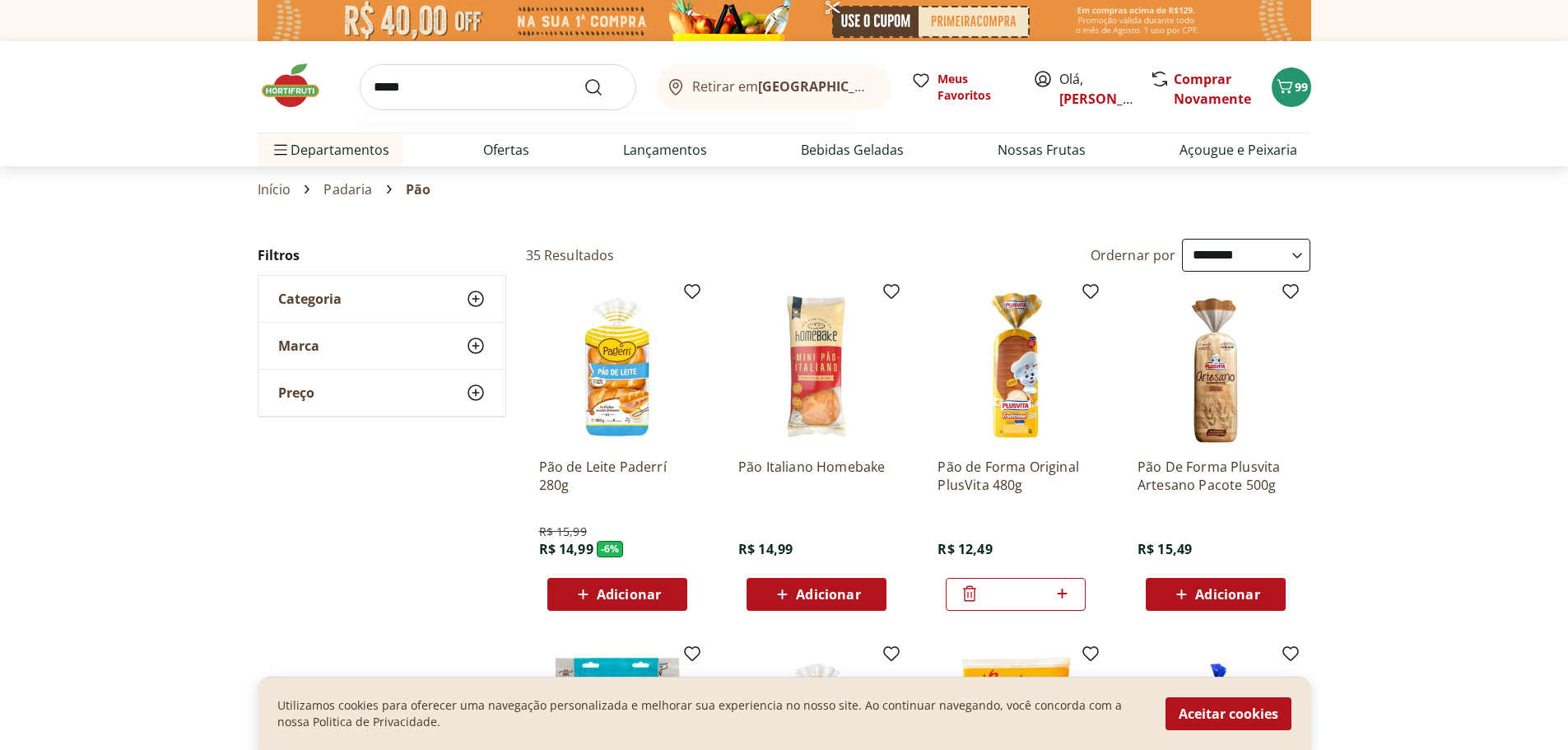
type input "*****"
click at [583, 78] on button "Submit Search" at bounding box center [603, 87] width 39 height 20
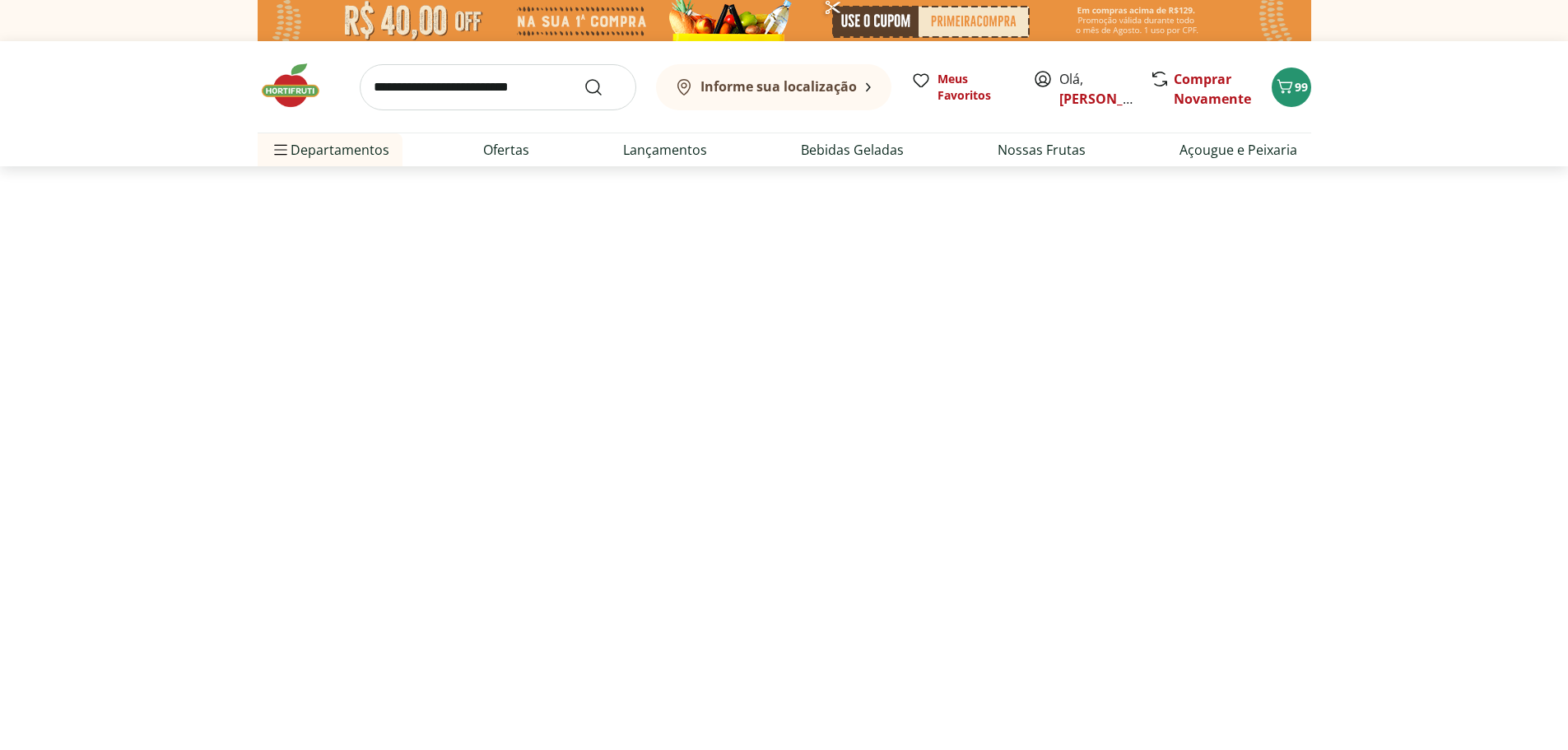
select select "**********"
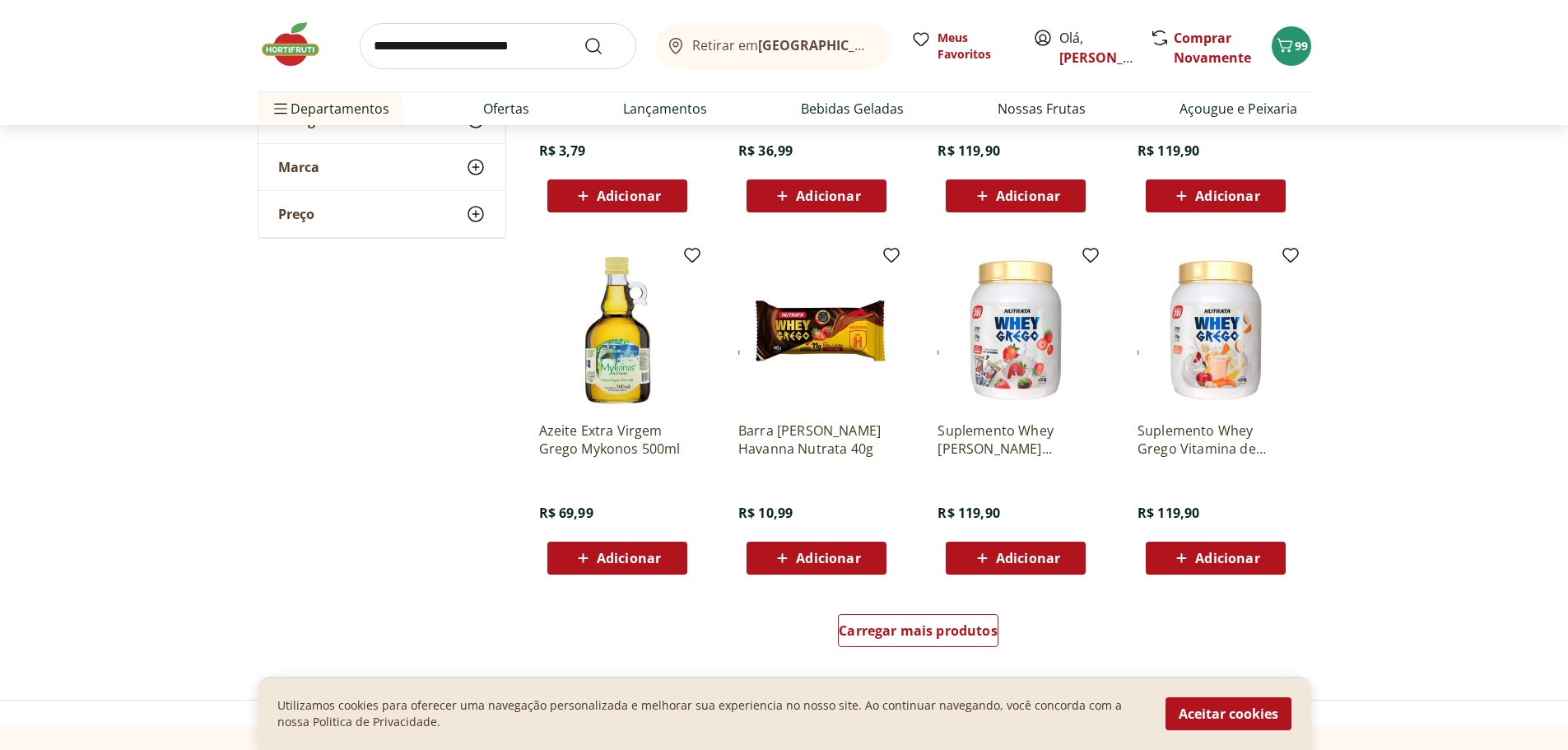
scroll to position [822, 0]
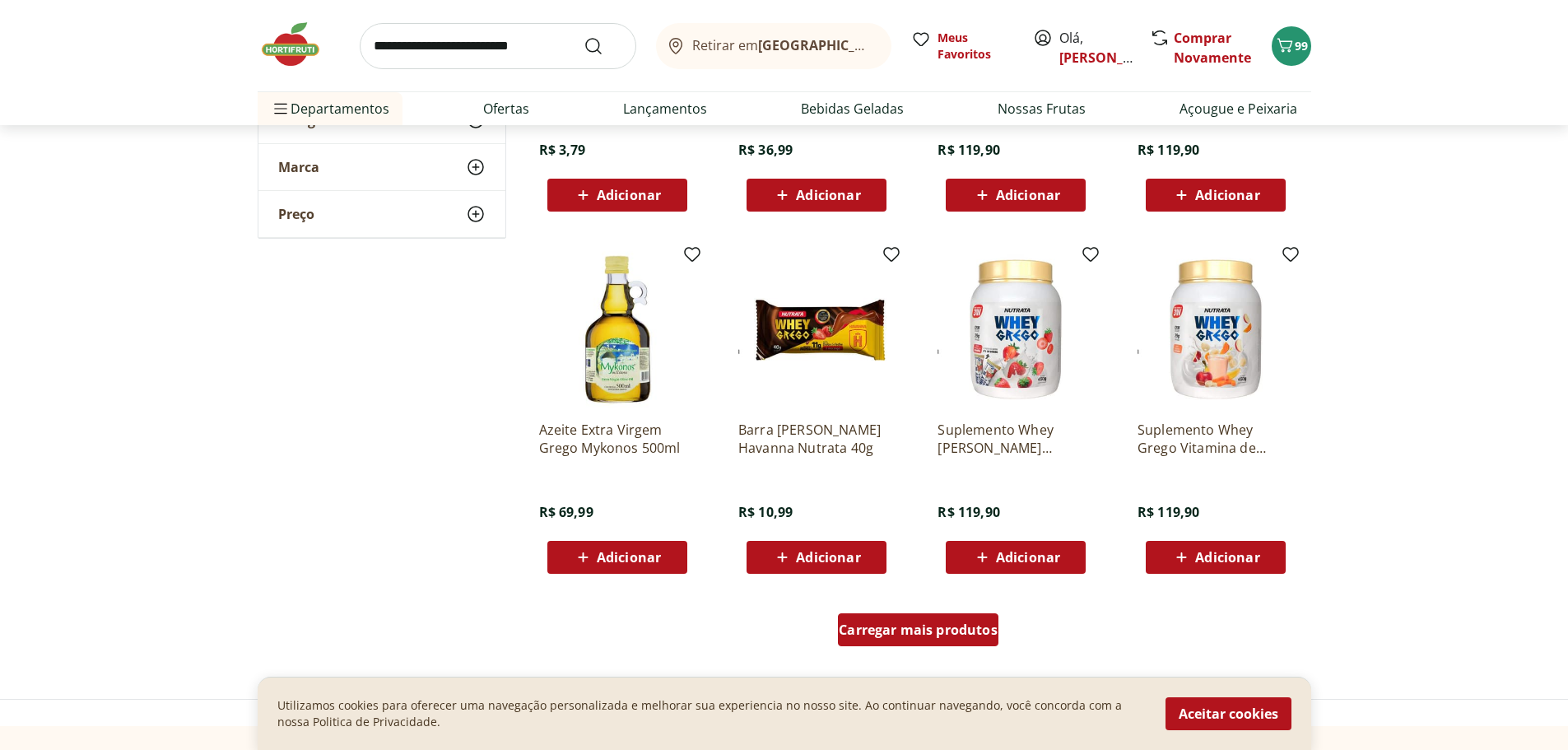
click at [951, 636] on span "Carregar mais produtos" at bounding box center [918, 630] width 159 height 13
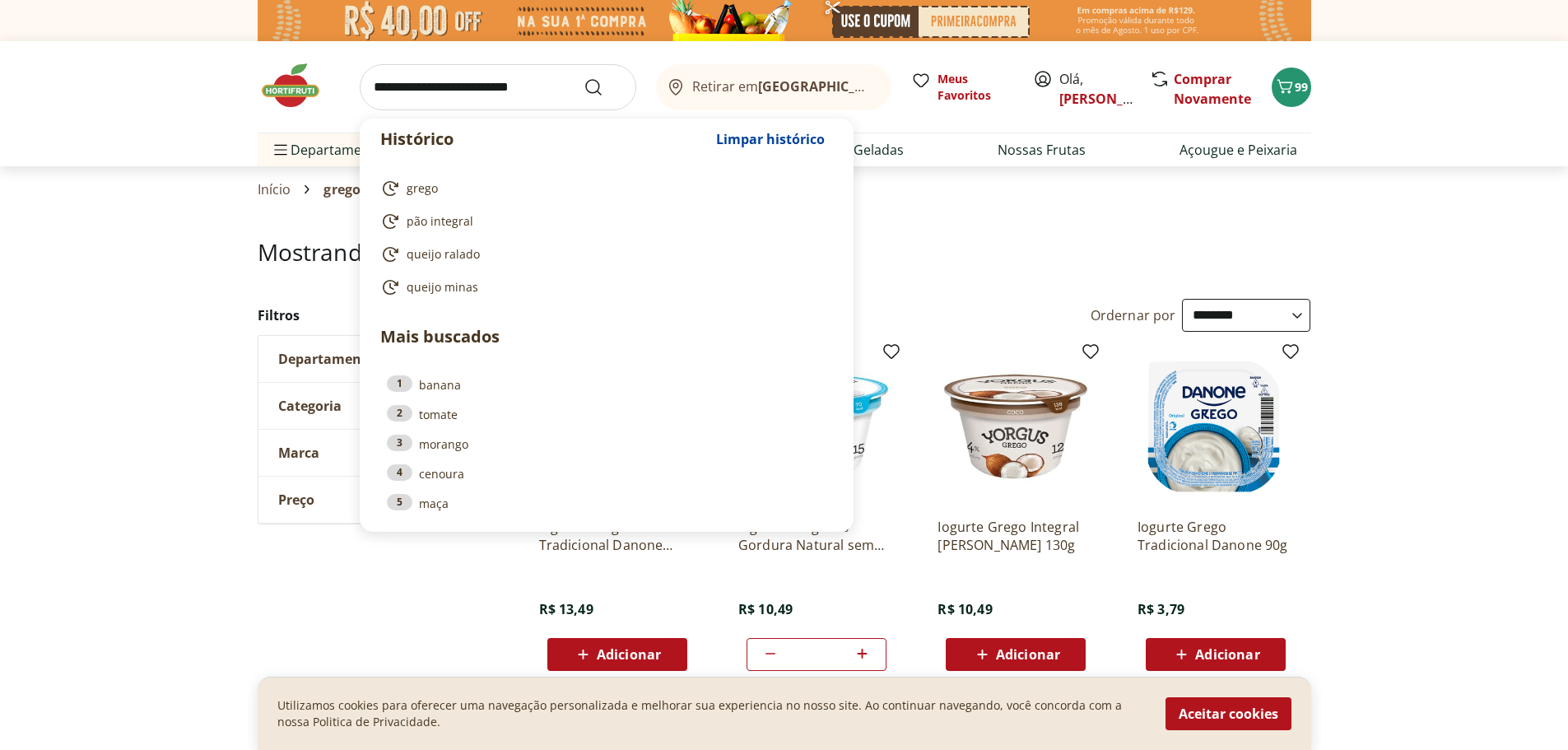
click at [530, 92] on input "search" at bounding box center [498, 87] width 277 height 46
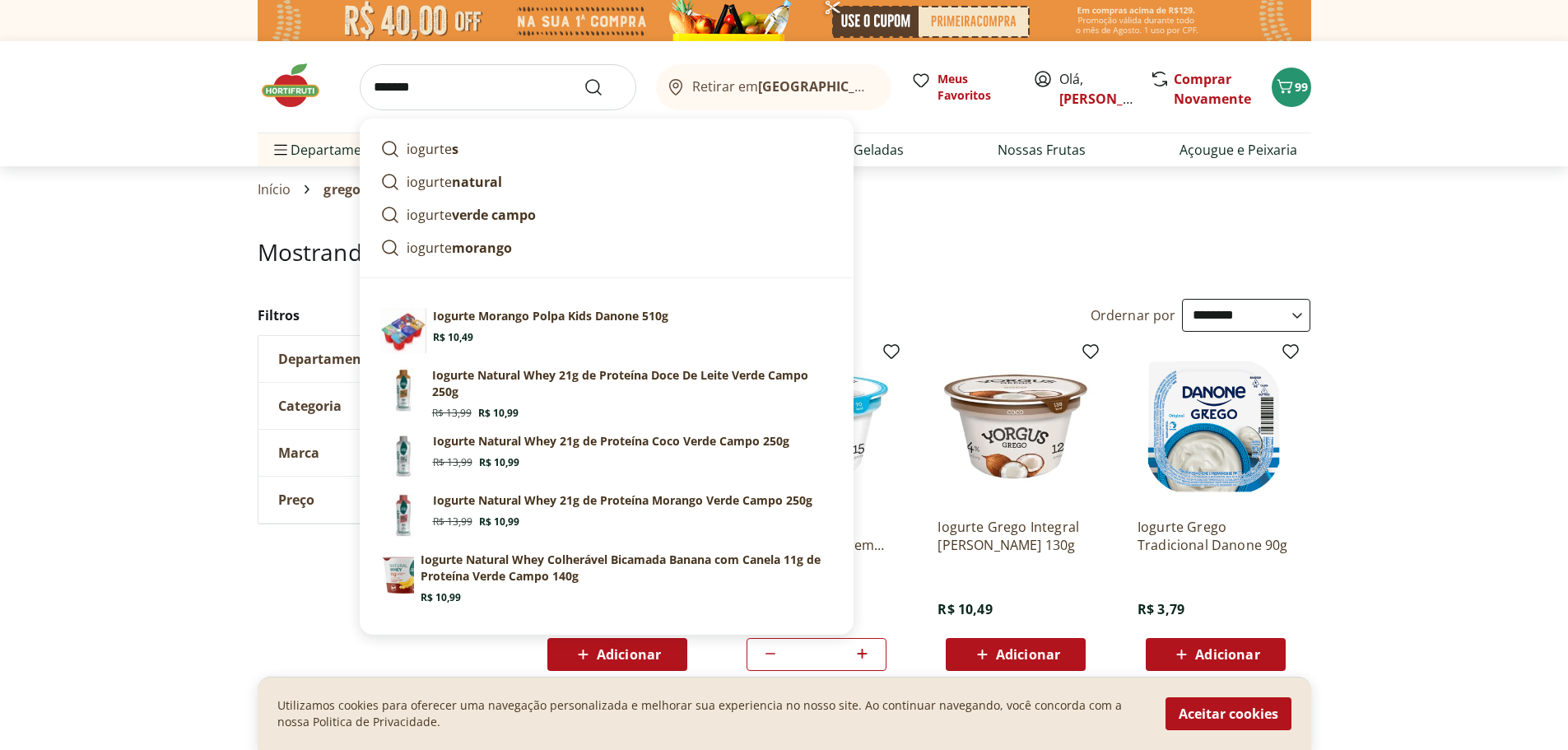
type input "*******"
click at [583, 78] on button "Submit Search" at bounding box center [603, 87] width 39 height 20
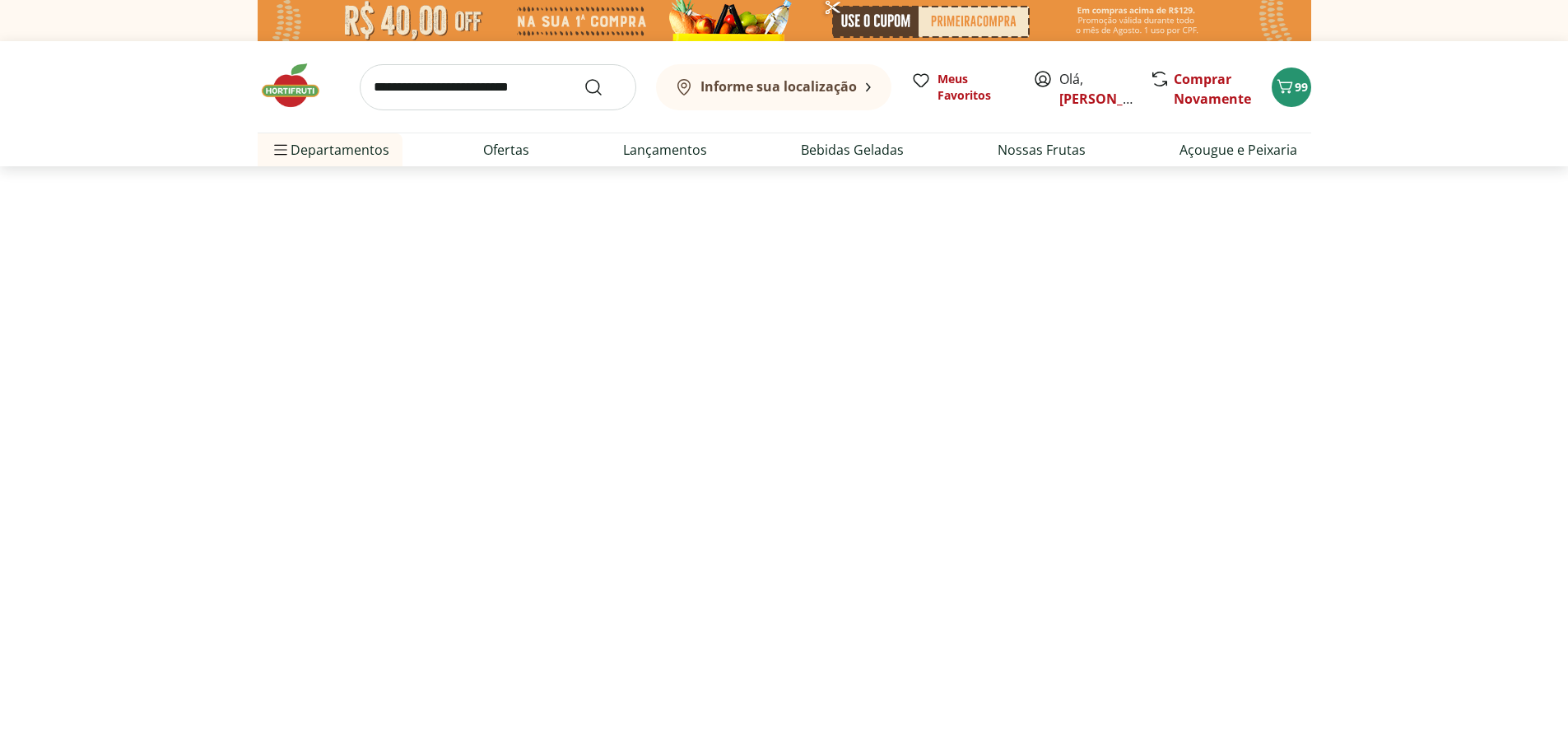
select select "**********"
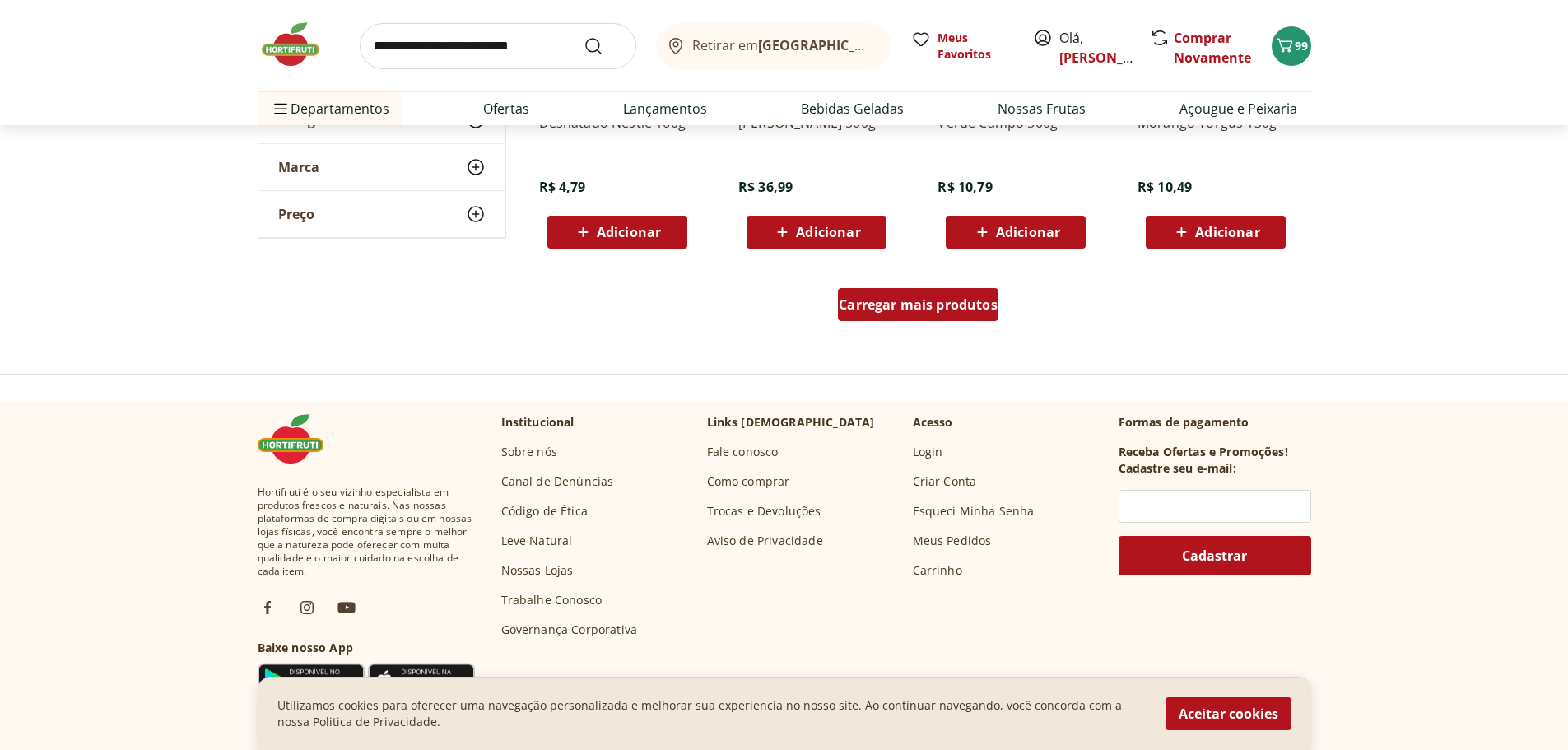
scroll to position [2222, 0]
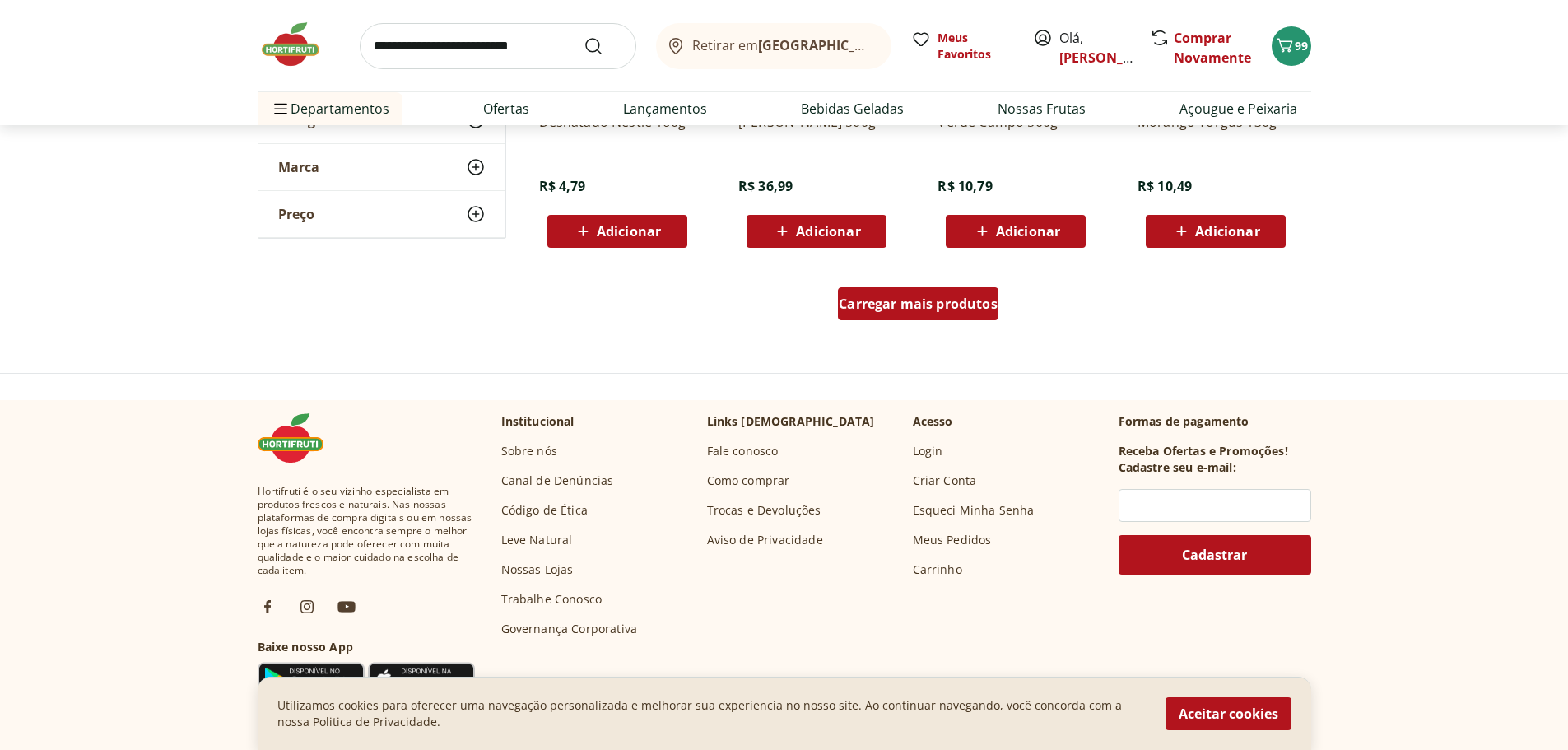
click at [918, 309] on span "Carregar mais produtos" at bounding box center [918, 303] width 159 height 13
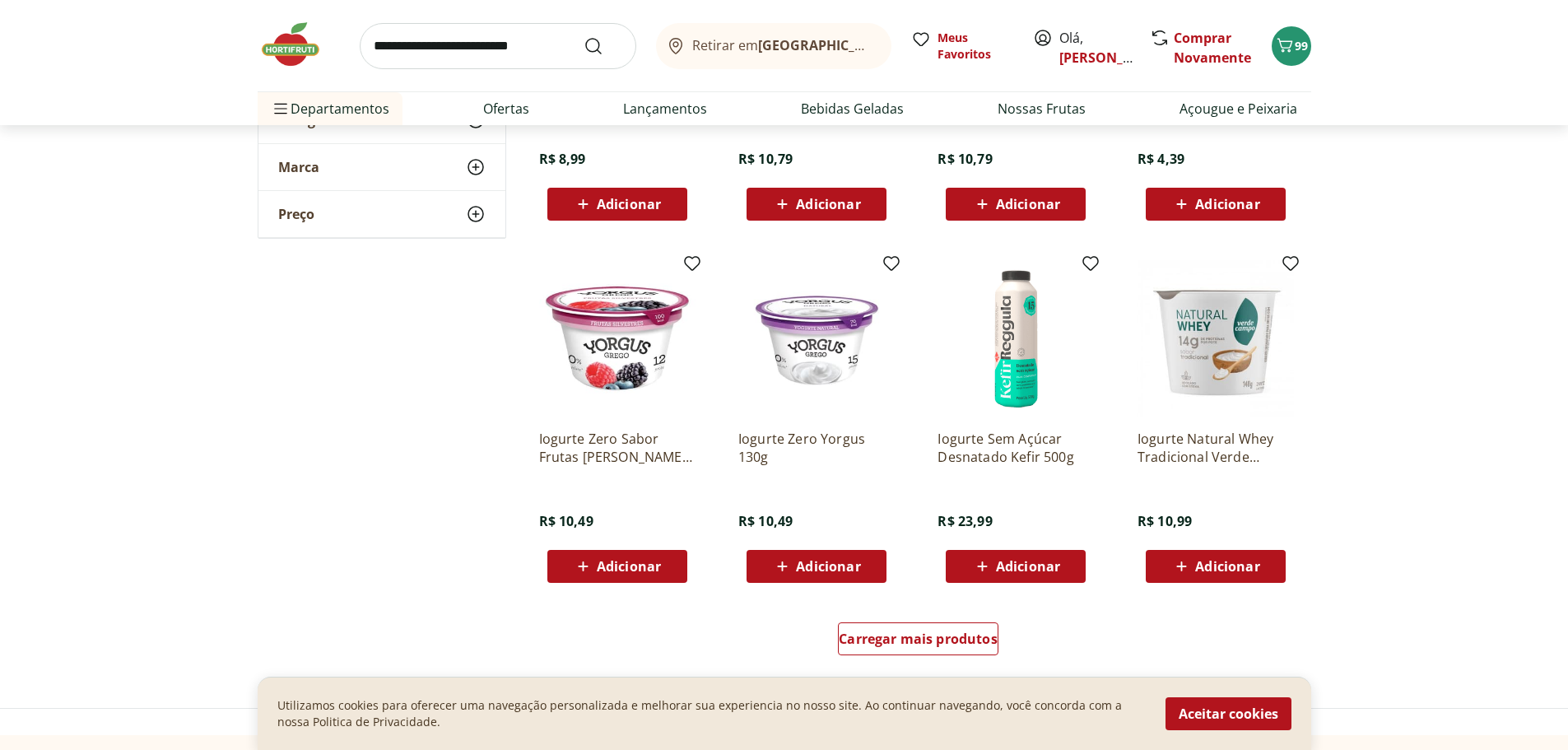
scroll to position [2962, 0]
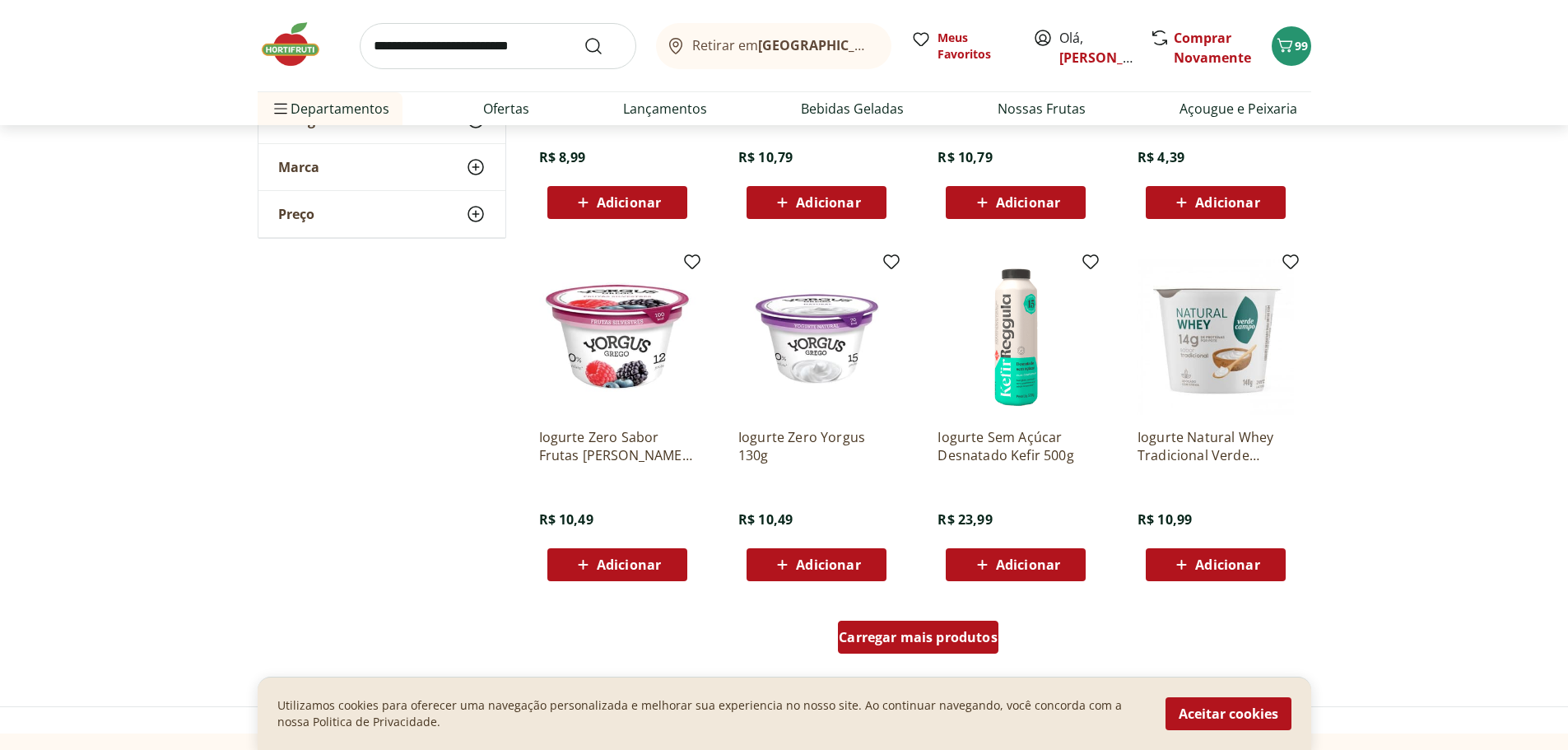
click at [929, 625] on div "Carregar mais produtos" at bounding box center [918, 637] width 161 height 33
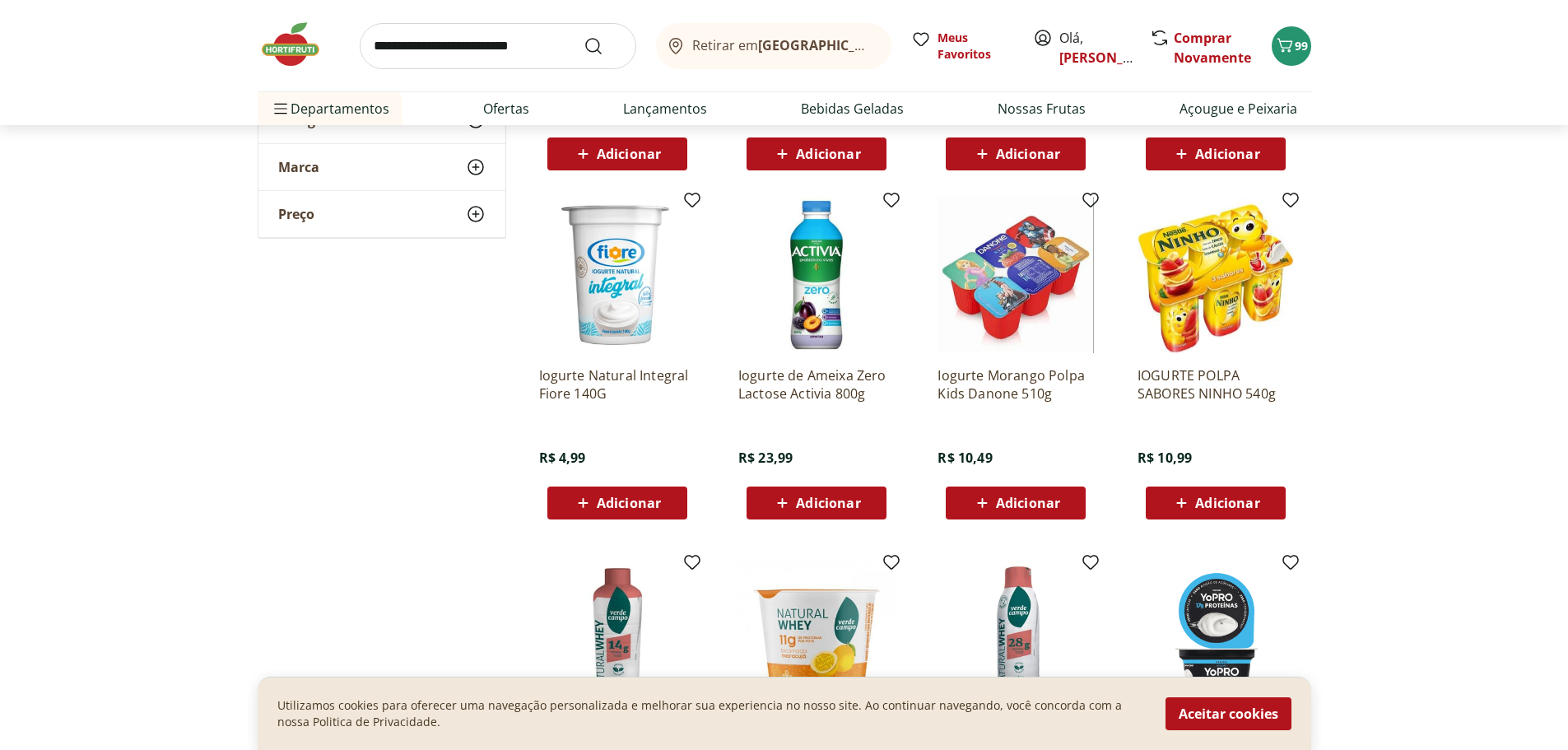
scroll to position [3373, 0]
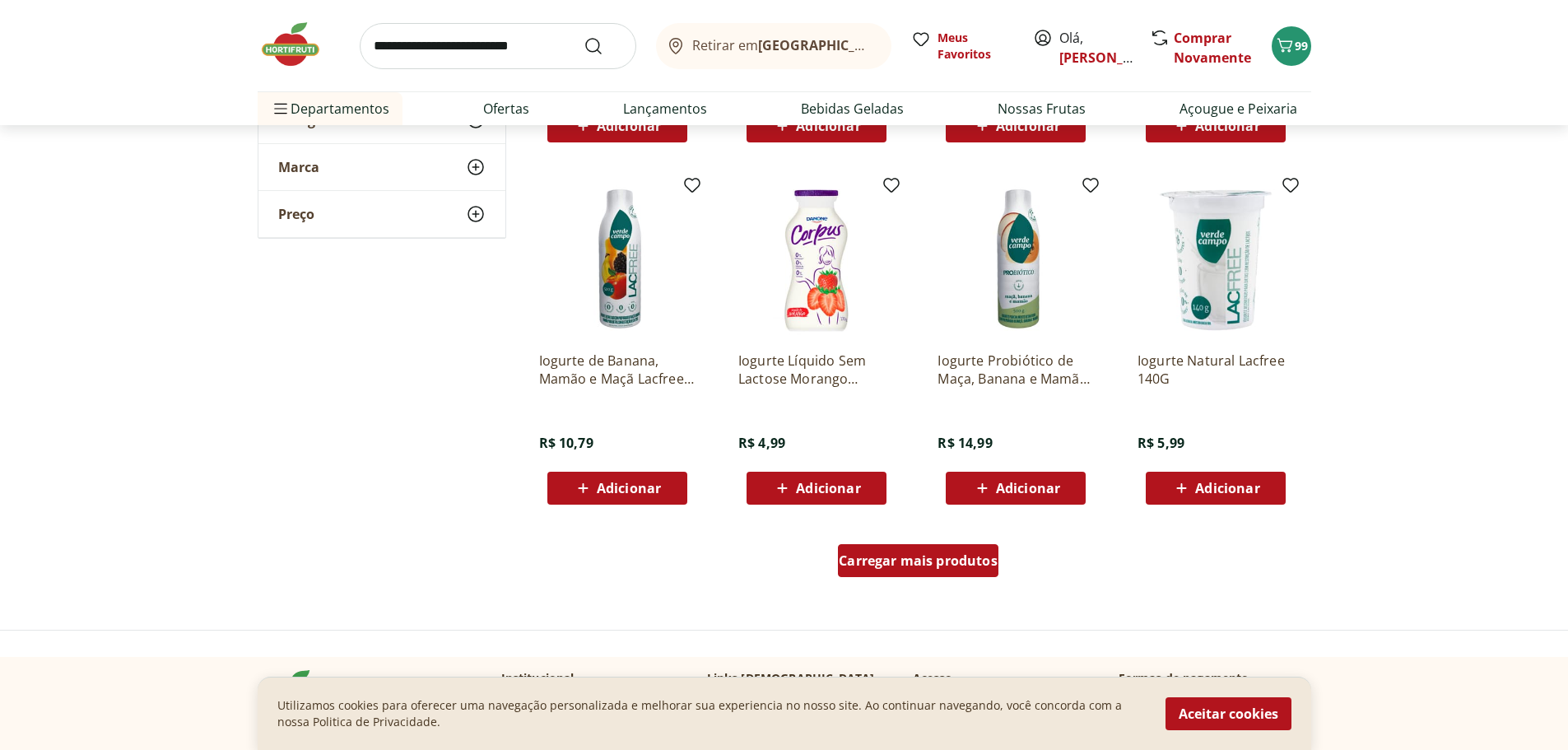
click at [957, 564] on span "Carregar mais produtos" at bounding box center [918, 560] width 159 height 13
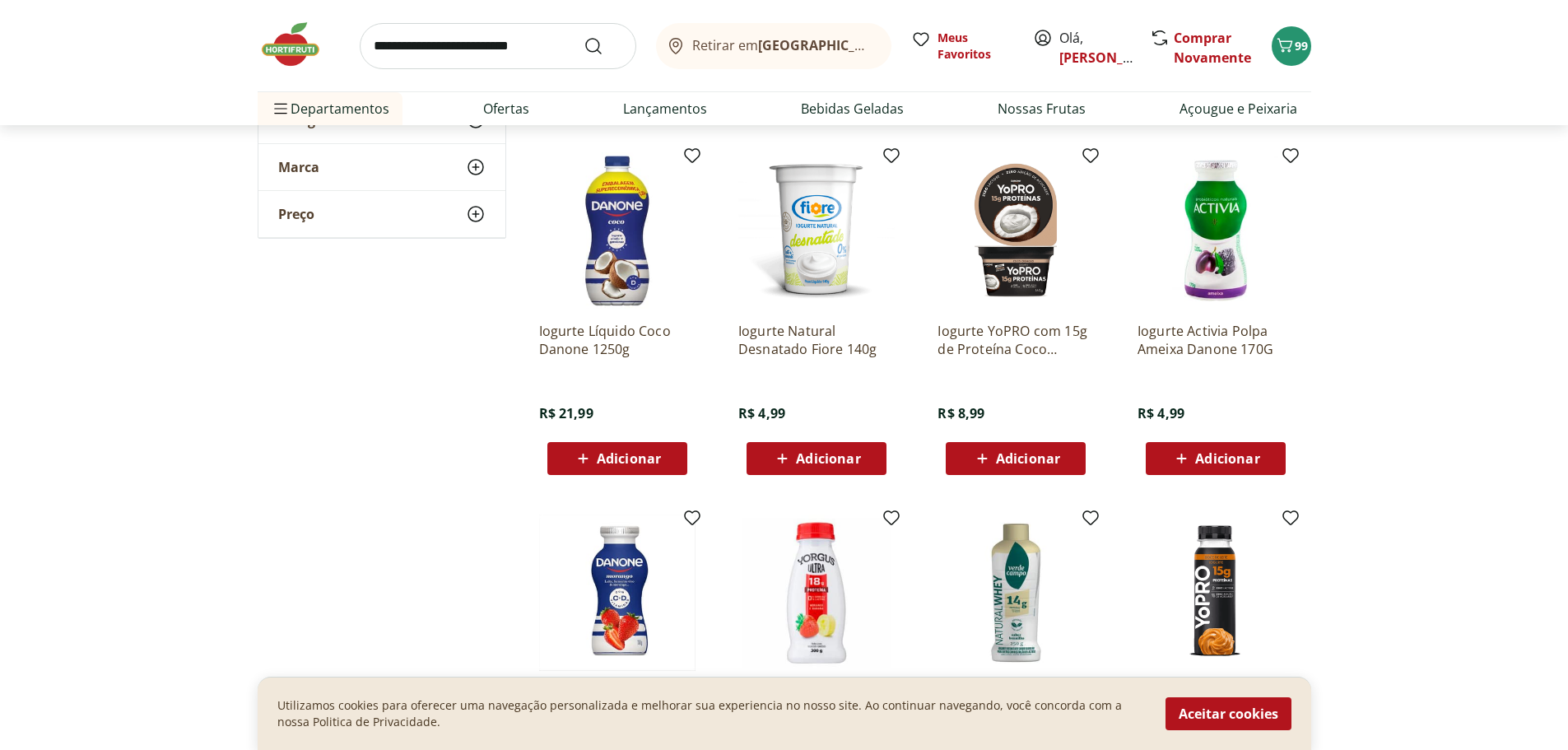
scroll to position [4854, 0]
click at [609, 452] on span "Adicionar" at bounding box center [629, 457] width 64 height 13
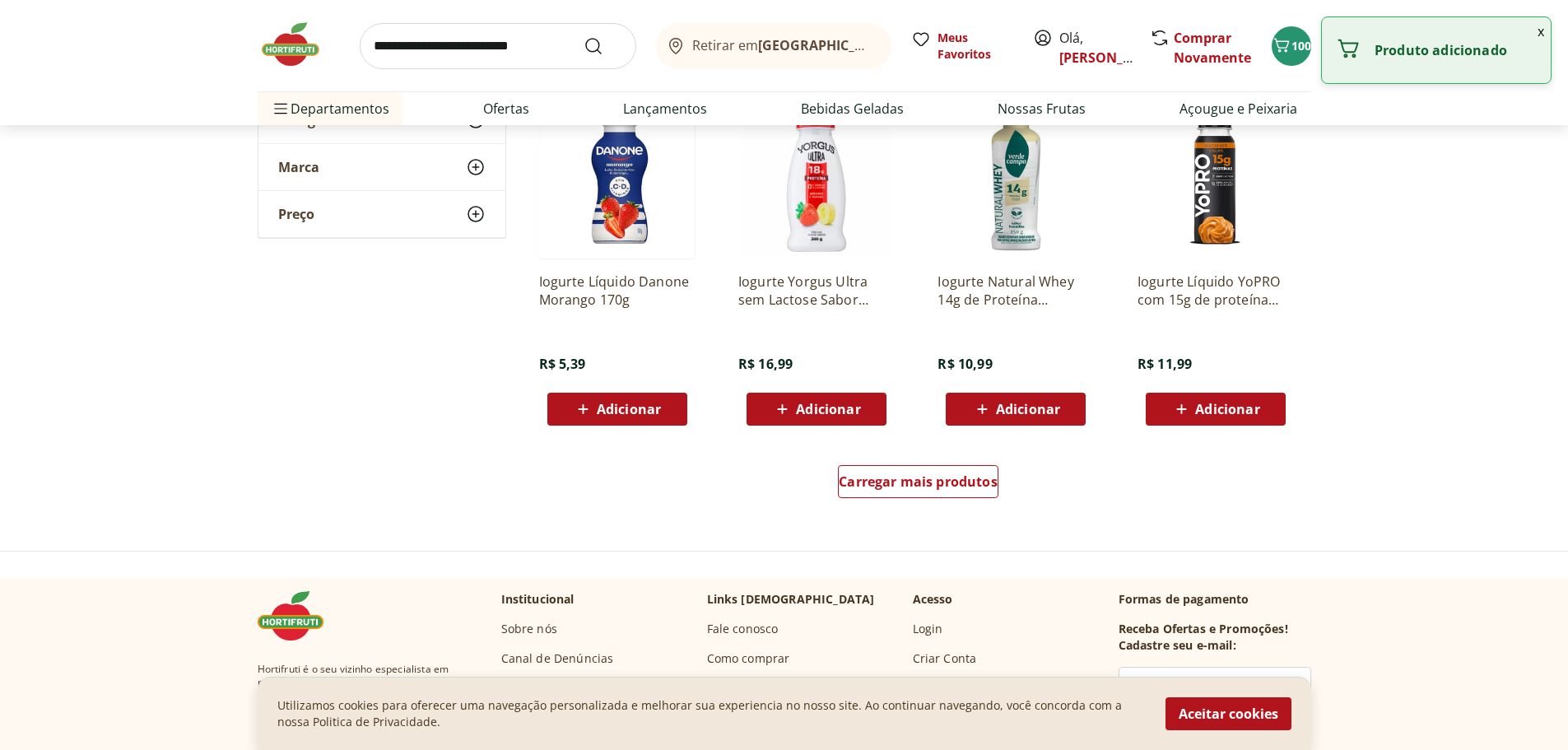
scroll to position [5265, 0]
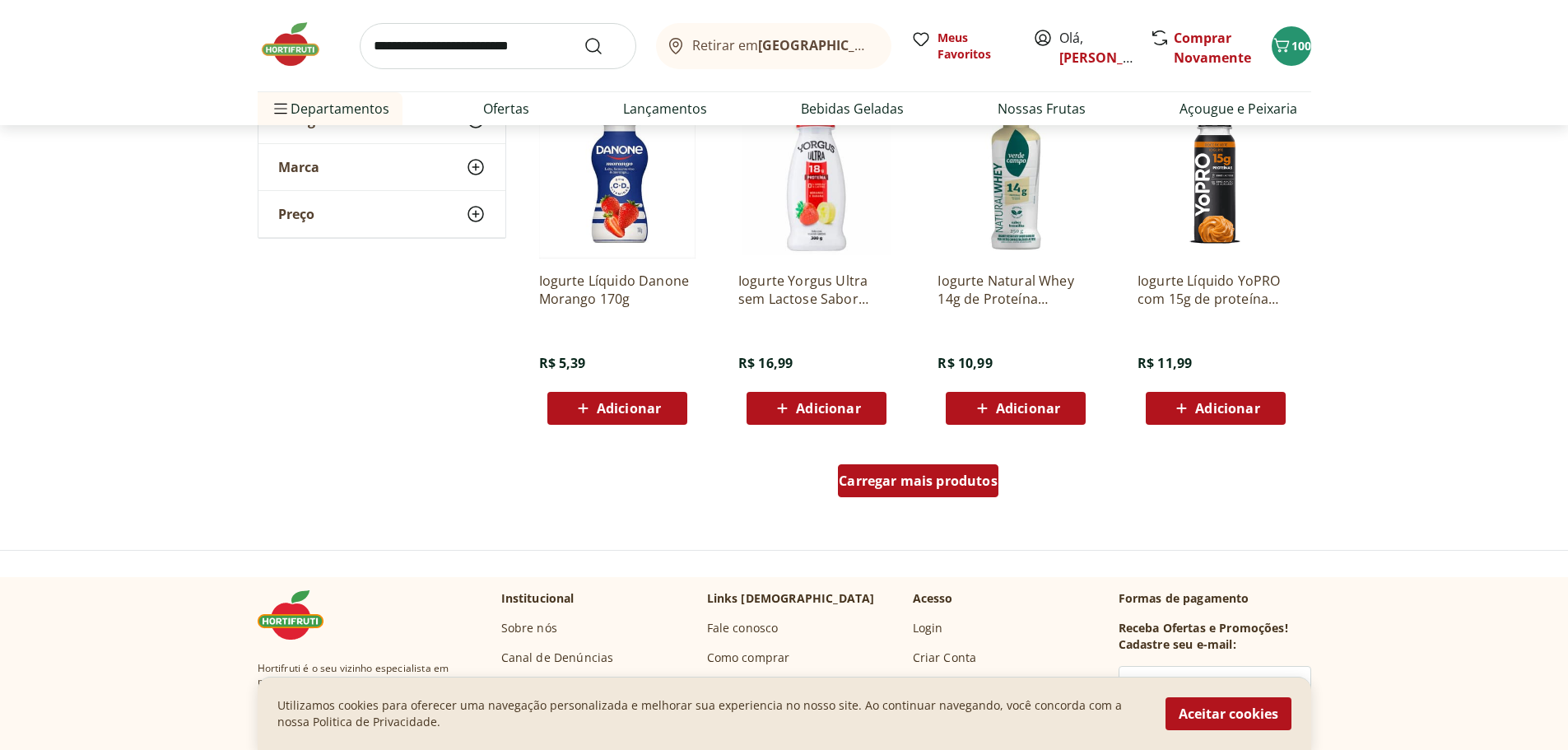
click at [973, 481] on span "Carregar mais produtos" at bounding box center [918, 480] width 159 height 13
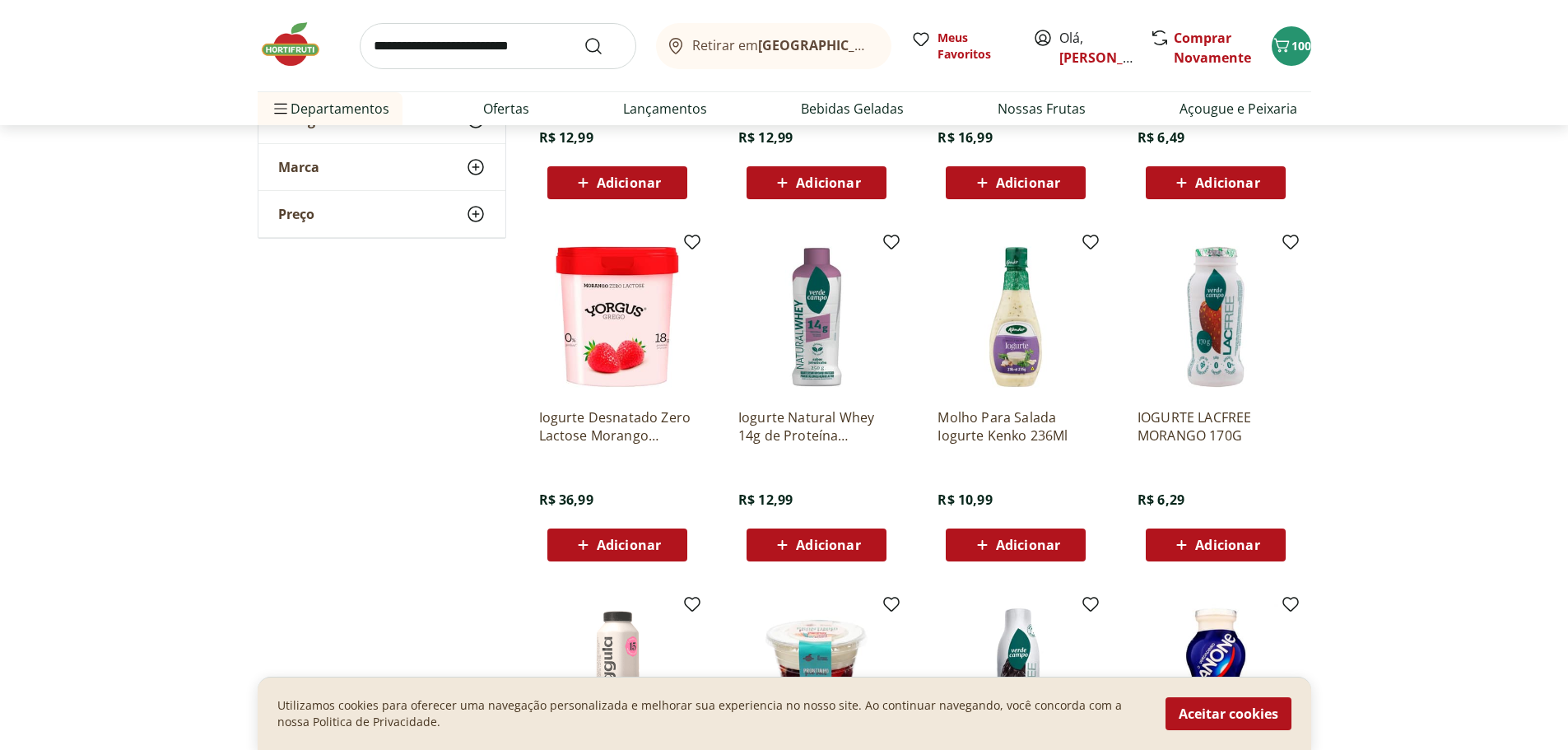
scroll to position [5841, 0]
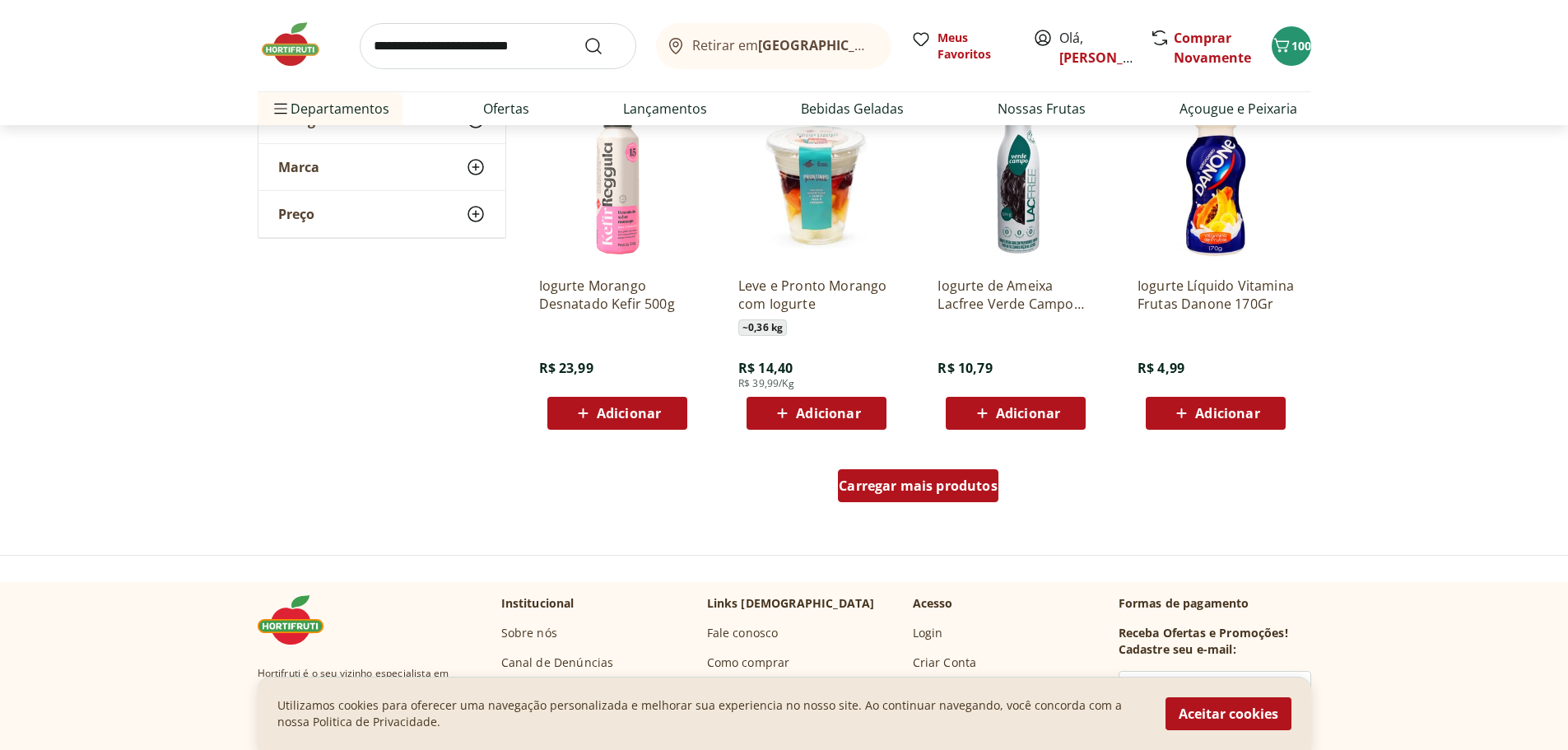
click at [915, 489] on span "Carregar mais produtos" at bounding box center [918, 485] width 159 height 13
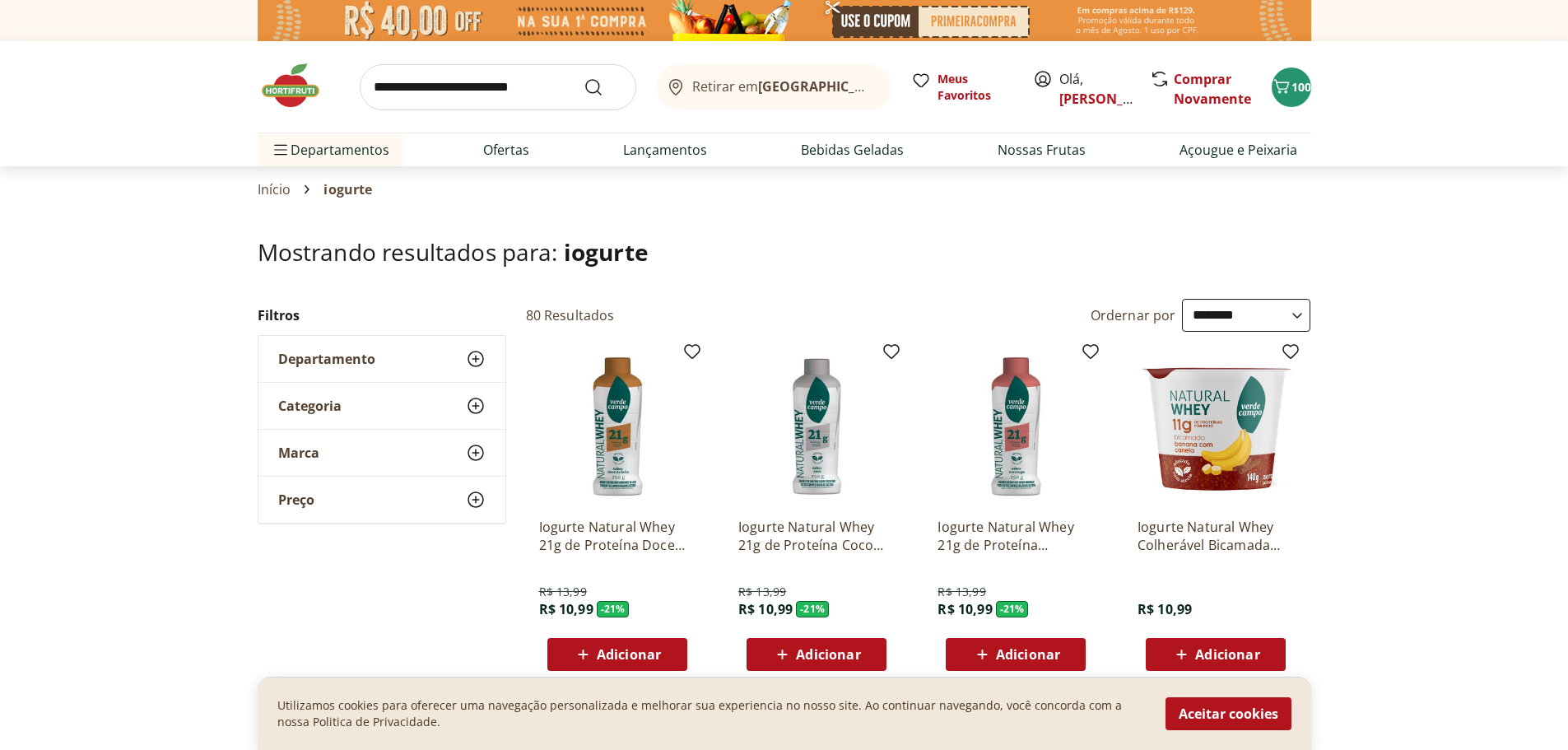
click at [271, 190] on link "Início" at bounding box center [275, 189] width 34 height 15
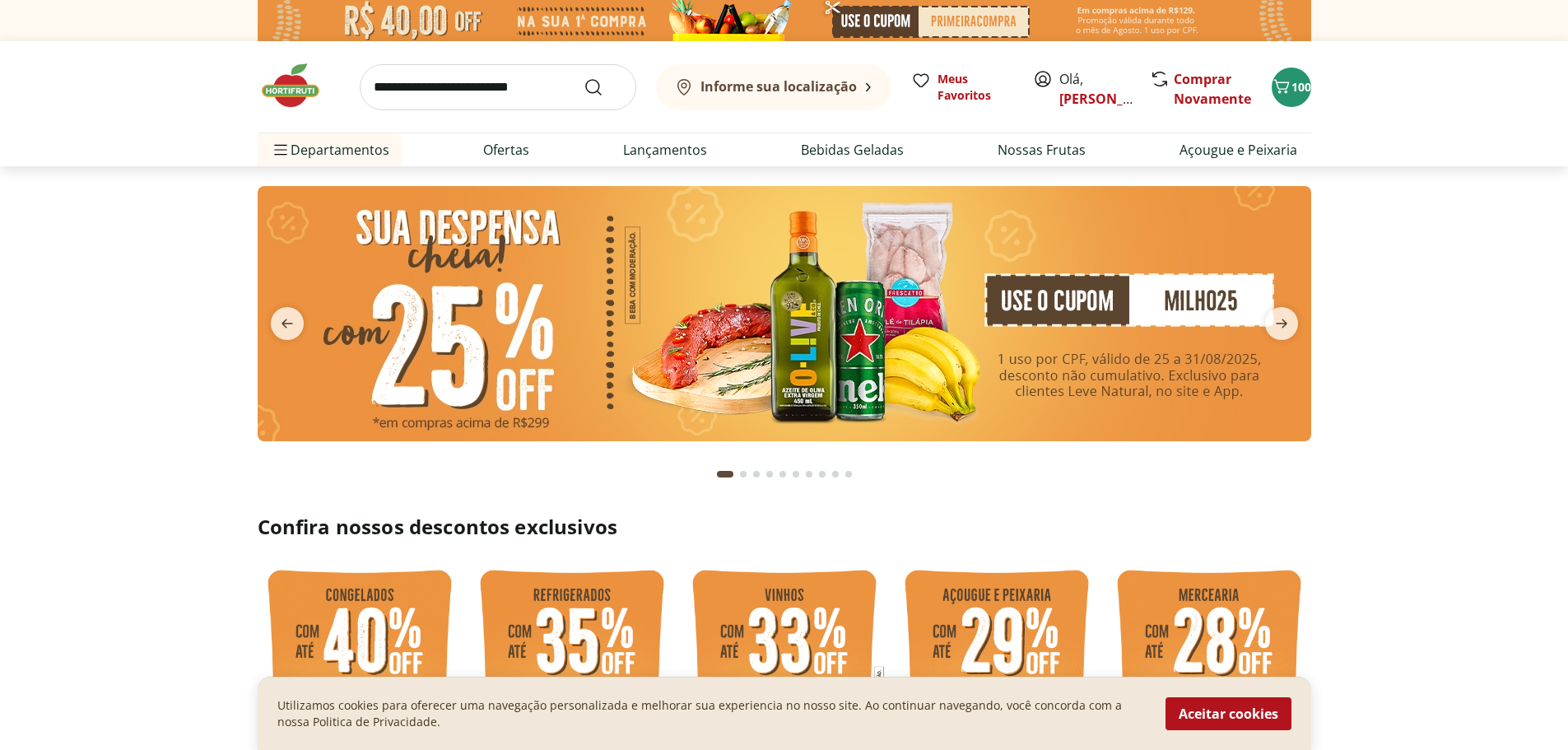
type input "**"
type input "*"
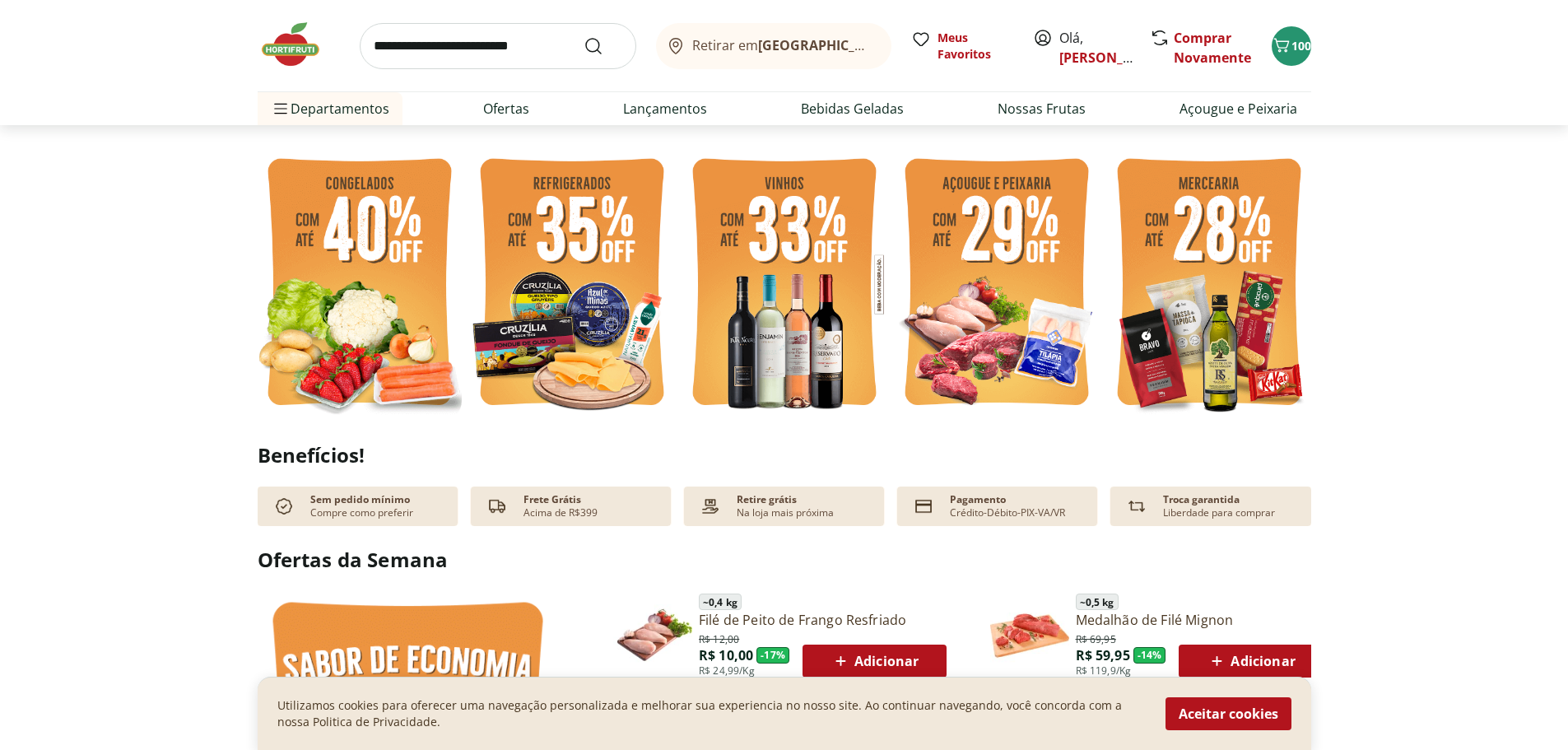
scroll to position [411, 0]
click at [484, 48] on input "search" at bounding box center [498, 46] width 277 height 46
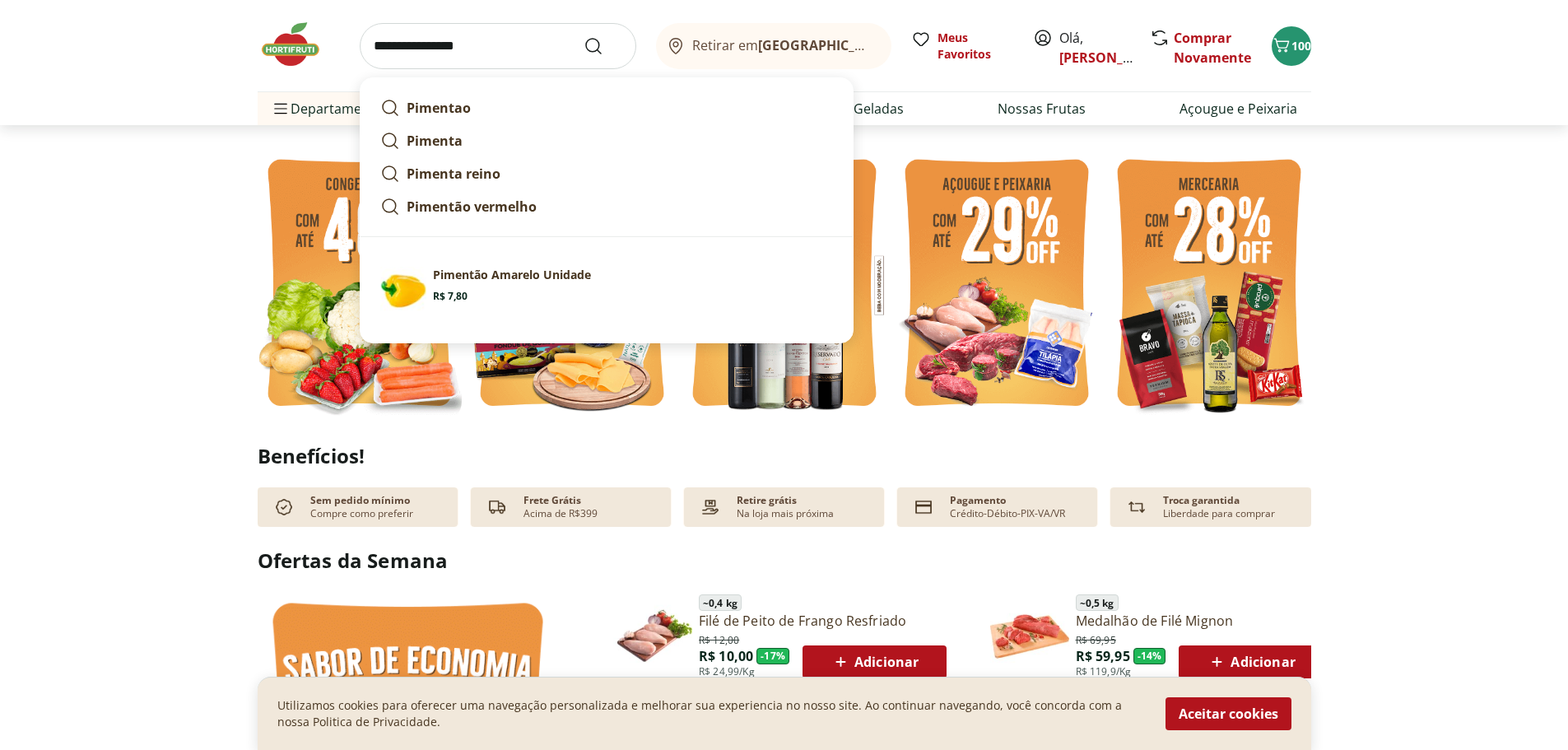
type input "**********"
click at [583, 36] on button "Submit Search" at bounding box center [603, 45] width 39 height 20
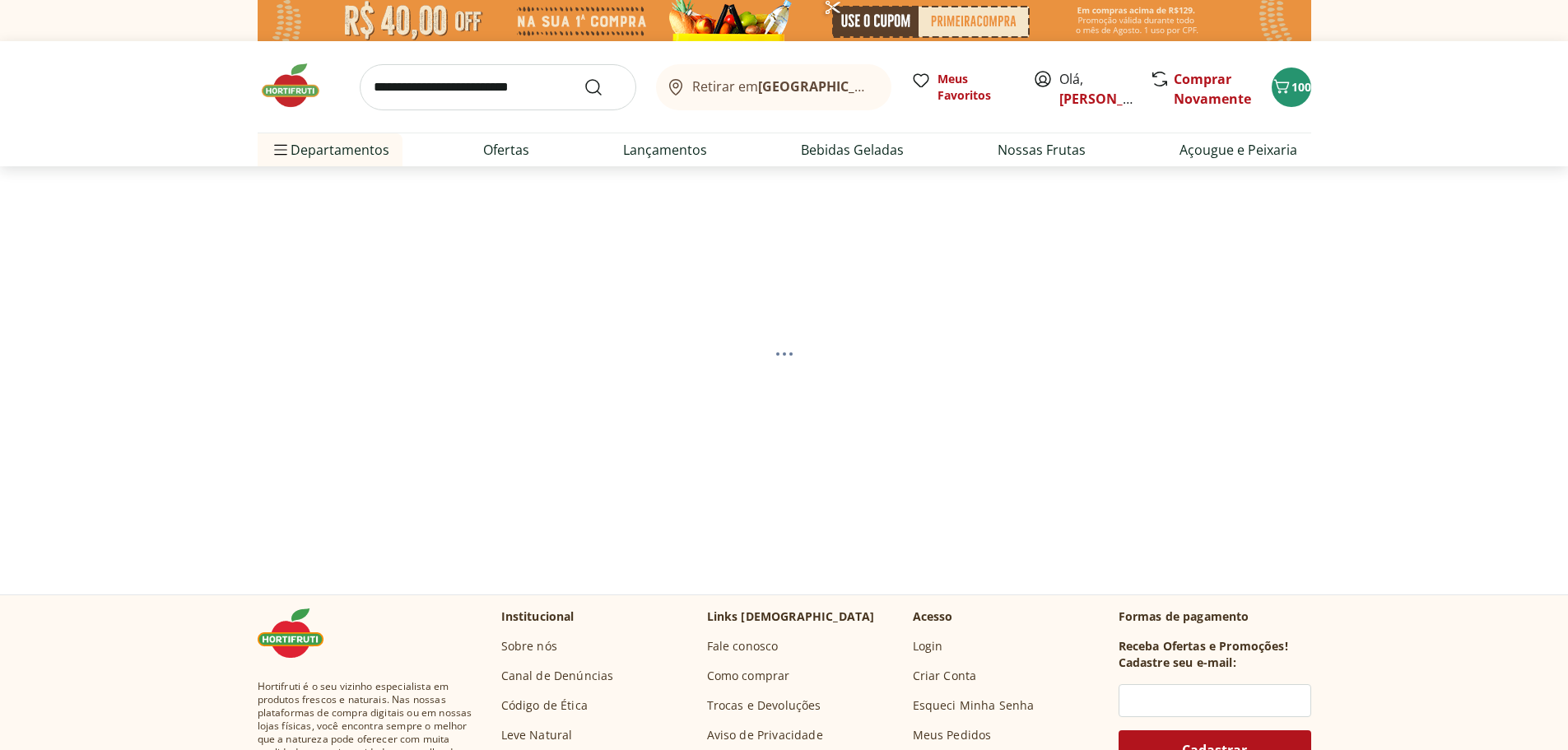
select select "**********"
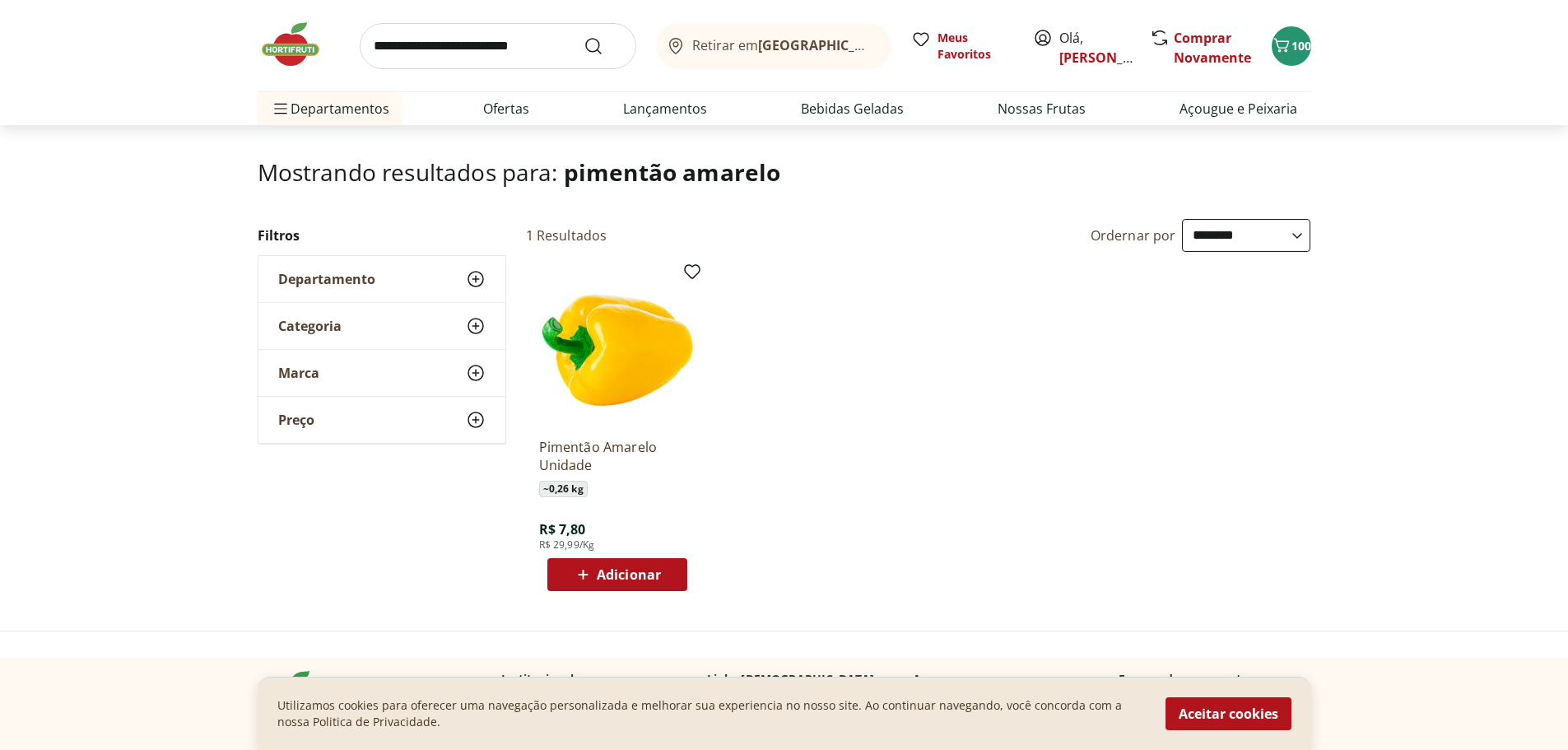
scroll to position [80, 0]
click at [618, 578] on span "Adicionar" at bounding box center [629, 573] width 64 height 13
click at [532, 41] on input "search" at bounding box center [498, 46] width 277 height 46
type input "**********"
click at [583, 36] on button "Submit Search" at bounding box center [603, 45] width 39 height 20
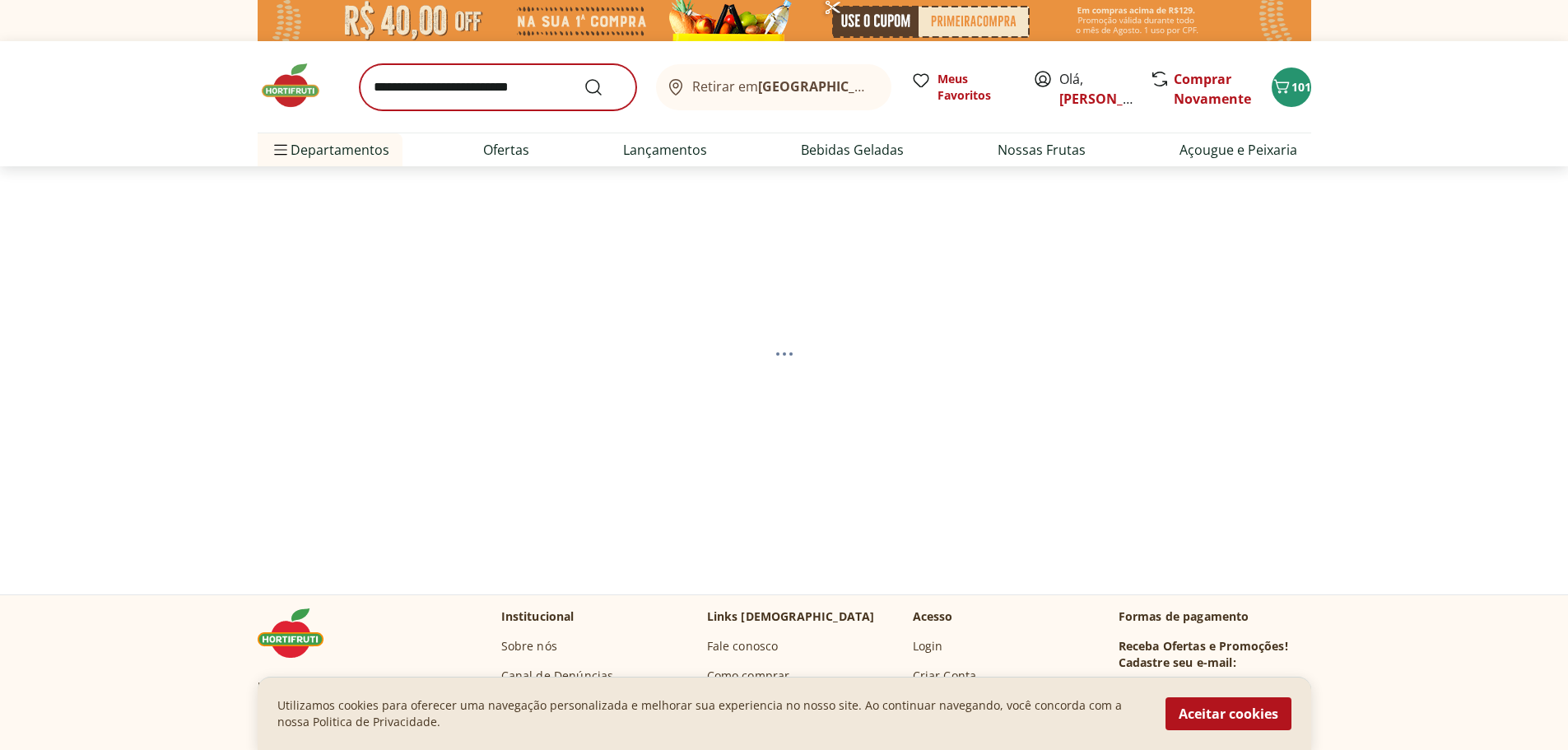
select select "**********"
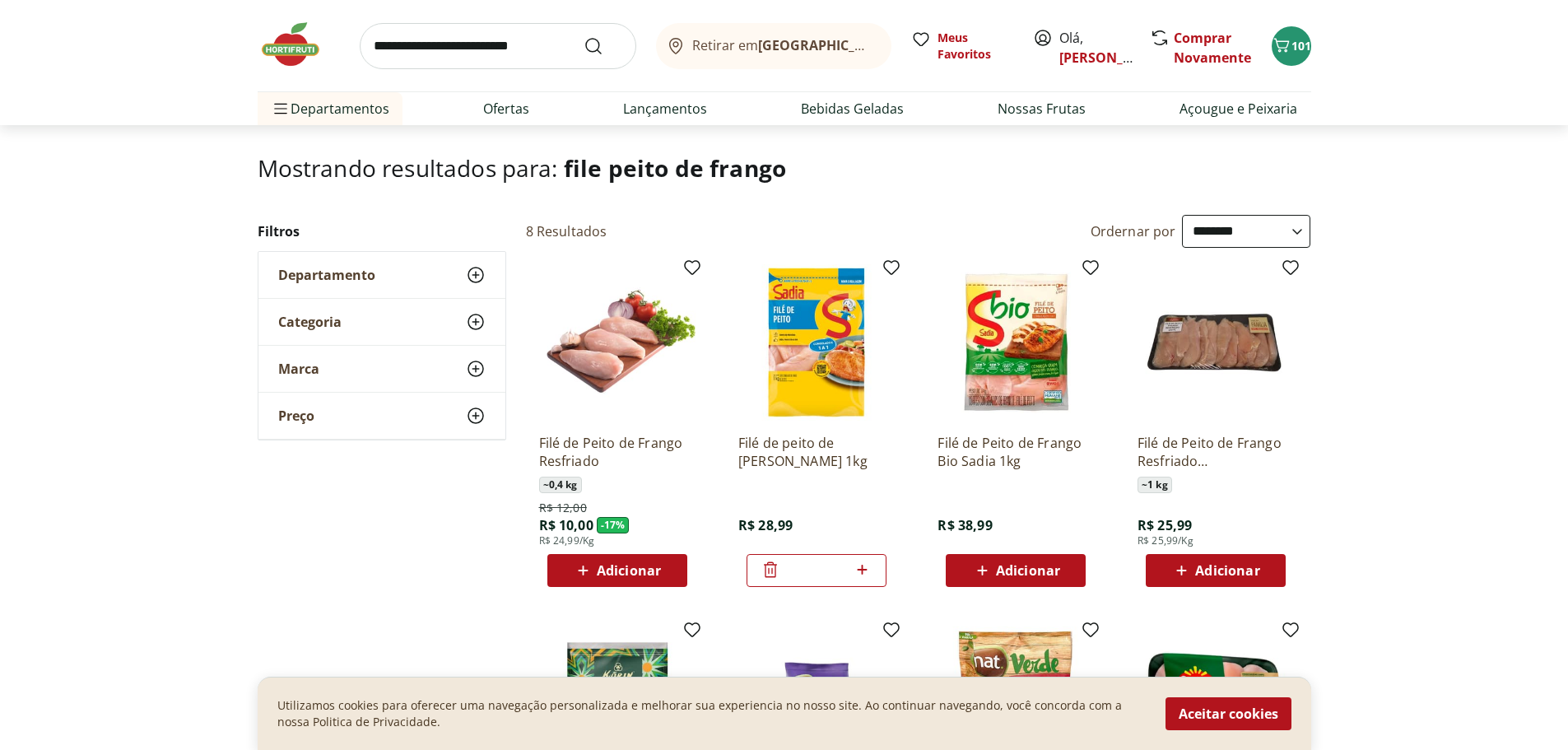
scroll to position [83, 0]
click at [604, 576] on span "Adicionar" at bounding box center [629, 571] width 64 height 13
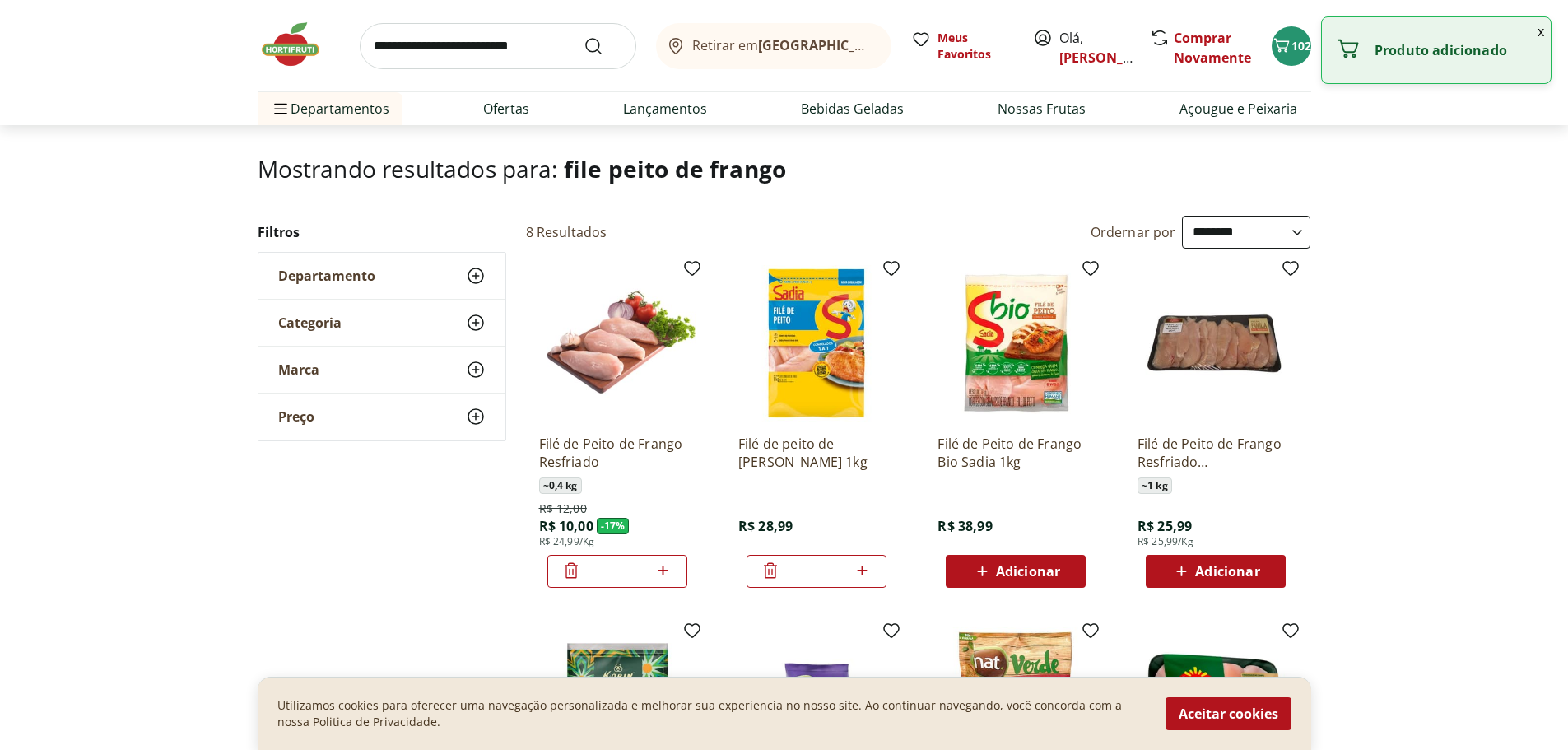
click at [663, 572] on icon at bounding box center [664, 571] width 10 height 10
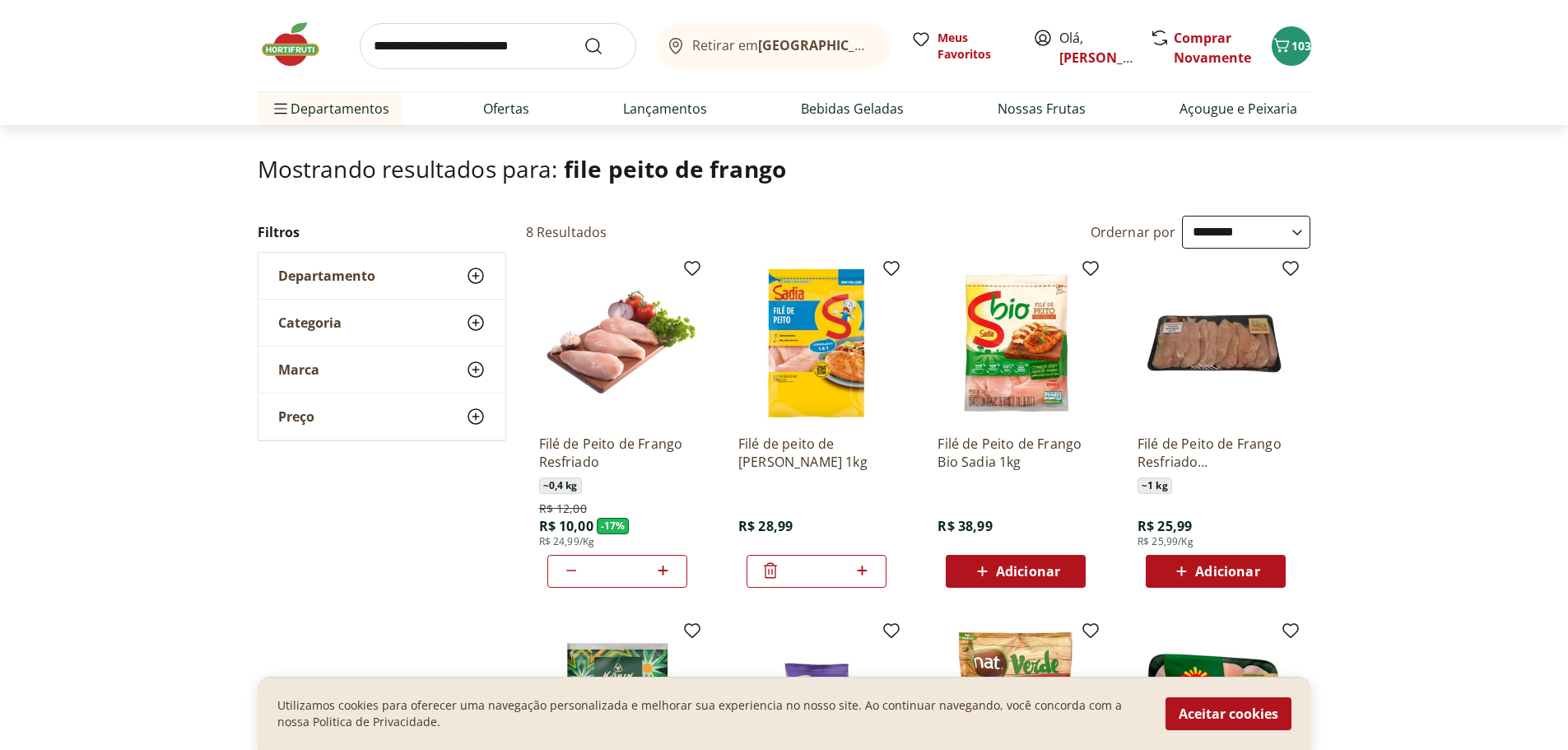
click at [663, 572] on icon at bounding box center [664, 571] width 10 height 10
type input "*"
click at [290, 50] on img at bounding box center [299, 44] width 82 height 50
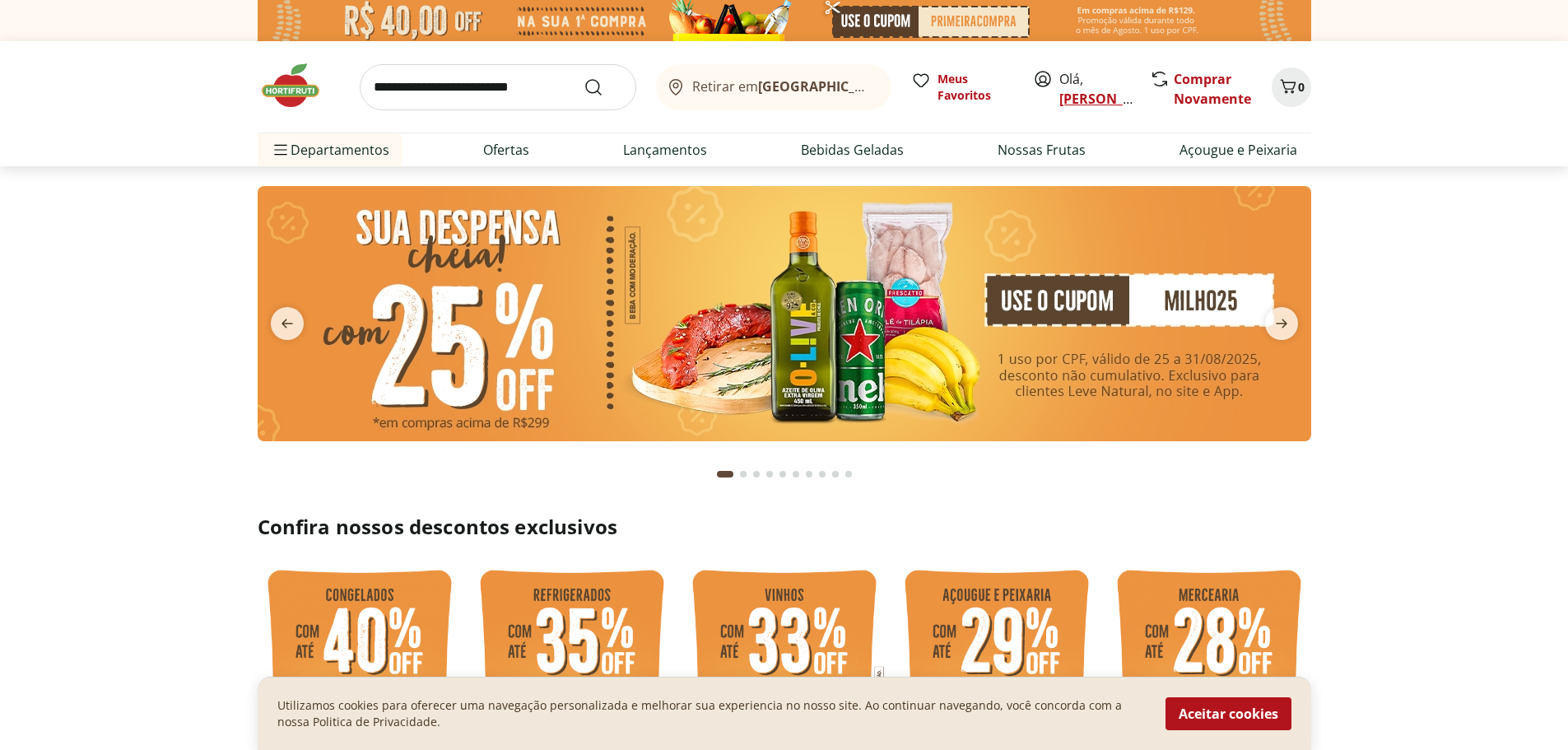
click at [1072, 96] on link "[PERSON_NAME]" at bounding box center [1113, 98] width 107 height 18
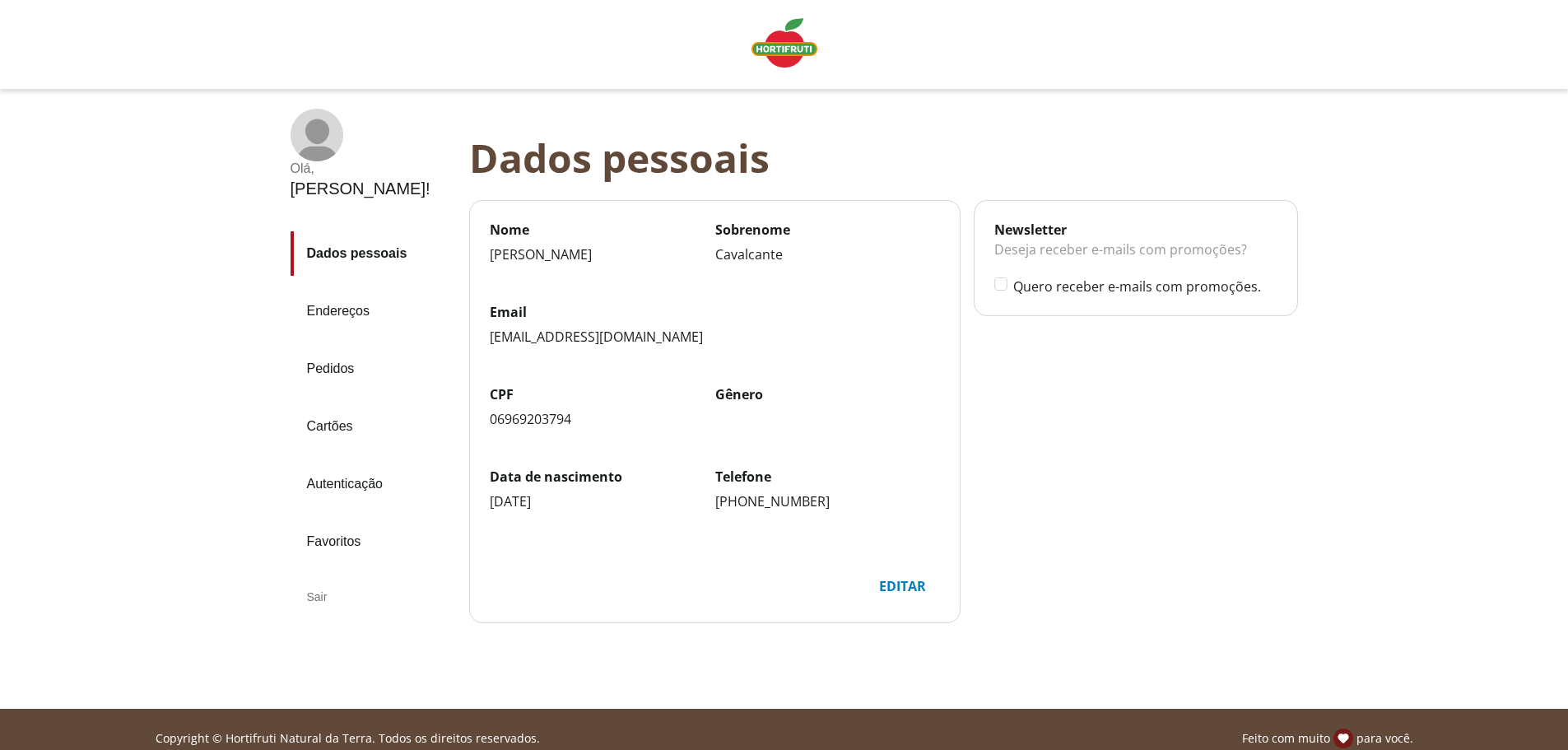
click at [317, 577] on div "Sair" at bounding box center [373, 597] width 166 height 39
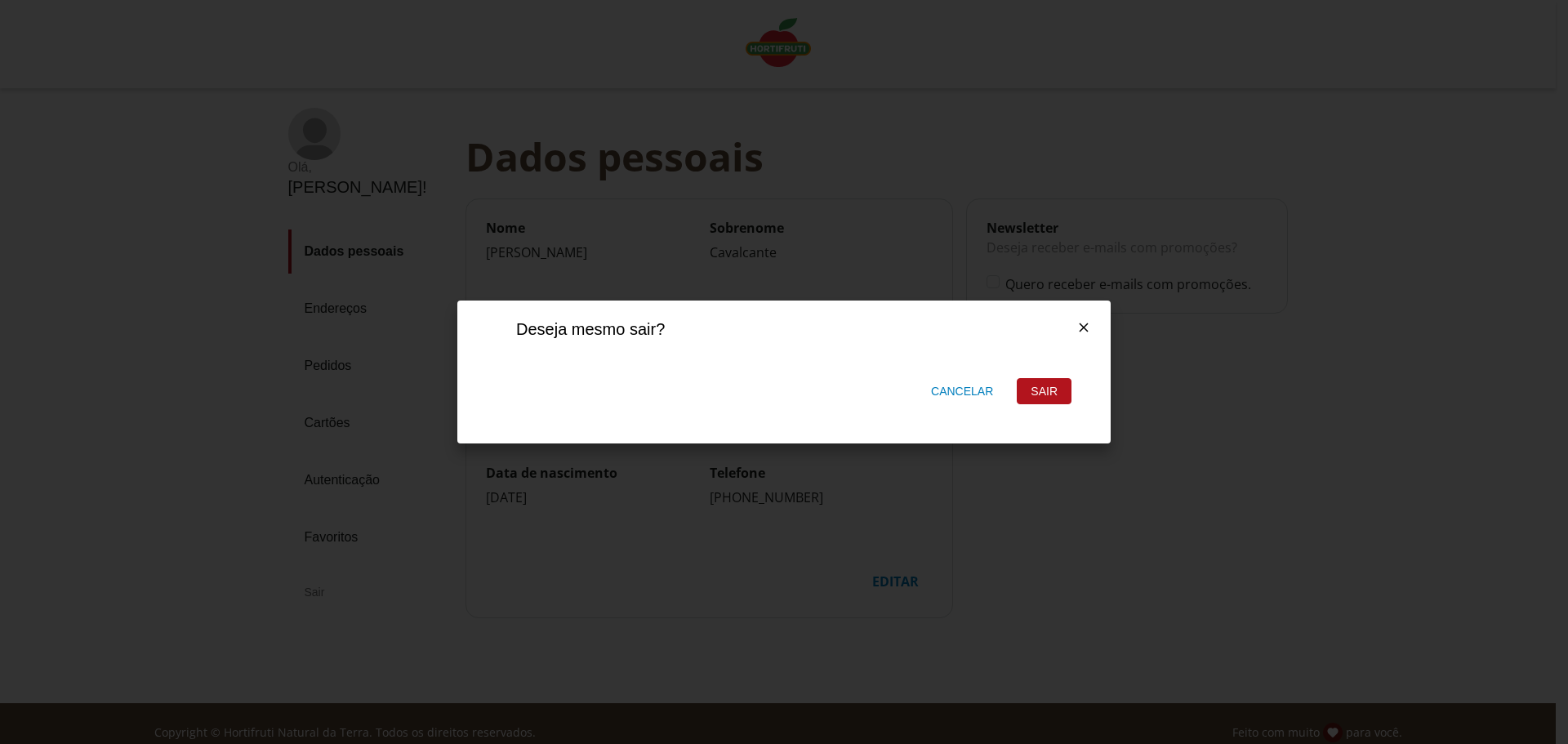
click at [1052, 386] on div "Sair" at bounding box center [1044, 391] width 53 height 25
